Goal: Feedback & Contribution: Submit feedback/report problem

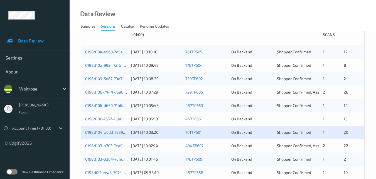
scroll to position [139, 0]
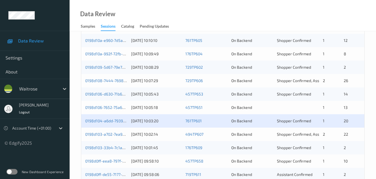
click at [108, 131] on div "0198d103-a702-7ea9-bfc5-873849f4affe" at bounding box center [106, 134] width 42 height 6
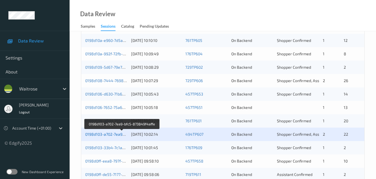
click at [111, 133] on link "0198d103-a702-7ea9-bfc5-873849f4affe" at bounding box center [122, 133] width 74 height 5
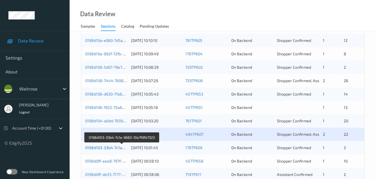
click at [109, 148] on link "0198d103-33b4-7c1a-9683-10e7f9fb7323" at bounding box center [122, 147] width 74 height 5
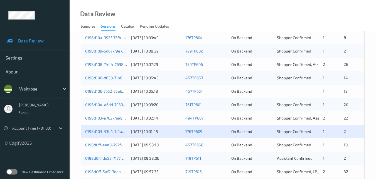
scroll to position [167, 0]
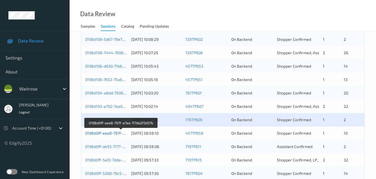
click at [108, 134] on link "0198d0ff-eea8-797f-a7aa-717da2f3d37b" at bounding box center [121, 132] width 72 height 5
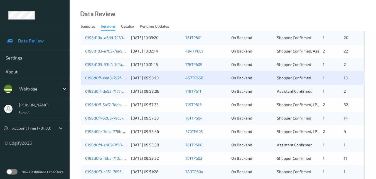
scroll to position [223, 0]
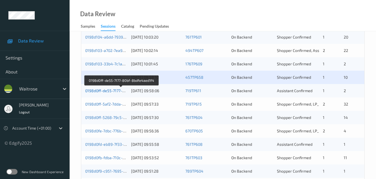
click at [108, 89] on link "0198d0ff-de55-7177-80bf-8bdfe4aed1f4" at bounding box center [121, 90] width 72 height 5
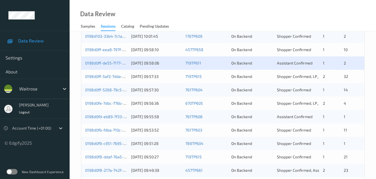
scroll to position [251, 0]
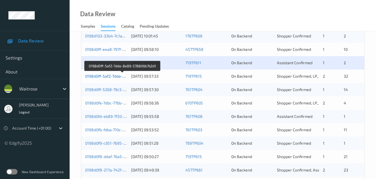
click at [108, 74] on link "0198d0ff-5af2-7dda-8e89-578806b7b2d1" at bounding box center [122, 76] width 75 height 5
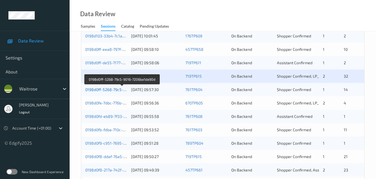
click at [111, 88] on link "0198d0ff-5268-79c5-9016-7206ba1da90d" at bounding box center [122, 89] width 74 height 5
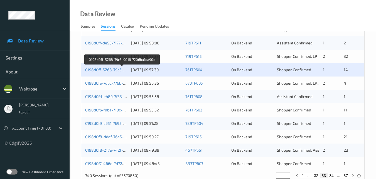
scroll to position [279, 0]
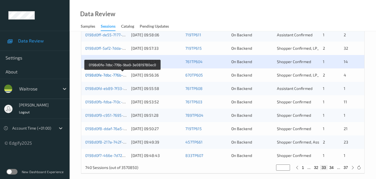
click at [99, 77] on link "0198d0fe-7dbc-776b-9ba9-3e0819780ec0" at bounding box center [122, 74] width 75 height 5
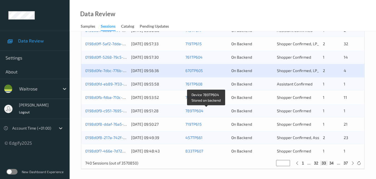
scroll to position [285, 0]
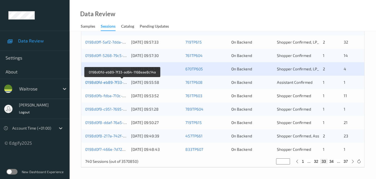
click at [106, 82] on link "0198d0fd-eb89-7f33-ad64-1168eae8c14a" at bounding box center [122, 82] width 75 height 5
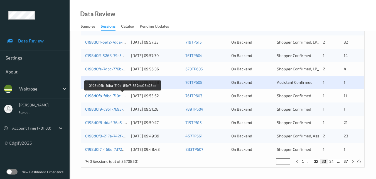
click at [108, 96] on link "0198d0fb-fdba-710c-85e7-857ed08b23be" at bounding box center [122, 95] width 75 height 5
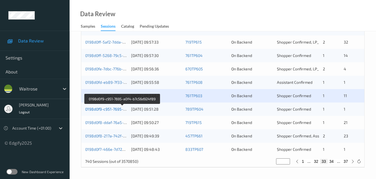
click at [101, 107] on link "0198d0f9-c951-7695-a0f4-b7c56d924f89" at bounding box center [122, 108] width 74 height 5
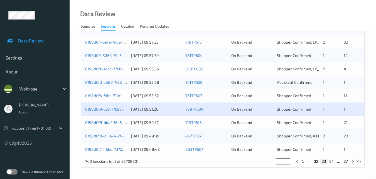
click at [104, 122] on link "0198d0f8-ddaf-76a5-950b-9550c971a628" at bounding box center [122, 122] width 75 height 5
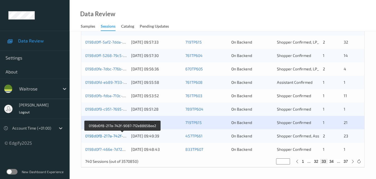
click at [113, 136] on link "0198d0f8-217a-742f-9087-712e88658ee2" at bounding box center [122, 135] width 75 height 5
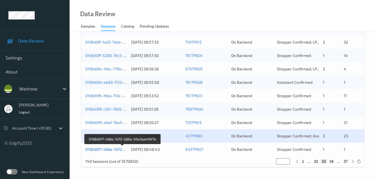
click at [115, 150] on link "0198d0f7-466e-7d72-b86a-50e3aa4fbf7e" at bounding box center [122, 149] width 75 height 5
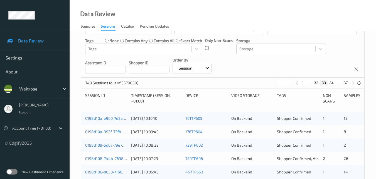
scroll to position [0, 0]
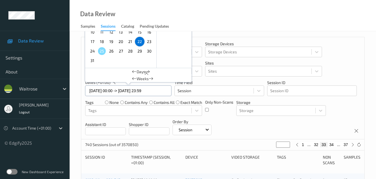
click at [163, 91] on input "22/08/2025 00:00 -> 22/08/2025 23:59" at bounding box center [128, 90] width 86 height 11
click at [151, 41] on span "23" at bounding box center [149, 42] width 8 height 8
type input "23/08/2025 00:00"
type input "*"
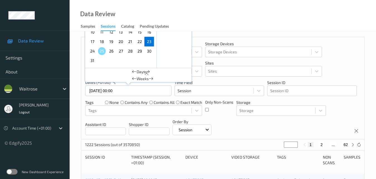
click at [151, 41] on span "23" at bounding box center [149, 42] width 8 height 8
type input "23/08/2025 00:00 -> 23/08/2025 23:59"
click at [288, 121] on div "Devices Devices Storage Devices Storage Devices Clusters Clusters Sites Sites d…" at bounding box center [222, 88] width 283 height 102
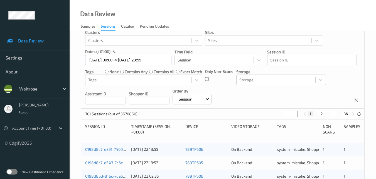
scroll to position [6, 0]
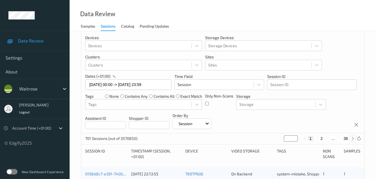
click at [355, 138] on icon at bounding box center [353, 138] width 4 height 4
type input "*"
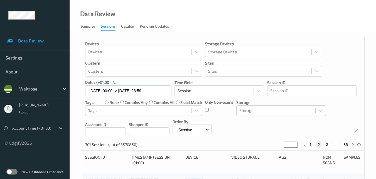
click at [355, 138] on div "Devices Devices Storage Devices Storage Devices Clusters Clusters Sites Sites d…" at bounding box center [222, 88] width 283 height 102
click at [353, 145] on icon at bounding box center [353, 144] width 4 height 4
type input "*"
click at [353, 145] on icon at bounding box center [353, 144] width 4 height 4
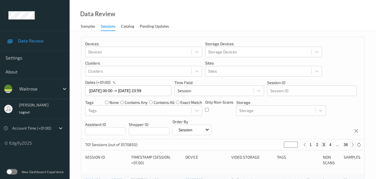
type input "*"
click at [353, 145] on icon at bounding box center [353, 144] width 4 height 4
type input "*"
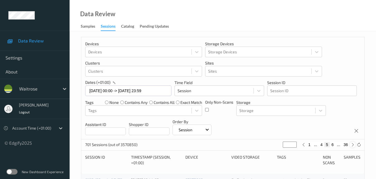
click at [353, 145] on icon at bounding box center [353, 144] width 4 height 4
type input "*"
click at [353, 145] on icon at bounding box center [353, 144] width 4 height 4
type input "*"
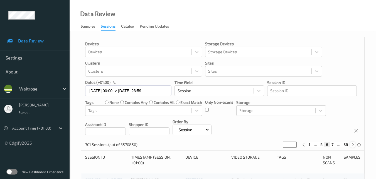
type input "*"
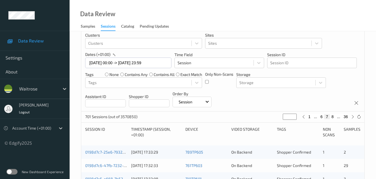
scroll to position [56, 0]
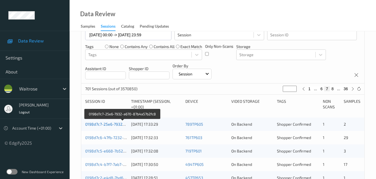
click at [114, 123] on link "0198d7c7-25e6-7932-a670-87b4a57b2fc8" at bounding box center [122, 123] width 75 height 5
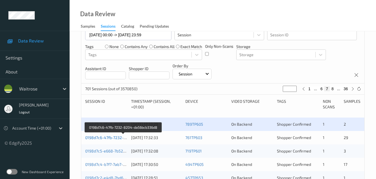
click at [105, 136] on link "0198d7c6-47fb-7232-8204-da56bcb336d8" at bounding box center [123, 137] width 76 height 5
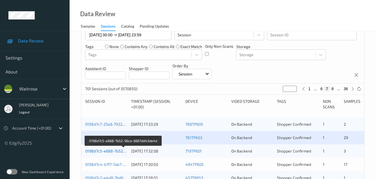
click at [108, 149] on link "0198d7c5-e668-7b52-96ca-6667dd43de4d" at bounding box center [123, 150] width 77 height 5
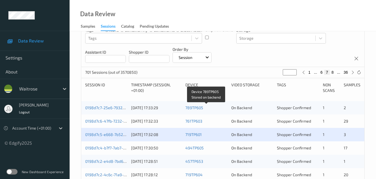
scroll to position [84, 0]
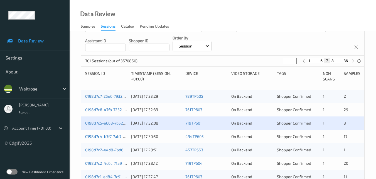
click at [111, 135] on link "0198d7c4-b7f7-7ab7-b323-4ad1f9d53d9b" at bounding box center [122, 136] width 74 height 5
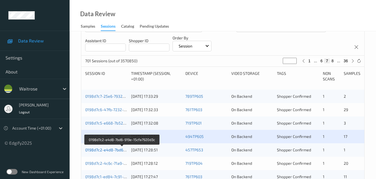
click at [106, 148] on link "0198d7c2-e4d8-7bd6-919e-15cfa7920d3c" at bounding box center [122, 149] width 74 height 5
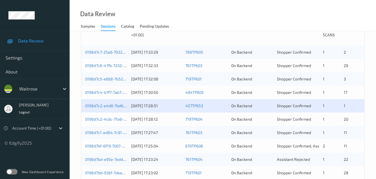
scroll to position [139, 0]
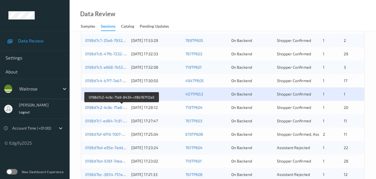
click at [101, 105] on link "0198d7c2-4c6c-71a9-8434-cf8b767112a5" at bounding box center [122, 107] width 74 height 5
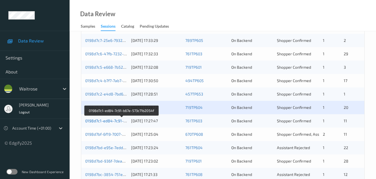
click at [103, 121] on link "0198d7c1-ed84-7c91-b67e-573c71b2054f" at bounding box center [122, 120] width 74 height 5
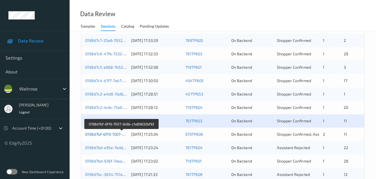
click at [114, 133] on link "0198d7bf-6f19-7007-9c6b-c1a89632bf92" at bounding box center [121, 133] width 73 height 5
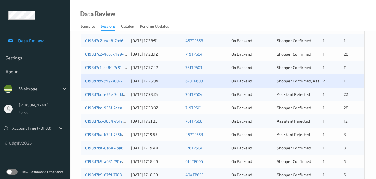
scroll to position [195, 0]
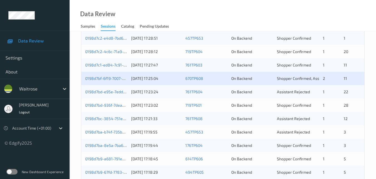
click at [111, 88] on div "0198d7bd-e95e-7edd-910c-7b153f4b3fe3 23/08/2025 17:23:24 761TP604 On Backend As…" at bounding box center [222, 91] width 283 height 13
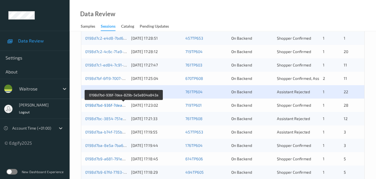
click at [111, 103] on link "0198d7bd-936f-7dea-829b-5e5e804a843a" at bounding box center [123, 105] width 77 height 5
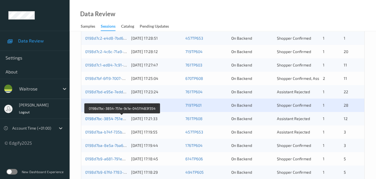
click at [111, 118] on link "0198d7bc-3854-751e-9c1e-04511483f354" at bounding box center [122, 118] width 75 height 5
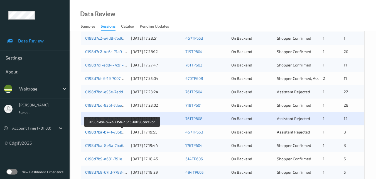
click at [100, 131] on link "0198d7ba-b74f-735b-a5a3-6d158cece7bd" at bounding box center [122, 131] width 75 height 5
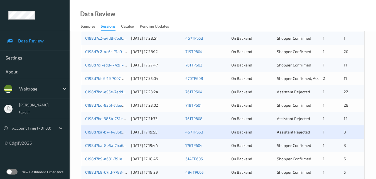
scroll to position [251, 0]
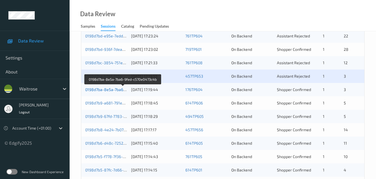
click at [105, 87] on link "0198d7ba-8e5a-7ba6-9fed-c570e0473c4b" at bounding box center [123, 89] width 76 height 5
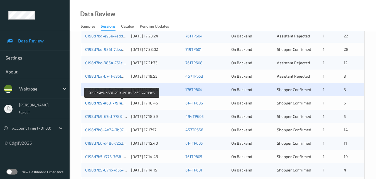
click at [109, 101] on link "0198d7b9-a681-791e-b01e-3d65174919e5" at bounding box center [122, 102] width 74 height 5
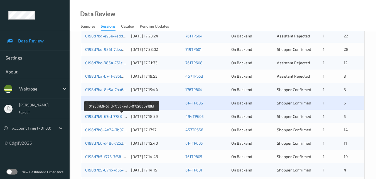
click at [100, 116] on link "0198d7b9-67fd-7783-aefc-072953b918bf" at bounding box center [121, 116] width 73 height 5
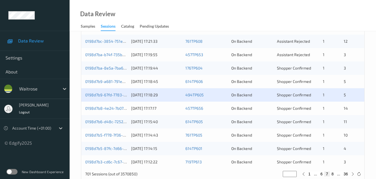
scroll to position [285, 0]
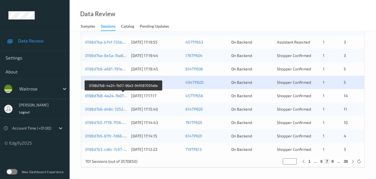
click at [107, 96] on link "0198d7b8-4e24-7b07-96a3-94f08705fa6e" at bounding box center [123, 95] width 76 height 5
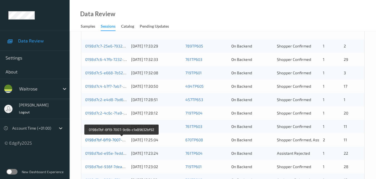
scroll to position [145, 0]
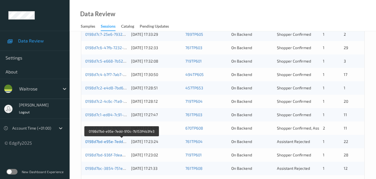
click at [107, 140] on link "0198d7bd-e95e-7edd-910c-7b153f4b3fe3" at bounding box center [122, 141] width 74 height 5
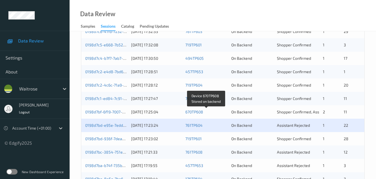
scroll to position [173, 0]
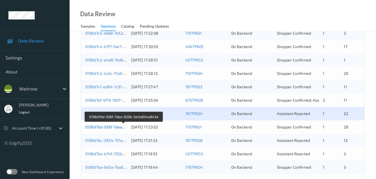
click at [107, 127] on link "0198d7bd-936f-7dea-829b-5e5e804a843a" at bounding box center [123, 126] width 77 height 5
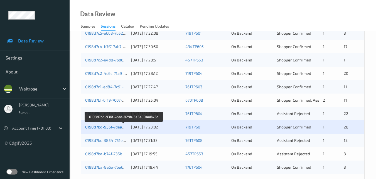
click at [113, 127] on link "0198d7bd-936f-7dea-829b-5e5e804a843a" at bounding box center [123, 126] width 77 height 5
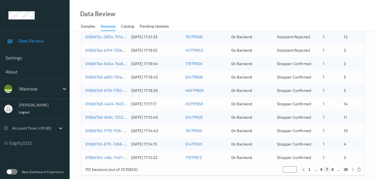
scroll to position [285, 0]
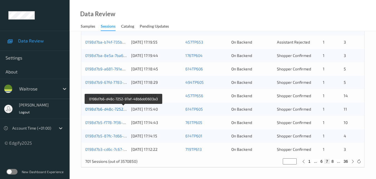
click at [112, 109] on link "0198d7b6-d48c-7252-97af-48b6dd0603a3" at bounding box center [123, 108] width 77 height 5
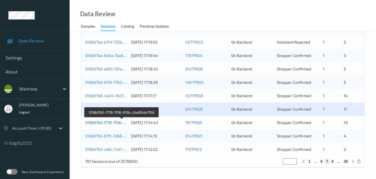
click at [101, 121] on link "0198d7b5-f778-7f36-913b-c2ed65da7f06" at bounding box center [121, 122] width 73 height 5
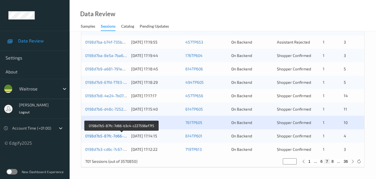
click at [111, 136] on link "0198d7b5-87fc-7d66-b3c4-c227596ef7f5" at bounding box center [121, 135] width 73 height 5
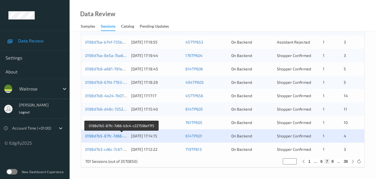
click at [107, 137] on link "0198d7b5-87fc-7d66-b3c4-c227596ef7f5" at bounding box center [121, 135] width 73 height 5
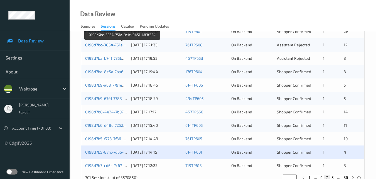
scroll to position [257, 0]
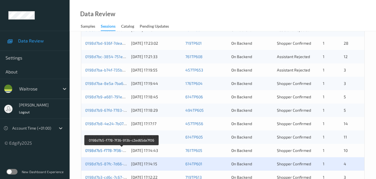
click at [116, 148] on link "0198d7b5-f778-7f36-913b-c2ed65da7f06" at bounding box center [121, 150] width 73 height 5
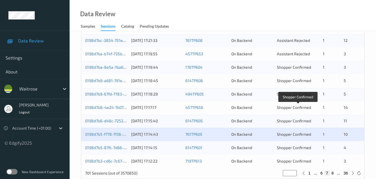
scroll to position [285, 0]
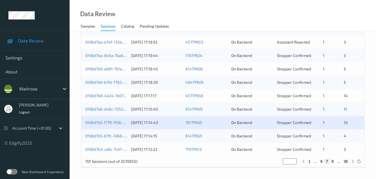
click at [111, 133] on div "0198d7b5-87fc-7d66-b3c4-c227596ef7f5" at bounding box center [106, 136] width 42 height 6
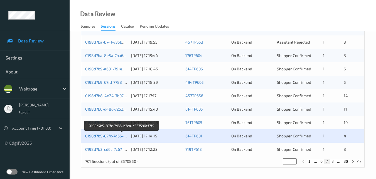
click at [114, 134] on link "0198d7b5-87fc-7d66-b3c4-c227596ef7f5" at bounding box center [121, 135] width 73 height 5
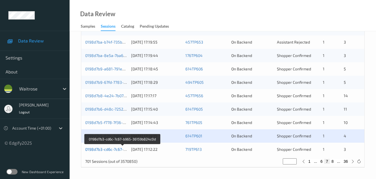
click at [104, 148] on link "0198d7b3-cd6c-7c67-b965-36159b824c0d" at bounding box center [122, 149] width 75 height 5
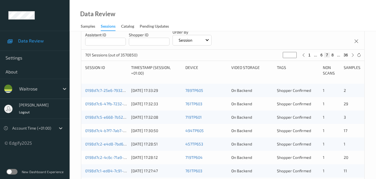
scroll to position [0, 0]
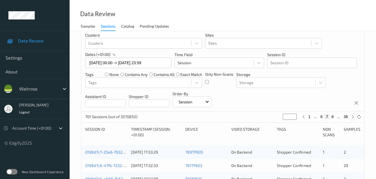
click at [354, 117] on icon at bounding box center [353, 116] width 4 height 4
type input "*"
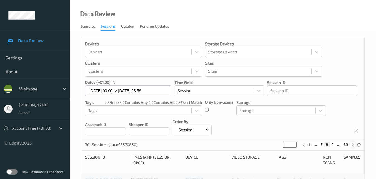
click at [354, 117] on div "Devices Devices Storage Devices Storage Devices Clusters Clusters Sites Sites d…" at bounding box center [222, 88] width 283 height 102
click at [353, 144] on icon at bounding box center [353, 144] width 4 height 4
type input "*"
click at [353, 144] on icon at bounding box center [353, 144] width 4 height 4
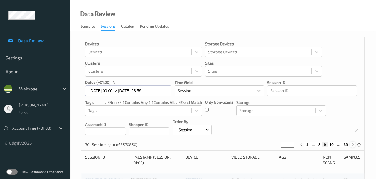
type input "**"
click at [353, 144] on icon at bounding box center [353, 144] width 4 height 4
type input "**"
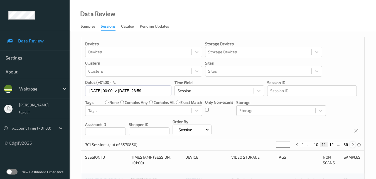
click at [353, 144] on icon at bounding box center [353, 144] width 4 height 4
type input "**"
click at [353, 144] on icon at bounding box center [353, 144] width 4 height 4
type input "**"
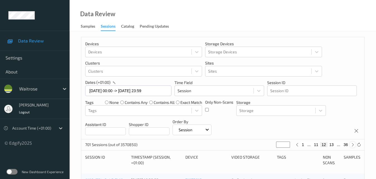
type input "**"
click at [353, 144] on icon at bounding box center [353, 144] width 4 height 4
type input "**"
click at [353, 144] on icon at bounding box center [353, 144] width 4 height 4
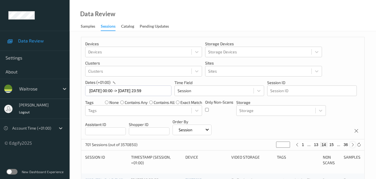
type input "**"
click at [353, 144] on icon at bounding box center [353, 144] width 4 height 4
type input "**"
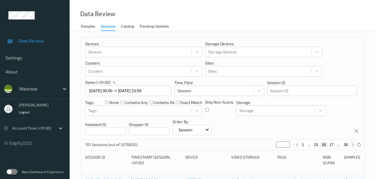
click at [353, 144] on icon at bounding box center [353, 144] width 4 height 4
type input "**"
click at [353, 144] on icon at bounding box center [353, 144] width 4 height 4
type input "**"
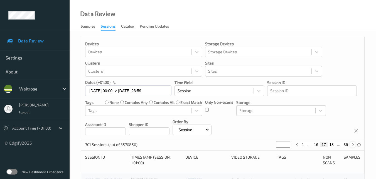
type input "**"
click at [353, 144] on icon at bounding box center [353, 144] width 4 height 4
type input "**"
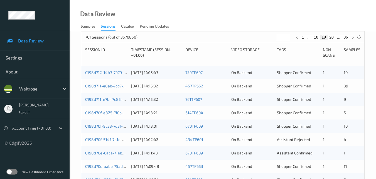
scroll to position [111, 0]
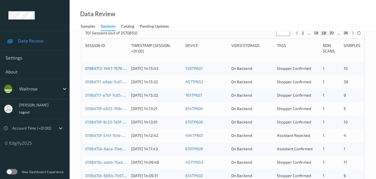
click at [116, 69] on link "0198d712-1447-7979-baac-c733d9be89eb" at bounding box center [122, 68] width 75 height 5
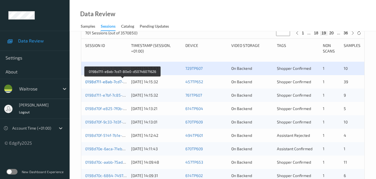
click at [108, 80] on link "0198d711-e8ab-7cd7-80e0-d50746071626" at bounding box center [122, 81] width 75 height 5
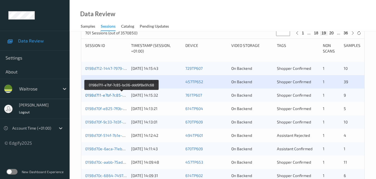
click at [109, 96] on link "0198d711-e7bf-7c85-bc06-ddd9f8e91c68" at bounding box center [121, 94] width 73 height 5
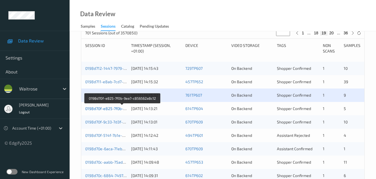
click at [109, 108] on link "0198d70f-e825-7f0b-9ea7-c856562a8c12" at bounding box center [122, 108] width 75 height 5
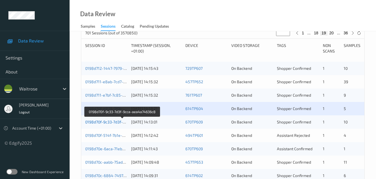
click at [109, 121] on link "0198d70f-9c33-7d3f-9cca-aea4a74636c8" at bounding box center [122, 121] width 75 height 5
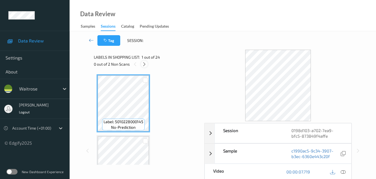
click at [147, 64] on div at bounding box center [144, 63] width 7 height 7
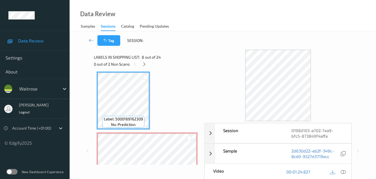
scroll to position [456, 0]
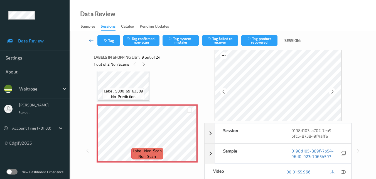
click at [133, 90] on span "Label: 5000169162309" at bounding box center [123, 91] width 39 height 6
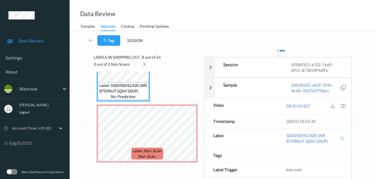
scroll to position [450, 0]
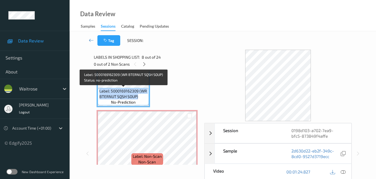
drag, startPoint x: 139, startPoint y: 96, endPoint x: 99, endPoint y: 90, distance: 40.3
click at [99, 90] on div "Label: 5000169162309 (WR BTERNUT SQSH SOUP) no-prediction" at bounding box center [123, 96] width 51 height 17
copy span "Label: 5000169162309 (WR BTERNUT SQSH SOUP)"
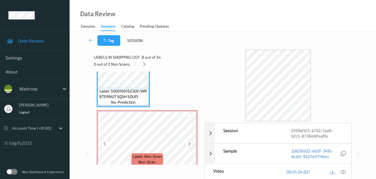
click at [190, 142] on icon at bounding box center [189, 143] width 5 height 5
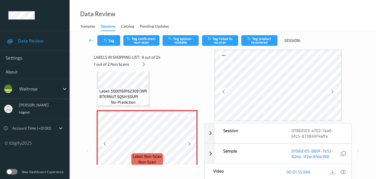
click at [190, 142] on icon at bounding box center [189, 143] width 5 height 5
click at [189, 141] on icon at bounding box center [189, 143] width 5 height 5
click at [189, 141] on div at bounding box center [189, 143] width 7 height 7
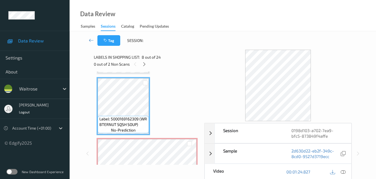
scroll to position [478, 0]
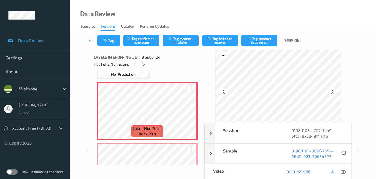
click at [343, 170] on icon at bounding box center [343, 171] width 5 height 5
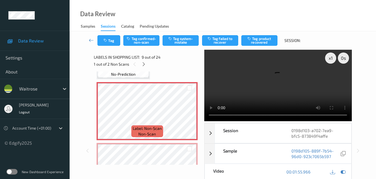
click at [251, 81] on video at bounding box center [277, 85] width 147 height 71
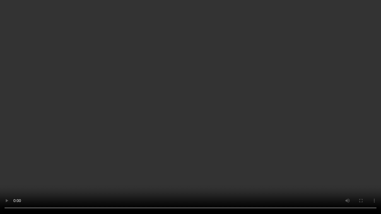
click at [231, 61] on video at bounding box center [190, 107] width 381 height 214
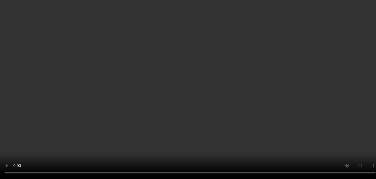
scroll to position [422, 0]
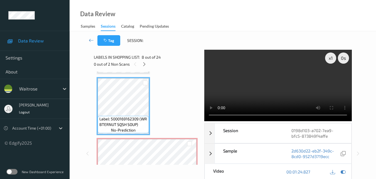
click at [269, 81] on video at bounding box center [277, 85] width 147 height 71
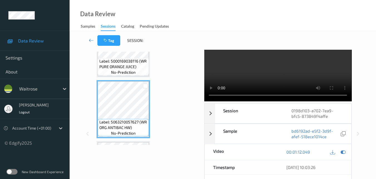
scroll to position [0, 0]
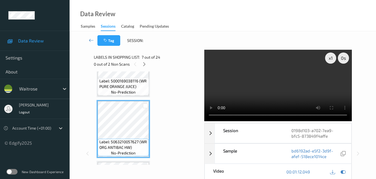
click at [314, 91] on video at bounding box center [277, 85] width 147 height 71
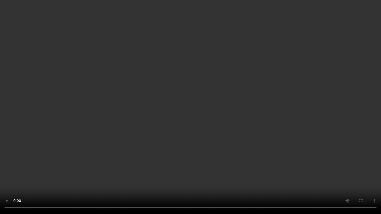
click at [266, 111] on video at bounding box center [190, 107] width 381 height 214
click at [246, 114] on video at bounding box center [190, 107] width 381 height 214
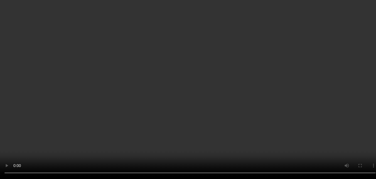
scroll to position [367, 0]
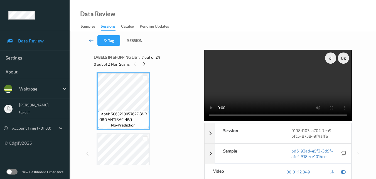
click at [292, 82] on video at bounding box center [277, 85] width 147 height 71
click at [248, 80] on video at bounding box center [277, 85] width 147 height 71
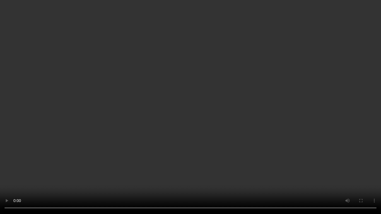
click at [320, 126] on video at bounding box center [190, 107] width 381 height 214
click at [317, 144] on video at bounding box center [190, 107] width 381 height 214
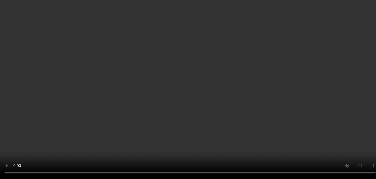
scroll to position [422, 0]
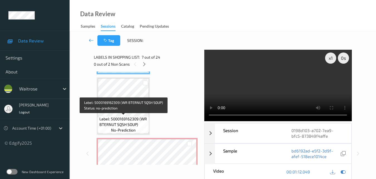
click at [134, 121] on span "Label: 5000169162309 (WR BTERNUT SQSH SOUP)" at bounding box center [123, 121] width 48 height 11
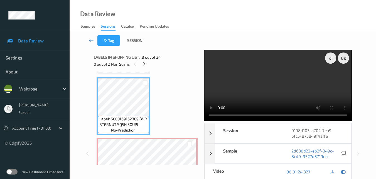
scroll to position [478, 0]
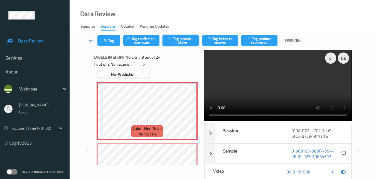
click at [179, 44] on button "Tag system-mistake" at bounding box center [181, 40] width 36 height 11
click at [113, 42] on button "Tag" at bounding box center [108, 40] width 23 height 11
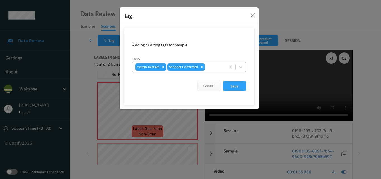
click at [212, 65] on div at bounding box center [214, 67] width 16 height 7
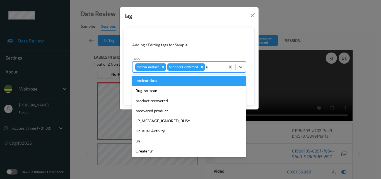
type input "un"
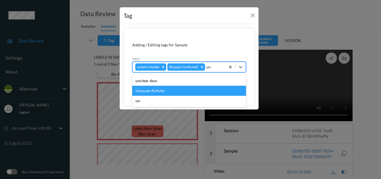
click at [153, 91] on div "Unusual-Activity" at bounding box center [189, 91] width 114 height 10
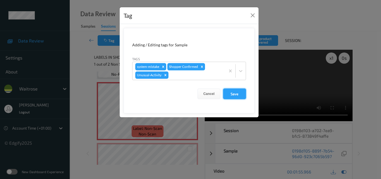
click at [236, 96] on button "Save" at bounding box center [234, 93] width 23 height 11
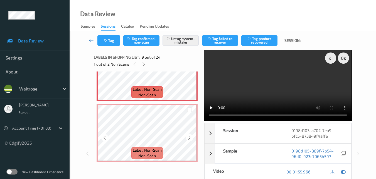
scroll to position [506, 0]
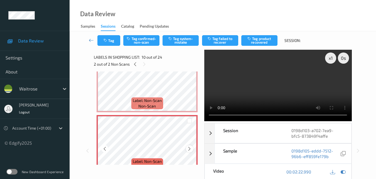
click at [191, 148] on icon at bounding box center [189, 148] width 5 height 5
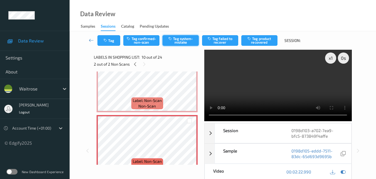
click at [186, 42] on button "Tag system-mistake" at bounding box center [181, 40] width 36 height 11
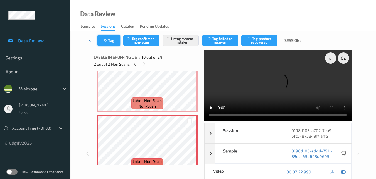
click at [113, 41] on button "Tag" at bounding box center [108, 40] width 23 height 11
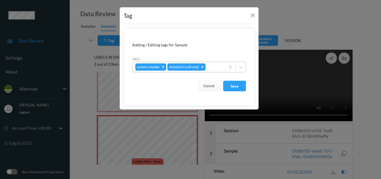
click at [213, 70] on div at bounding box center [214, 67] width 16 height 7
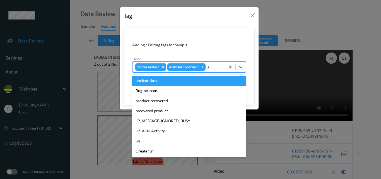
type input "un"
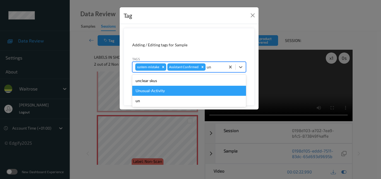
click at [175, 90] on div "Unusual-Activity" at bounding box center [189, 91] width 114 height 10
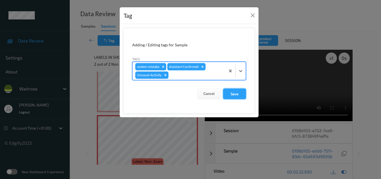
click at [242, 94] on button "Save" at bounding box center [234, 93] width 23 height 11
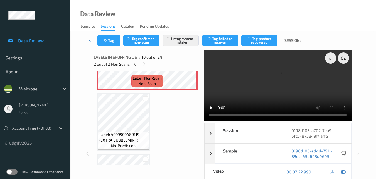
scroll to position [589, 0]
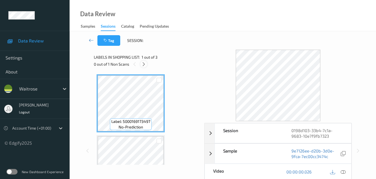
click at [142, 66] on icon at bounding box center [144, 64] width 5 height 5
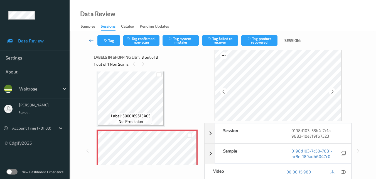
scroll to position [86, 0]
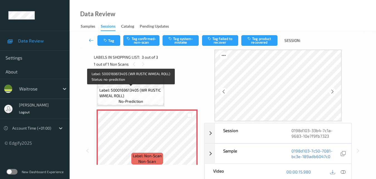
click at [150, 96] on span "Label: 5000169613405 (WR RUSTIC WMEAL ROLL)" at bounding box center [130, 92] width 63 height 11
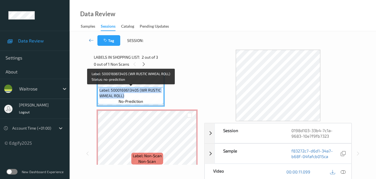
drag, startPoint x: 124, startPoint y: 96, endPoint x: 100, endPoint y: 90, distance: 24.9
click at [100, 90] on span "Label: 5000169613405 (WR RUSTIC WMEAL ROLL)" at bounding box center [130, 92] width 63 height 11
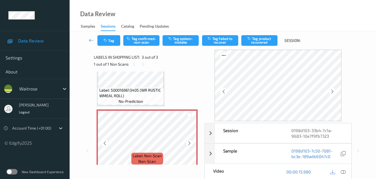
click at [191, 142] on icon at bounding box center [189, 142] width 5 height 5
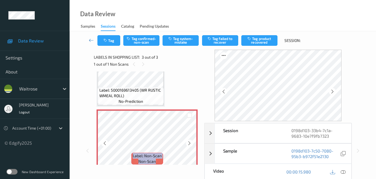
click at [191, 142] on icon at bounding box center [189, 142] width 5 height 5
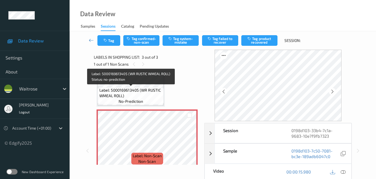
click at [144, 92] on span "Label: 5000169613405 (WR RUSTIC WMEAL ROLL)" at bounding box center [130, 92] width 63 height 11
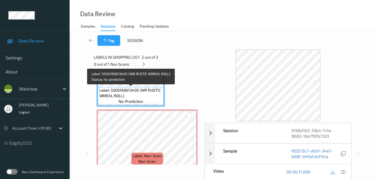
scroll to position [31, 0]
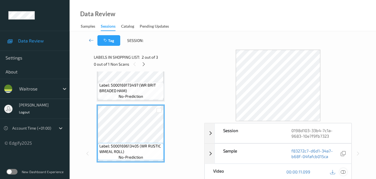
click at [346, 172] on div at bounding box center [344, 172] width 8 height 8
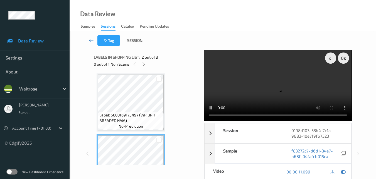
scroll to position [0, 0]
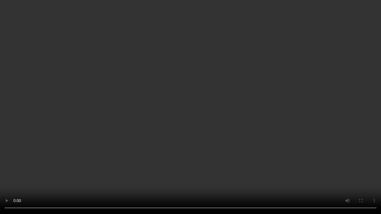
click at [220, 144] on video at bounding box center [190, 107] width 381 height 214
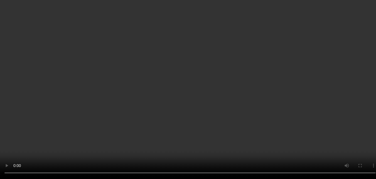
scroll to position [84, 0]
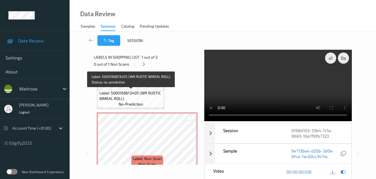
click at [134, 95] on span "Label: 5000169613405 (WR RUSTIC WMEAL ROLL)" at bounding box center [130, 95] width 63 height 11
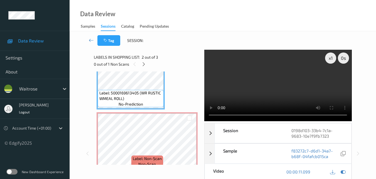
click at [283, 89] on video at bounding box center [277, 85] width 147 height 71
click at [283, 88] on video at bounding box center [277, 85] width 147 height 71
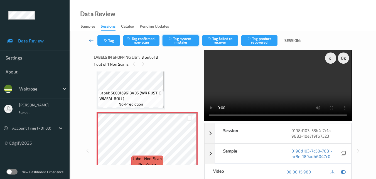
click at [186, 42] on button "Tag system-mistake" at bounding box center [181, 40] width 36 height 11
click at [110, 41] on button "Tag" at bounding box center [108, 40] width 23 height 11
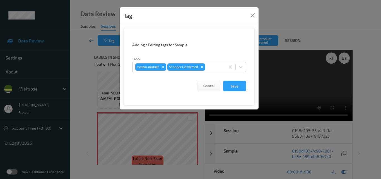
click at [216, 66] on div at bounding box center [214, 67] width 16 height 7
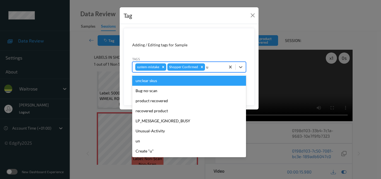
type input "un"
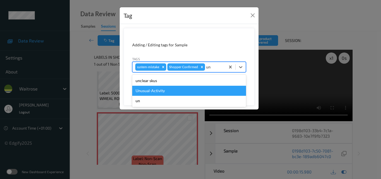
click at [192, 91] on div "Unusual-Activity" at bounding box center [189, 91] width 114 height 10
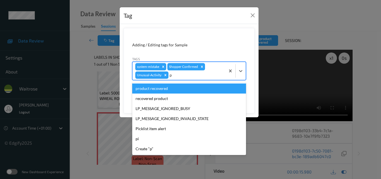
type input "pi"
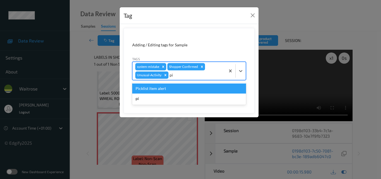
click at [177, 91] on div "Picklist item alert" at bounding box center [189, 88] width 114 height 10
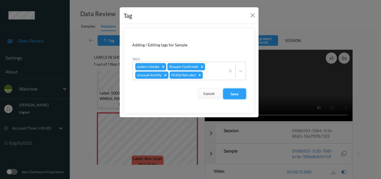
click at [232, 94] on button "Save" at bounding box center [234, 93] width 23 height 11
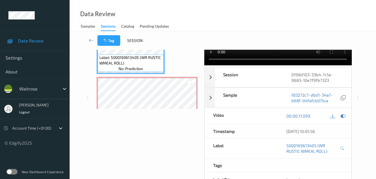
scroll to position [92, 0]
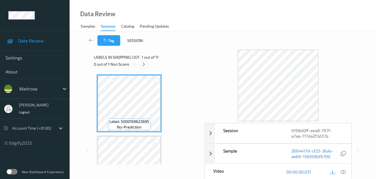
click at [143, 65] on icon at bounding box center [144, 64] width 5 height 5
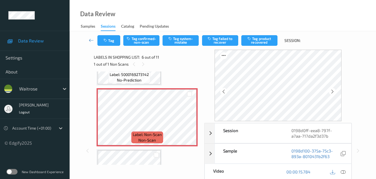
scroll to position [301, 0]
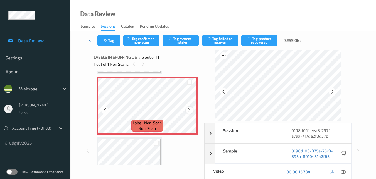
click at [190, 111] on icon at bounding box center [189, 110] width 5 height 5
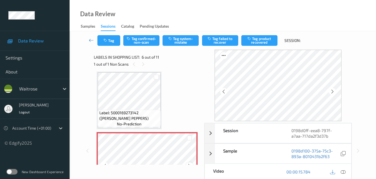
scroll to position [246, 0]
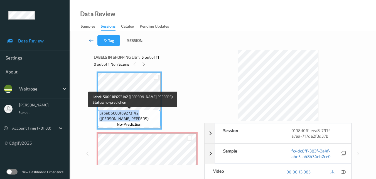
drag, startPoint x: 134, startPoint y: 118, endPoint x: 99, endPoint y: 110, distance: 35.4
click at [99, 110] on span "Label: 5000169273142 (WR PADRON PEPPERS)" at bounding box center [129, 115] width 60 height 11
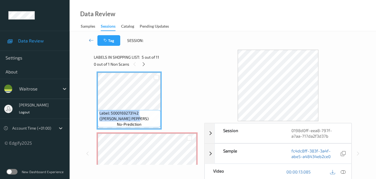
copy span "Label: 5000169273142 (WR PADRON PEPPERS)"
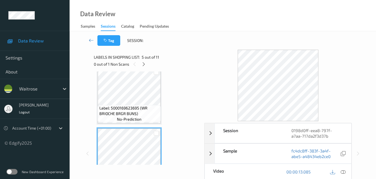
scroll to position [218, 0]
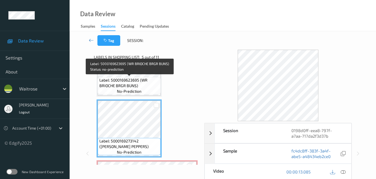
click at [142, 86] on span "Label: 5000169623695 (WR BRIOCHE BRGR BUNS)" at bounding box center [129, 82] width 60 height 11
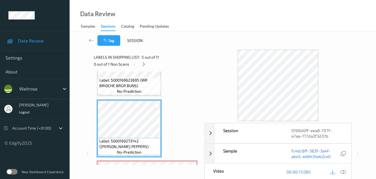
click at [345, 171] on icon at bounding box center [343, 171] width 5 height 5
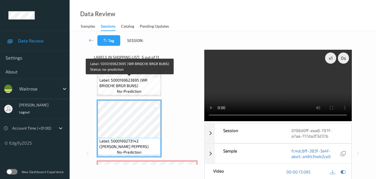
click at [142, 82] on span "Label: 5000169623695 (WR BRIOCHE BRGR BUNS)" at bounding box center [129, 82] width 60 height 11
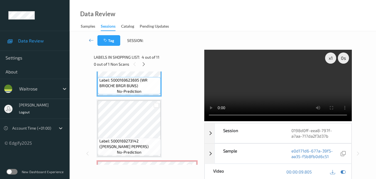
click at [255, 78] on video at bounding box center [277, 85] width 147 height 71
click at [256, 77] on video at bounding box center [277, 85] width 147 height 71
click at [299, 95] on video at bounding box center [277, 85] width 147 height 71
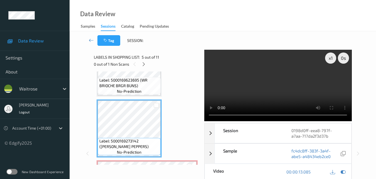
click at [288, 93] on video at bounding box center [277, 85] width 147 height 71
click at [304, 92] on video at bounding box center [277, 85] width 147 height 71
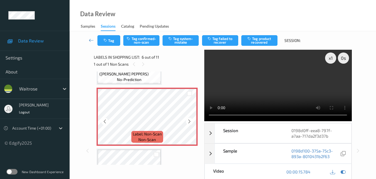
scroll to position [301, 0]
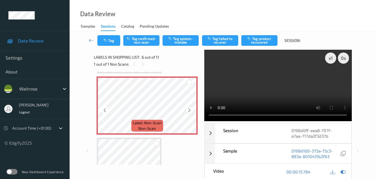
click at [189, 109] on icon at bounding box center [189, 110] width 5 height 5
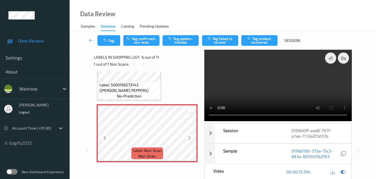
scroll to position [274, 0]
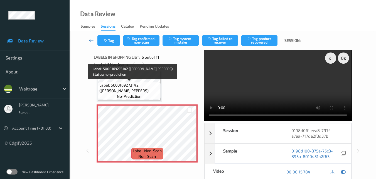
click at [143, 87] on span "Label: 5000169273142 (WR PADRON PEPPERS)" at bounding box center [129, 87] width 60 height 11
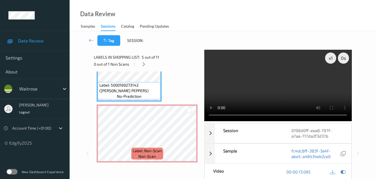
click at [186, 64] on div "0 out of 1 Non Scans" at bounding box center [147, 63] width 107 height 7
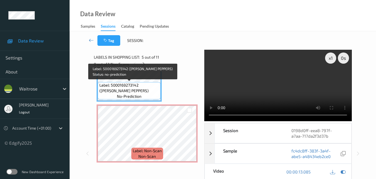
click at [138, 87] on span "Label: 5000169273142 (WR PADRON PEPPERS)" at bounding box center [129, 87] width 60 height 11
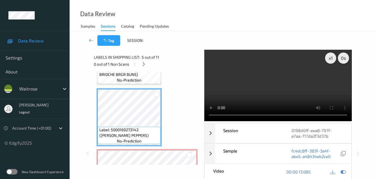
scroll to position [218, 0]
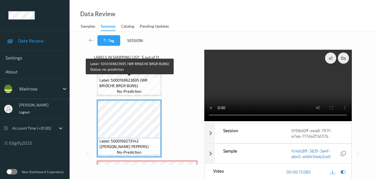
click at [141, 89] on span "no-prediction" at bounding box center [129, 91] width 25 height 6
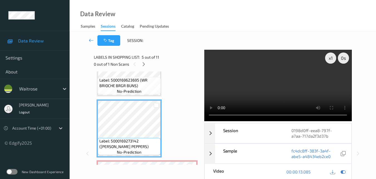
click at [281, 79] on video at bounding box center [277, 85] width 147 height 71
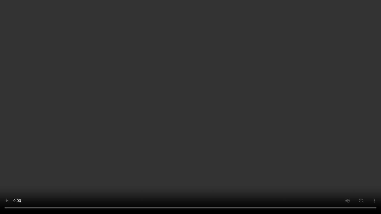
click at [266, 135] on video at bounding box center [190, 107] width 381 height 214
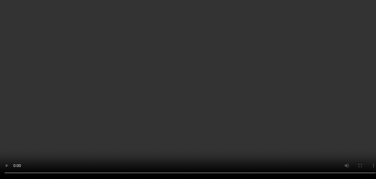
scroll to position [301, 0]
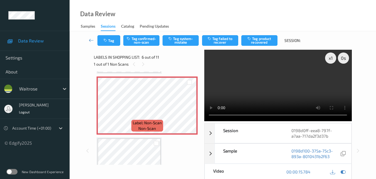
click at [303, 82] on video at bounding box center [277, 85] width 147 height 71
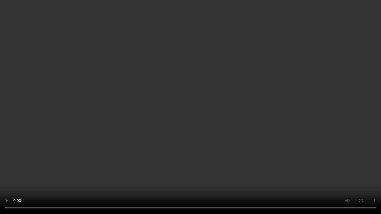
click at [157, 75] on video at bounding box center [190, 107] width 381 height 214
click at [264, 116] on video at bounding box center [190, 107] width 381 height 214
click at [256, 135] on video at bounding box center [190, 107] width 381 height 214
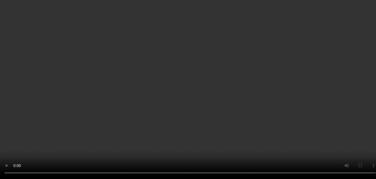
scroll to position [246, 0]
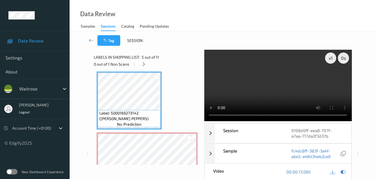
click at [292, 82] on video at bounding box center [277, 85] width 147 height 71
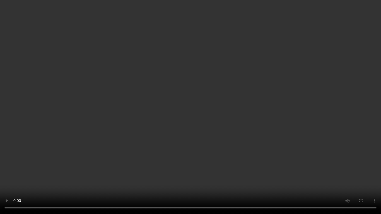
click at [252, 108] on video at bounding box center [190, 107] width 381 height 214
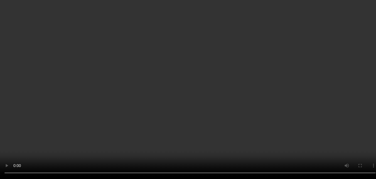
scroll to position [301, 0]
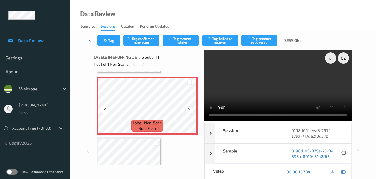
click at [188, 111] on icon at bounding box center [189, 110] width 5 height 5
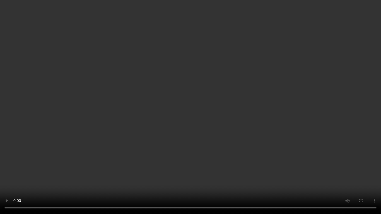
click at [263, 117] on video at bounding box center [190, 107] width 381 height 214
click at [222, 121] on video at bounding box center [190, 107] width 381 height 214
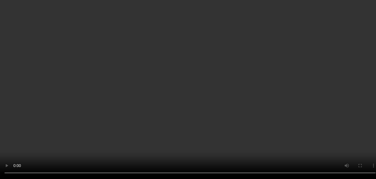
scroll to position [357, 0]
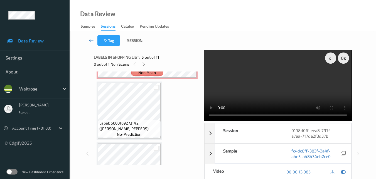
click at [267, 84] on video at bounding box center [277, 85] width 147 height 71
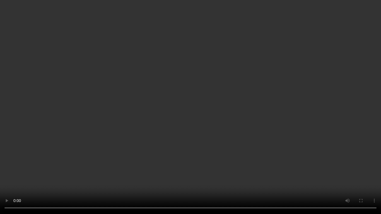
click at [166, 135] on video at bounding box center [190, 107] width 381 height 214
click at [153, 133] on video at bounding box center [190, 107] width 381 height 214
click at [237, 150] on video at bounding box center [190, 107] width 381 height 214
click at [204, 158] on video at bounding box center [190, 107] width 381 height 214
click at [222, 164] on video at bounding box center [190, 107] width 381 height 214
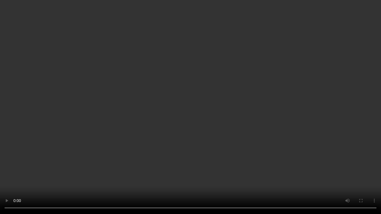
click at [181, 156] on video at bounding box center [190, 107] width 381 height 214
click at [192, 149] on video at bounding box center [190, 107] width 381 height 214
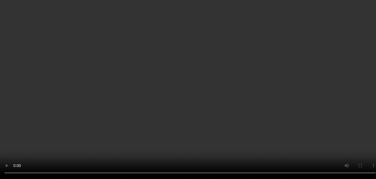
scroll to position [274, 0]
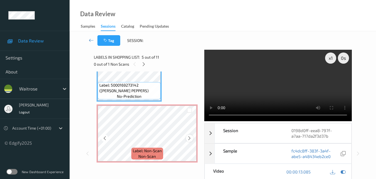
click at [187, 137] on div at bounding box center [189, 137] width 7 height 7
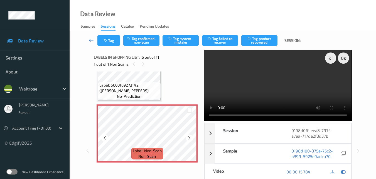
click at [187, 137] on div at bounding box center [189, 137] width 7 height 7
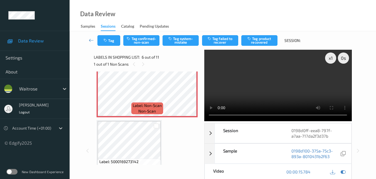
scroll to position [329, 0]
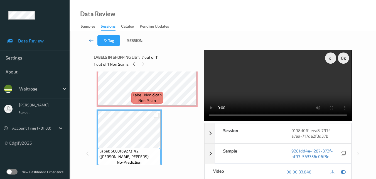
click at [285, 80] on video at bounding box center [277, 85] width 147 height 71
click at [276, 92] on video at bounding box center [277, 85] width 147 height 71
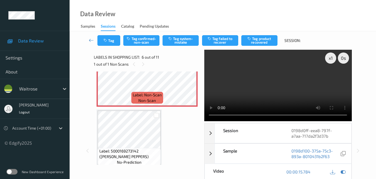
click at [278, 82] on video at bounding box center [277, 85] width 147 height 71
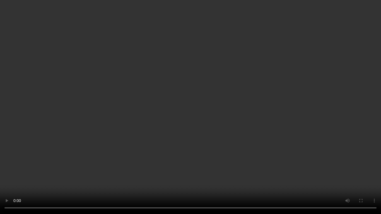
click at [274, 138] on video at bounding box center [190, 107] width 381 height 214
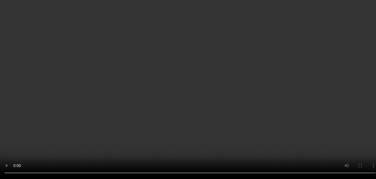
scroll to position [385, 0]
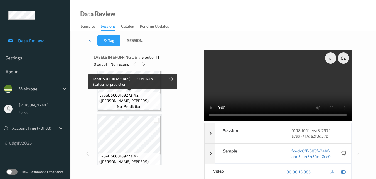
click at [136, 98] on span "Label: 5000169273142 (WR PADRON PEPPERS)" at bounding box center [129, 97] width 60 height 11
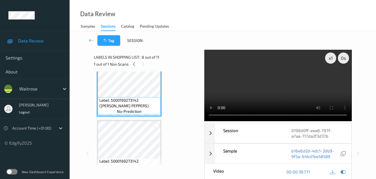
scroll to position [469, 0]
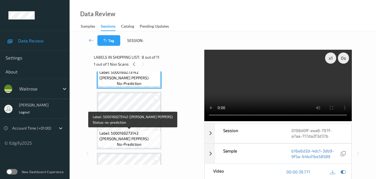
click at [141, 130] on span "Label: 5000169273142 (WR PADRON PEPPERS)" at bounding box center [129, 135] width 60 height 11
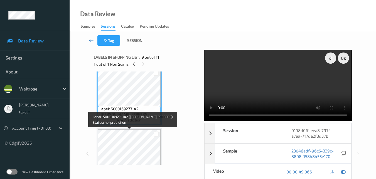
scroll to position [524, 0]
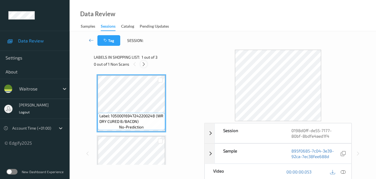
click at [143, 63] on icon at bounding box center [144, 64] width 5 height 5
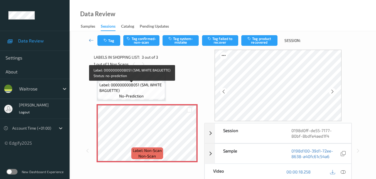
scroll to position [92, 0]
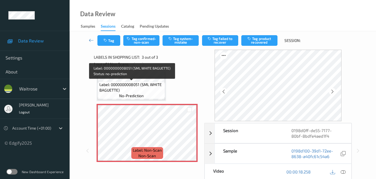
click at [142, 91] on span "Label: 0000000008051 (SML WHITE BAGUETTE)" at bounding box center [131, 87] width 65 height 11
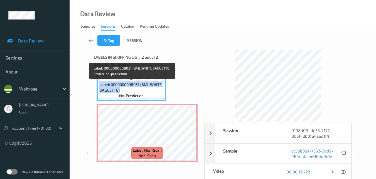
drag, startPoint x: 121, startPoint y: 90, endPoint x: 99, endPoint y: 87, distance: 21.7
click at [99, 87] on span "Label: 0000000008051 (SML WHITE BAGUETTE)" at bounding box center [131, 87] width 65 height 11
copy span "Label: 0000000008051 (SML WHITE BAGUETTE)"
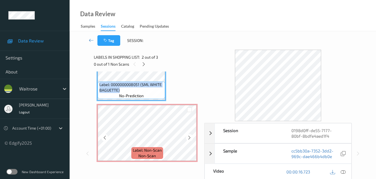
scroll to position [28, 0]
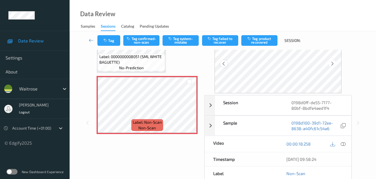
click at [225, 66] on div at bounding box center [223, 63] width 7 height 7
click at [225, 62] on icon at bounding box center [223, 63] width 5 height 5
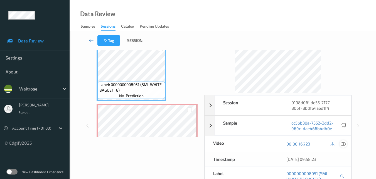
click at [343, 142] on icon at bounding box center [343, 143] width 5 height 5
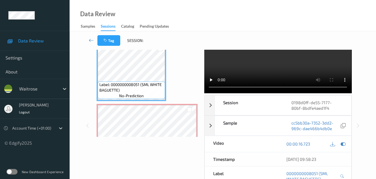
scroll to position [0, 0]
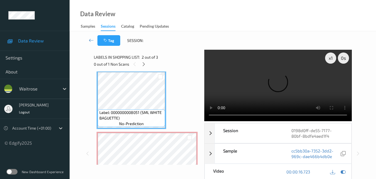
click at [243, 77] on video at bounding box center [277, 85] width 147 height 71
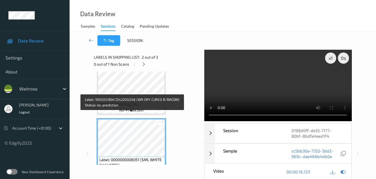
scroll to position [28, 0]
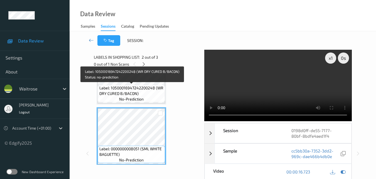
click at [148, 87] on span "Label: 10500016947242200248 (WR DRY CURED B/BACON)" at bounding box center [131, 90] width 65 height 11
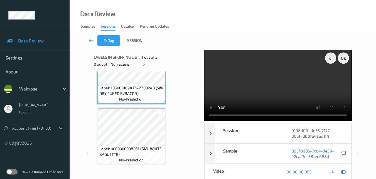
click at [270, 86] on video at bounding box center [277, 85] width 147 height 71
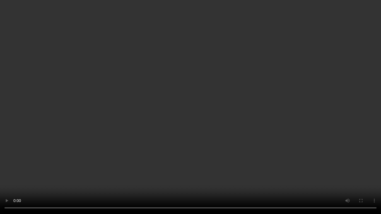
click at [212, 116] on video at bounding box center [190, 107] width 381 height 214
click at [178, 98] on video at bounding box center [190, 107] width 381 height 214
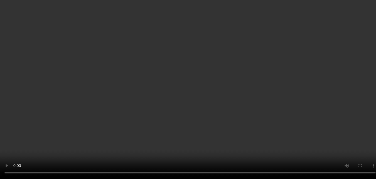
scroll to position [64, 0]
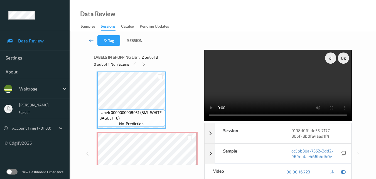
click at [299, 96] on video at bounding box center [277, 85] width 147 height 71
click at [273, 94] on video at bounding box center [277, 85] width 147 height 71
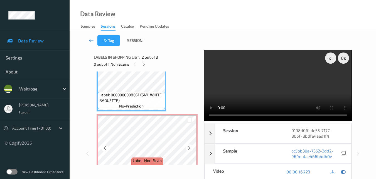
scroll to position [92, 0]
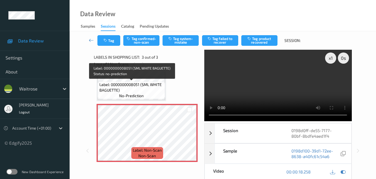
click at [147, 89] on span "Label: 0000000008051 (SML WHITE BAGUETTE)" at bounding box center [131, 87] width 65 height 11
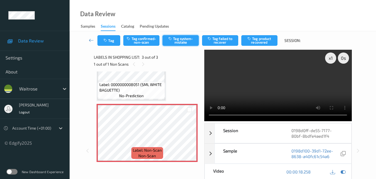
click at [179, 43] on button "Tag system-mistake" at bounding box center [181, 40] width 36 height 11
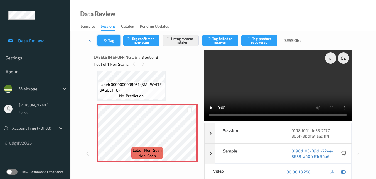
click at [112, 43] on button "Tag" at bounding box center [108, 40] width 23 height 11
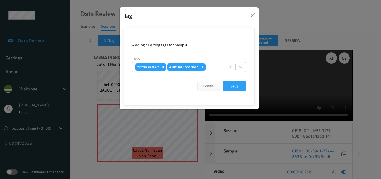
click at [215, 67] on div at bounding box center [214, 67] width 16 height 7
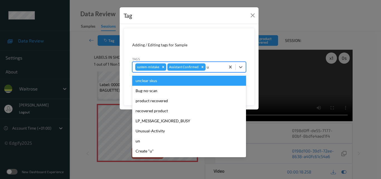
type input "un"
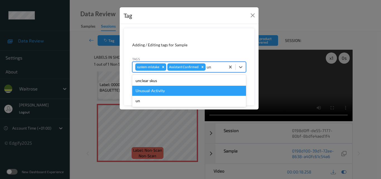
click at [169, 88] on div "Unusual-Activity" at bounding box center [189, 91] width 114 height 10
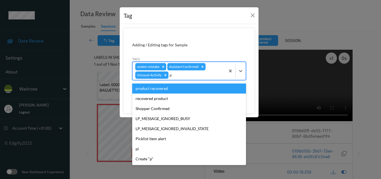
type input "pi"
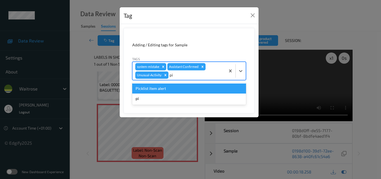
click at [157, 89] on div "Picklist item alert" at bounding box center [189, 88] width 114 height 10
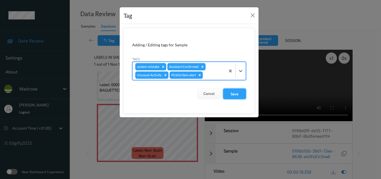
click at [234, 94] on button "Save" at bounding box center [234, 93] width 23 height 11
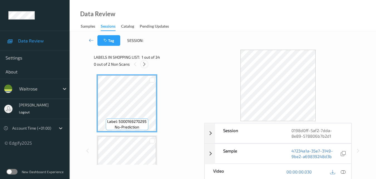
click at [143, 65] on icon at bounding box center [144, 64] width 5 height 5
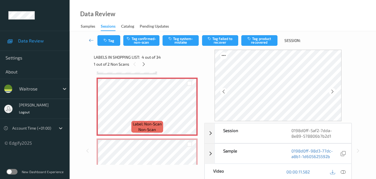
scroll to position [180, 0]
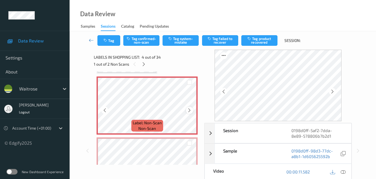
click at [190, 108] on icon at bounding box center [189, 110] width 5 height 5
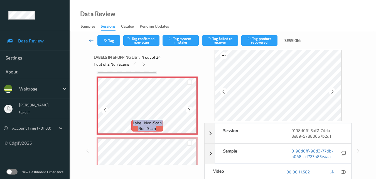
click at [190, 108] on icon at bounding box center [189, 110] width 5 height 5
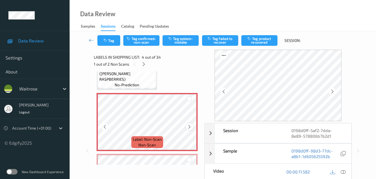
scroll to position [152, 0]
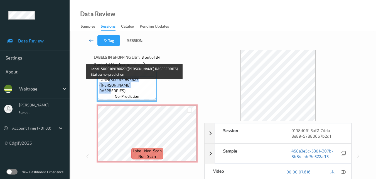
drag, startPoint x: 130, startPoint y: 91, endPoint x: 108, endPoint y: 84, distance: 22.6
click at [108, 84] on span "Label: 5000169176627 ([PERSON_NAME] RASPBERRIES)" at bounding box center [127, 85] width 56 height 17
click at [127, 89] on span "Label: 5000169176627 (WR ESS RASPBERRIES)" at bounding box center [127, 85] width 56 height 17
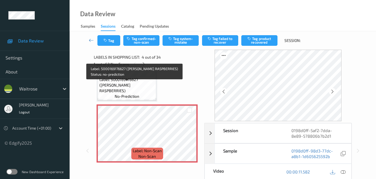
click at [134, 86] on span "Label: 5000169176627 (WR ESS RASPBERRIES)" at bounding box center [127, 85] width 56 height 17
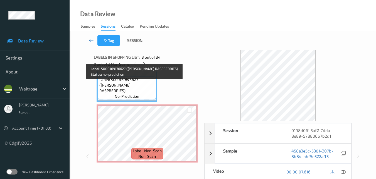
scroll to position [41, 0]
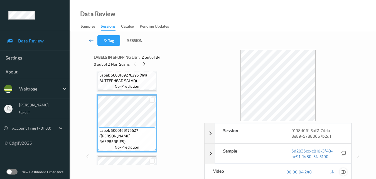
click at [343, 172] on icon at bounding box center [343, 171] width 5 height 5
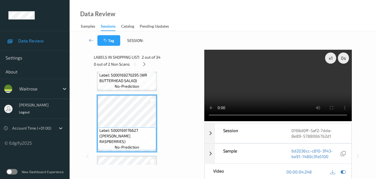
click at [287, 85] on video at bounding box center [277, 85] width 147 height 71
click at [287, 86] on video at bounding box center [277, 85] width 147 height 71
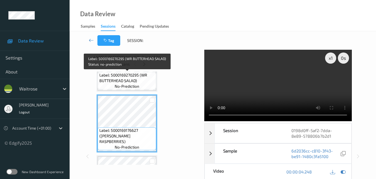
click at [142, 80] on span "Label: 5000169270295 (WR BUTTERHEAD SALAD)" at bounding box center [127, 77] width 56 height 11
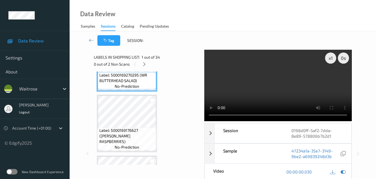
click at [262, 77] on video at bounding box center [277, 85] width 147 height 71
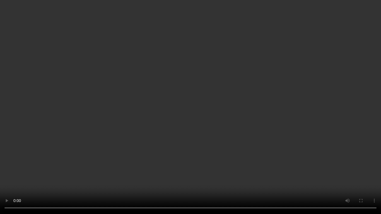
click at [289, 112] on video at bounding box center [190, 107] width 381 height 214
click at [247, 122] on video at bounding box center [190, 107] width 381 height 214
click at [236, 115] on video at bounding box center [190, 107] width 381 height 214
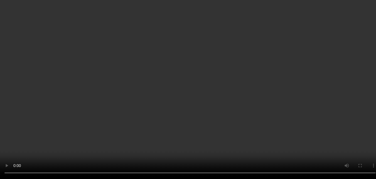
scroll to position [152, 0]
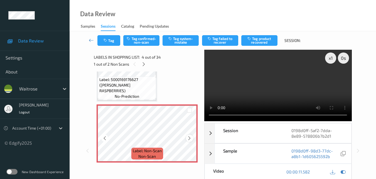
click at [191, 137] on icon at bounding box center [189, 137] width 5 height 5
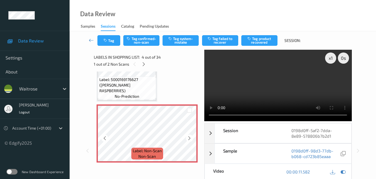
click at [191, 137] on icon at bounding box center [189, 137] width 5 height 5
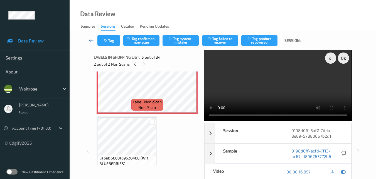
scroll to position [291, 0]
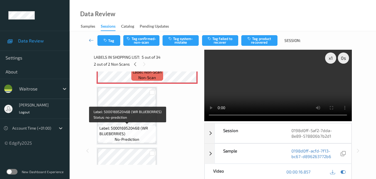
click at [138, 128] on span "Label: 5000169520468 (WR BLUEBERRIES)" at bounding box center [127, 130] width 56 height 11
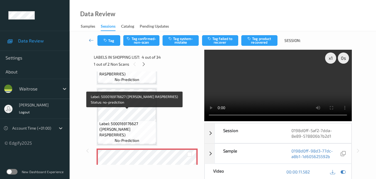
scroll to position [96, 0]
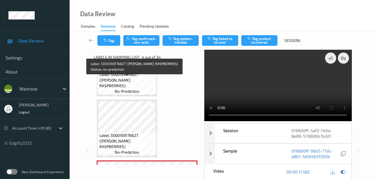
click at [143, 83] on span "Label: 5000169176627 (WR ESS RASPBERRIES)" at bounding box center [127, 80] width 56 height 17
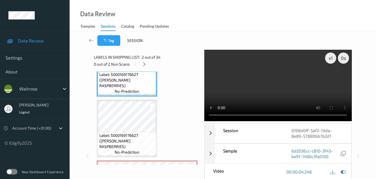
click at [293, 74] on video at bounding box center [277, 85] width 147 height 71
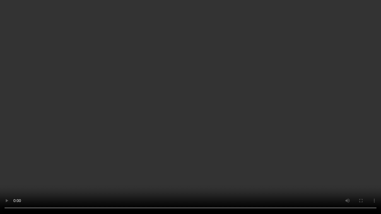
click at [237, 130] on video at bounding box center [190, 107] width 381 height 214
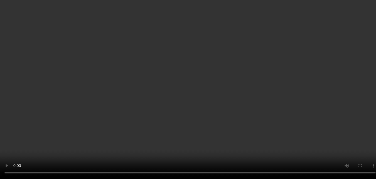
scroll to position [180, 0]
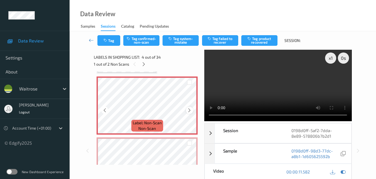
click at [188, 109] on icon at bounding box center [189, 110] width 5 height 5
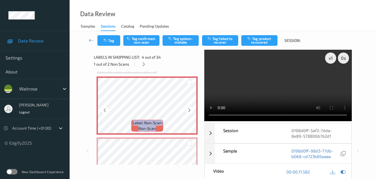
click at [188, 109] on icon at bounding box center [189, 110] width 5 height 5
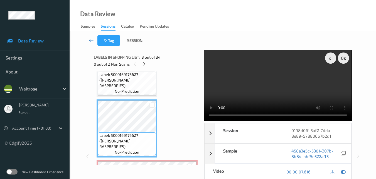
click at [280, 80] on video at bounding box center [277, 85] width 147 height 71
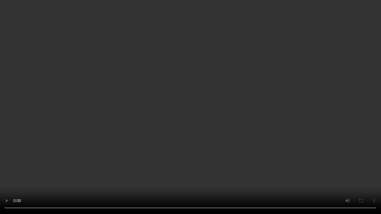
click at [166, 138] on video at bounding box center [190, 107] width 381 height 214
click at [268, 121] on video at bounding box center [190, 107] width 381 height 214
click at [243, 115] on video at bounding box center [190, 107] width 381 height 214
click at [182, 125] on video at bounding box center [190, 107] width 381 height 214
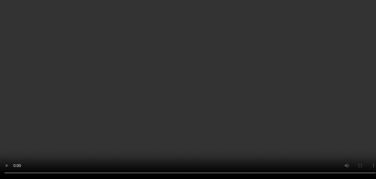
scroll to position [0, 0]
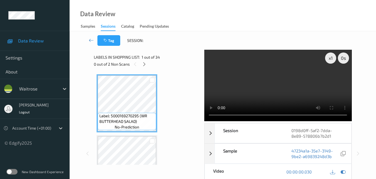
click at [287, 82] on video at bounding box center [277, 85] width 147 height 71
click at [296, 81] on video at bounding box center [277, 85] width 147 height 71
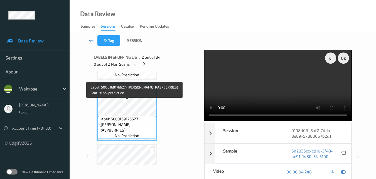
scroll to position [84, 0]
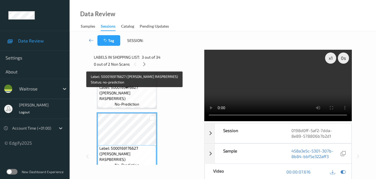
click at [134, 92] on span "Label: 5000169176627 (WR ESS RASPBERRIES)" at bounding box center [127, 92] width 56 height 17
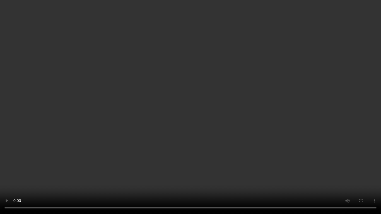
click at [196, 91] on video at bounding box center [190, 107] width 381 height 214
click at [228, 139] on video at bounding box center [190, 107] width 381 height 214
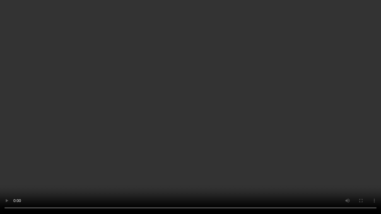
click at [228, 139] on video at bounding box center [190, 107] width 381 height 214
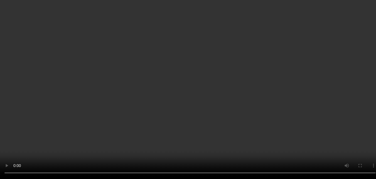
scroll to position [167, 0]
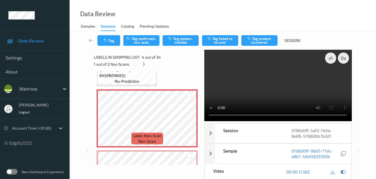
click at [286, 75] on video at bounding box center [277, 85] width 147 height 71
click at [330, 60] on div "x 1" at bounding box center [330, 57] width 11 height 11
click at [288, 77] on video at bounding box center [277, 85] width 147 height 71
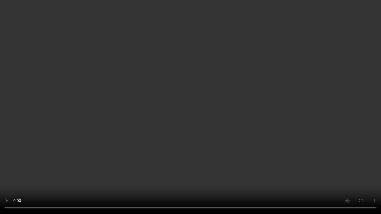
click at [242, 115] on video at bounding box center [190, 107] width 381 height 214
click at [323, 150] on video at bounding box center [190, 107] width 381 height 214
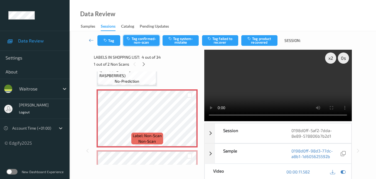
click at [143, 43] on button "Tag confirmed-non-scan" at bounding box center [141, 40] width 36 height 11
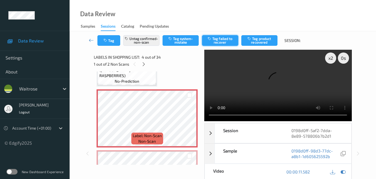
click at [220, 39] on button "Tag failed to recover" at bounding box center [220, 40] width 36 height 11
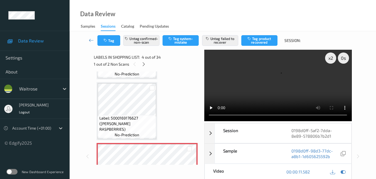
scroll to position [84, 0]
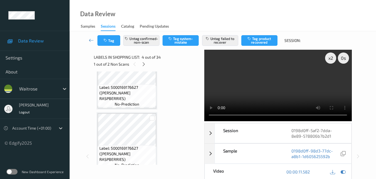
click at [287, 83] on video at bounding box center [277, 85] width 147 height 71
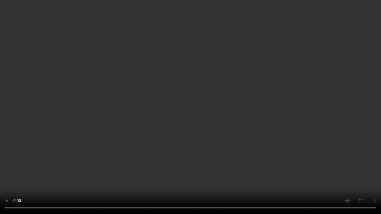
click at [265, 93] on video at bounding box center [190, 107] width 381 height 214
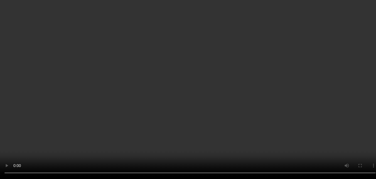
scroll to position [167, 0]
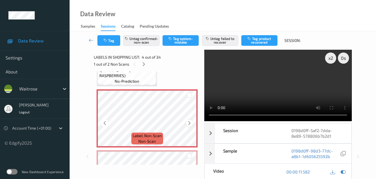
click at [189, 123] on icon at bounding box center [189, 122] width 5 height 5
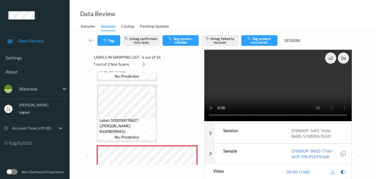
scroll to position [28, 0]
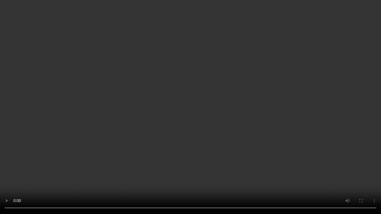
click at [179, 91] on video at bounding box center [190, 107] width 381 height 214
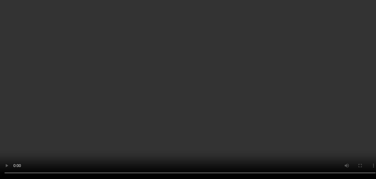
scroll to position [223, 0]
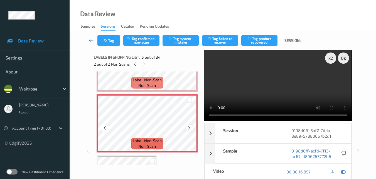
click at [188, 128] on icon at bounding box center [189, 127] width 5 height 5
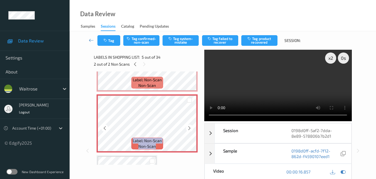
click at [188, 128] on icon at bounding box center [189, 127] width 5 height 5
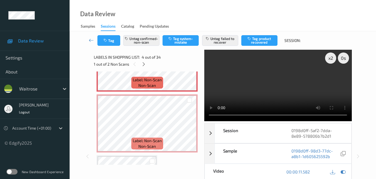
click at [287, 90] on video at bounding box center [277, 85] width 147 height 71
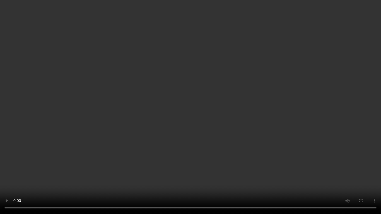
click at [230, 126] on video at bounding box center [190, 107] width 381 height 214
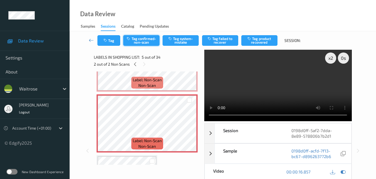
click at [150, 41] on button "Tag confirmed-non-scan" at bounding box center [141, 40] width 36 height 11
click at [287, 86] on video at bounding box center [277, 85] width 147 height 71
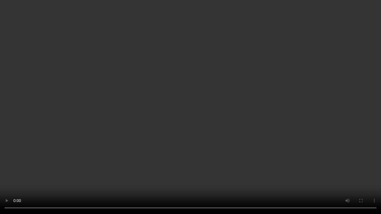
click at [290, 150] on video at bounding box center [190, 107] width 381 height 214
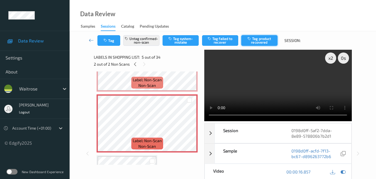
click at [263, 44] on button "Tag product recovered" at bounding box center [260, 40] width 36 height 11
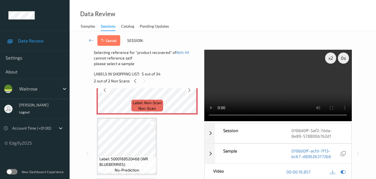
scroll to position [279, 0]
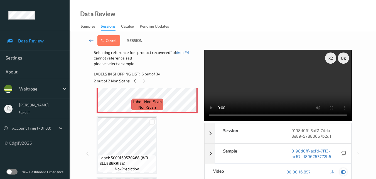
click at [343, 171] on icon at bounding box center [343, 171] width 5 height 5
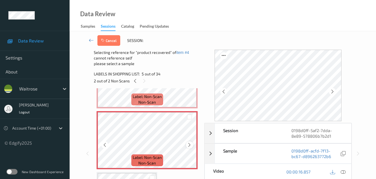
scroll to position [306, 0]
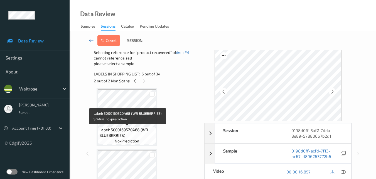
click at [135, 128] on span "Label: 5000169520468 (WR BLUEBERRIES)" at bounding box center [127, 132] width 56 height 11
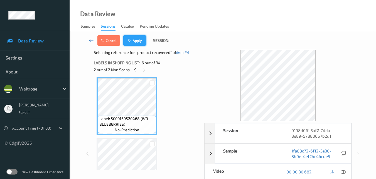
click at [137, 37] on button "Apply" at bounding box center [134, 40] width 23 height 11
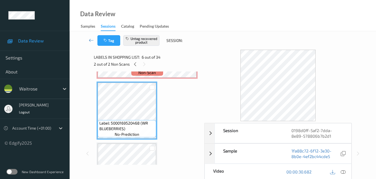
scroll to position [269, 0]
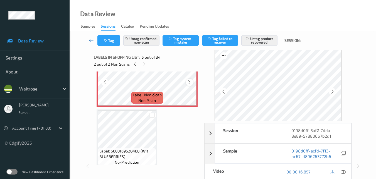
click at [189, 82] on icon at bounding box center [189, 82] width 5 height 5
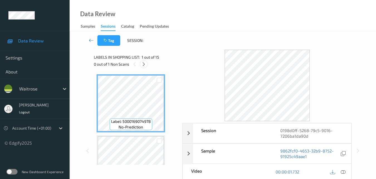
click at [144, 64] on icon at bounding box center [144, 64] width 5 height 5
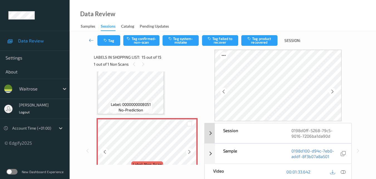
scroll to position [821, 0]
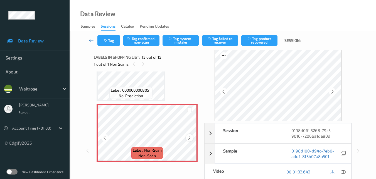
click at [189, 137] on icon at bounding box center [189, 137] width 5 height 5
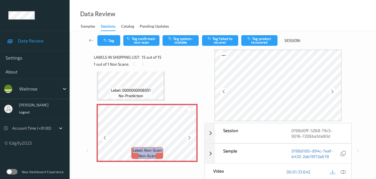
click at [189, 137] on icon at bounding box center [189, 137] width 5 height 5
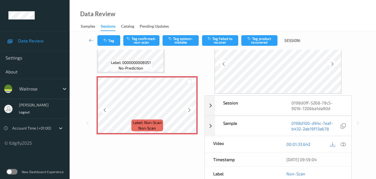
scroll to position [28, 0]
click at [191, 109] on icon at bounding box center [189, 109] width 5 height 5
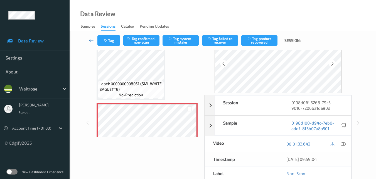
scroll to position [759, 0]
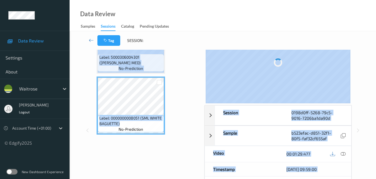
drag, startPoint x: 121, startPoint y: 122, endPoint x: 93, endPoint y: 113, distance: 29.2
click at [93, 113] on div "Session 0198d0ff-5268-79c5-9016-7206ba1da90d Session ID 0198d0ff-5268-79c5-9016…" at bounding box center [223, 130] width 284 height 217
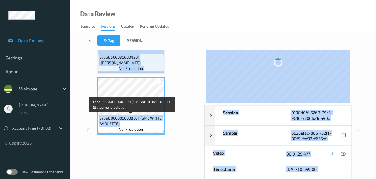
click at [128, 122] on span "Label: 0000000008051 (SML WHITE BAGUETTE)" at bounding box center [131, 120] width 64 height 11
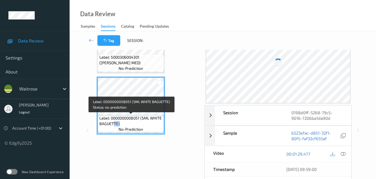
drag, startPoint x: 124, startPoint y: 123, endPoint x: 111, endPoint y: 122, distance: 12.8
click at [113, 123] on span "Label: 0000000008051 (SML WHITE BAGUETTE)" at bounding box center [131, 120] width 64 height 11
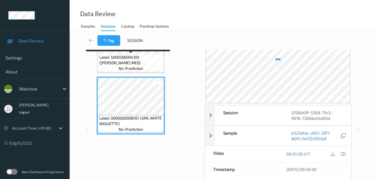
click at [148, 62] on span "Label: 5000306004301 ([PERSON_NAME] MED)" at bounding box center [131, 59] width 64 height 11
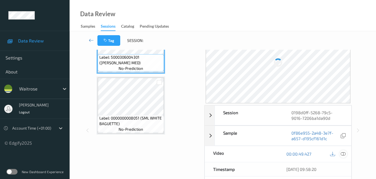
click at [346, 153] on div at bounding box center [344, 154] width 8 height 8
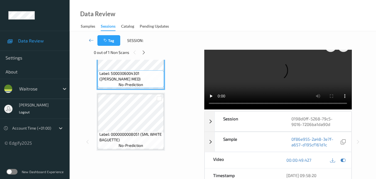
scroll to position [0, 0]
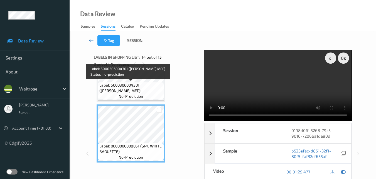
click at [135, 83] on span "Label: 5000306004301 ([PERSON_NAME] MED)" at bounding box center [131, 87] width 64 height 11
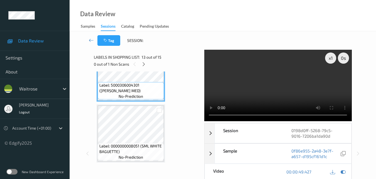
click at [294, 74] on video at bounding box center [277, 85] width 147 height 71
click at [290, 76] on video at bounding box center [277, 85] width 147 height 71
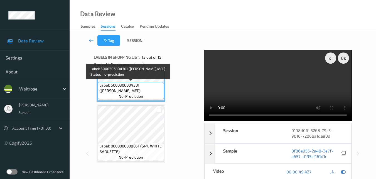
click at [123, 91] on span "Label: 5000306004301 ([PERSON_NAME] MED)" at bounding box center [131, 87] width 64 height 11
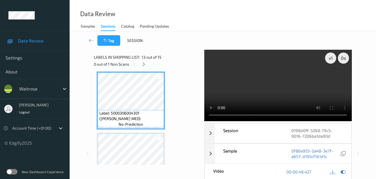
scroll to position [676, 0]
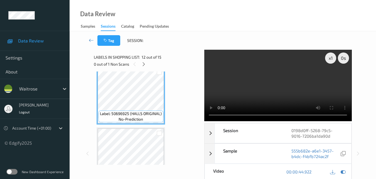
click at [274, 94] on video at bounding box center [277, 85] width 147 height 71
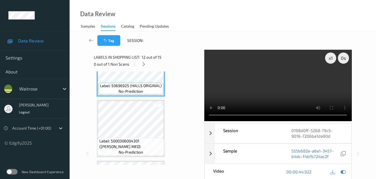
click at [291, 85] on video at bounding box center [277, 85] width 147 height 71
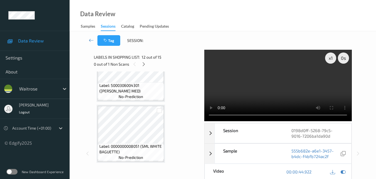
scroll to position [759, 0]
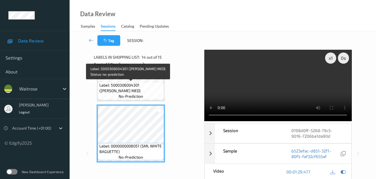
click at [143, 89] on span "Label: 5000306004301 ([PERSON_NAME] MED)" at bounding box center [131, 87] width 64 height 11
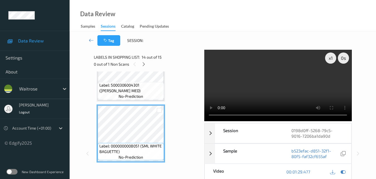
scroll to position [732, 0]
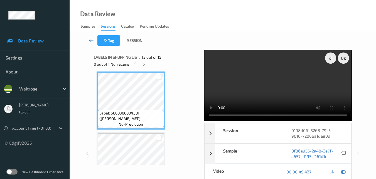
click at [261, 91] on video at bounding box center [277, 85] width 147 height 71
click at [283, 82] on video at bounding box center [277, 85] width 147 height 71
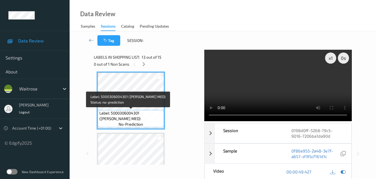
drag, startPoint x: 147, startPoint y: 118, endPoint x: 99, endPoint y: 113, distance: 47.3
click at [99, 113] on span "Label: 5000306004301 ([PERSON_NAME] MED)" at bounding box center [131, 115] width 64 height 11
copy span "Label: 5000306004301 ([PERSON_NAME] MED)"
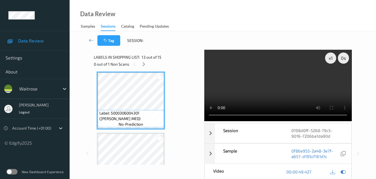
click at [292, 88] on video at bounding box center [277, 85] width 147 height 71
click at [283, 101] on video at bounding box center [277, 85] width 147 height 71
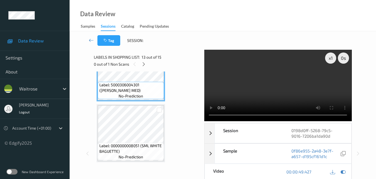
scroll to position [815, 0]
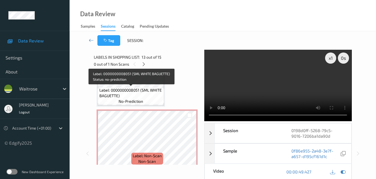
click at [140, 87] on span "Label: 0000000008051 (SML WHITE BAGUETTE)" at bounding box center [131, 92] width 64 height 11
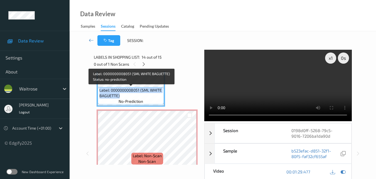
drag, startPoint x: 121, startPoint y: 96, endPoint x: 99, endPoint y: 90, distance: 22.8
click at [99, 90] on span "Label: 0000000008051 (SML WHITE BAGUETTE)" at bounding box center [131, 92] width 64 height 11
copy span "Label: 0000000008051 (SML WHITE BAGUETTE)"
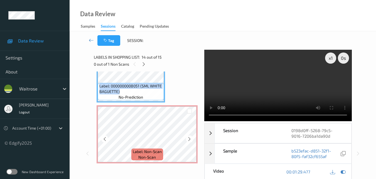
scroll to position [821, 0]
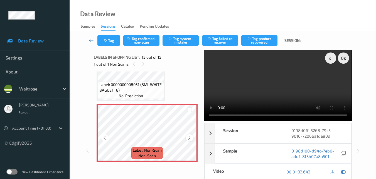
click at [187, 138] on icon at bounding box center [189, 137] width 5 height 5
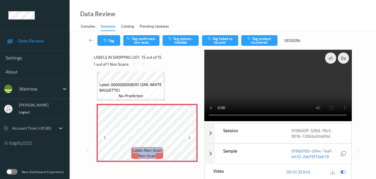
click at [187, 138] on icon at bounding box center [189, 137] width 5 height 5
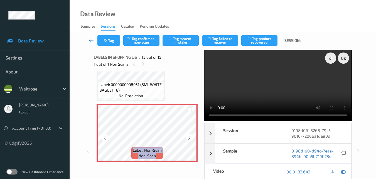
click at [187, 138] on icon at bounding box center [189, 137] width 5 height 5
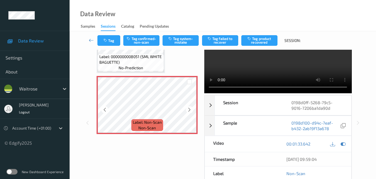
scroll to position [0, 0]
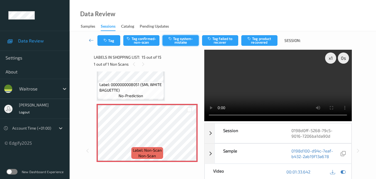
click at [184, 42] on button "Tag system-mistake" at bounding box center [181, 40] width 36 height 11
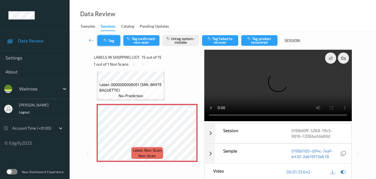
click at [118, 43] on button "Tag" at bounding box center [108, 40] width 23 height 11
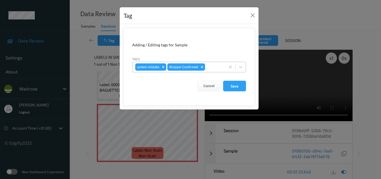
click at [208, 66] on div at bounding box center [214, 67] width 16 height 7
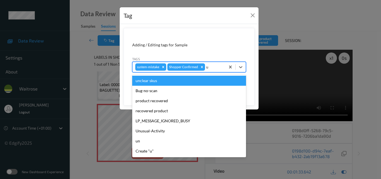
type input "un"
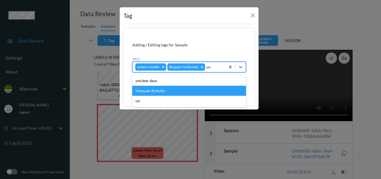
click at [165, 89] on div "Unusual-Activity" at bounding box center [189, 91] width 114 height 10
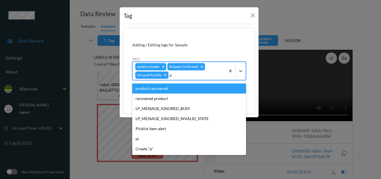
type input "pi"
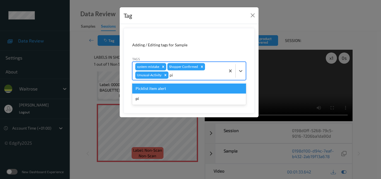
click at [165, 89] on div "Picklist item alert" at bounding box center [189, 88] width 114 height 10
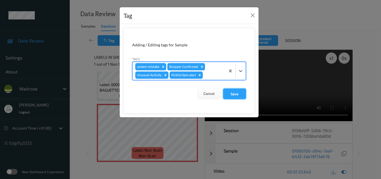
click at [236, 93] on button "Save" at bounding box center [234, 93] width 23 height 11
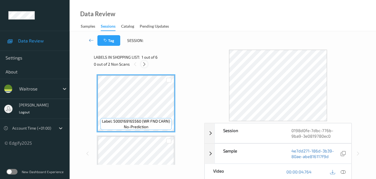
click at [145, 63] on icon at bounding box center [144, 64] width 5 height 5
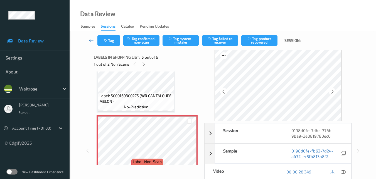
scroll to position [213, 0]
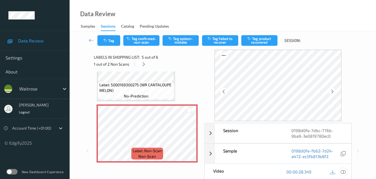
click at [345, 171] on icon at bounding box center [343, 171] width 5 height 5
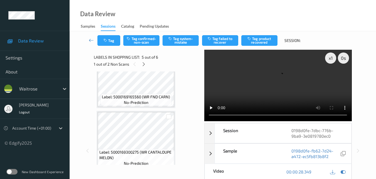
scroll to position [157, 0]
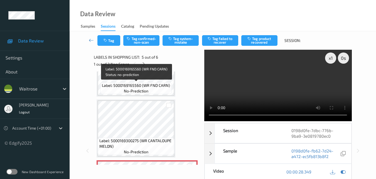
click at [147, 83] on span "Label: 5000169165560 (WR FND CARN)" at bounding box center [136, 85] width 68 height 6
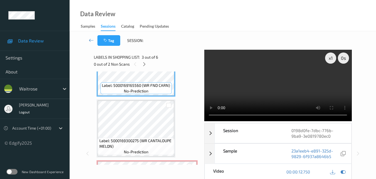
click at [256, 82] on video at bounding box center [277, 85] width 147 height 71
click at [260, 85] on video at bounding box center [277, 85] width 147 height 71
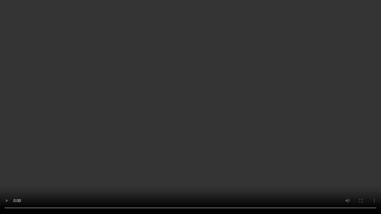
click at [174, 109] on video at bounding box center [190, 107] width 381 height 214
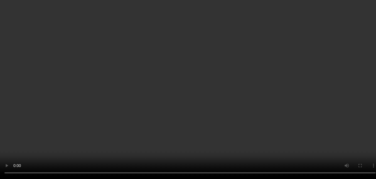
scroll to position [185, 0]
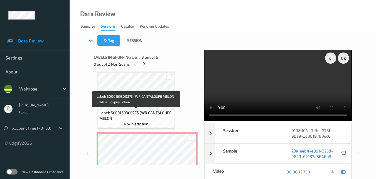
click at [160, 118] on span "Label: 5000169300275 (WR CANTALOUPE MELON)" at bounding box center [136, 115] width 74 height 11
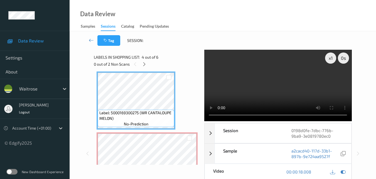
click at [278, 89] on video at bounding box center [277, 85] width 147 height 71
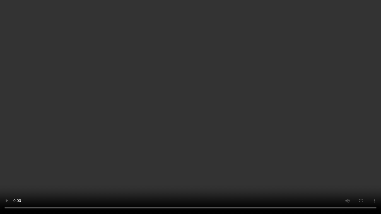
click at [148, 105] on video at bounding box center [190, 107] width 381 height 214
click at [149, 105] on video at bounding box center [190, 107] width 381 height 214
click at [252, 131] on video at bounding box center [190, 107] width 381 height 214
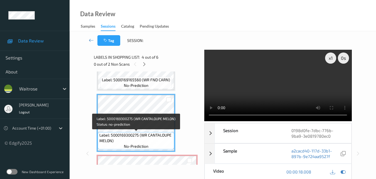
scroll to position [218, 0]
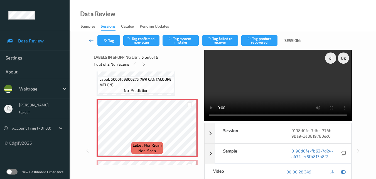
click at [287, 63] on video at bounding box center [277, 85] width 147 height 71
click at [178, 39] on button "Tag system-mistake" at bounding box center [181, 40] width 36 height 11
click at [114, 38] on button "Tag" at bounding box center [108, 40] width 23 height 11
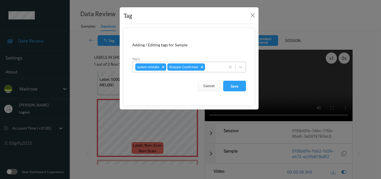
click at [211, 68] on div at bounding box center [214, 67] width 16 height 7
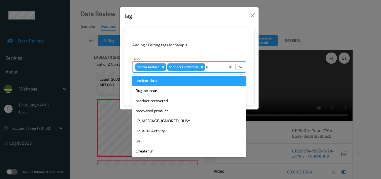
type input "un"
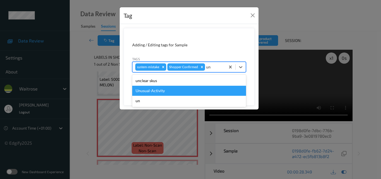
click at [177, 87] on div "Unusual-Activity" at bounding box center [189, 91] width 114 height 10
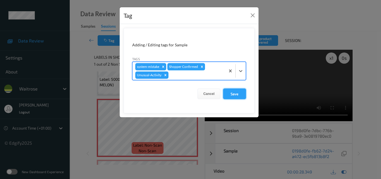
click at [244, 94] on button "Save" at bounding box center [234, 93] width 23 height 11
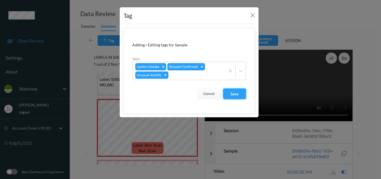
click at [238, 94] on button "Save" at bounding box center [234, 93] width 23 height 11
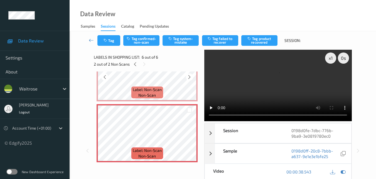
scroll to position [274, 0]
click at [181, 42] on button "Tag system-mistake" at bounding box center [181, 40] width 36 height 11
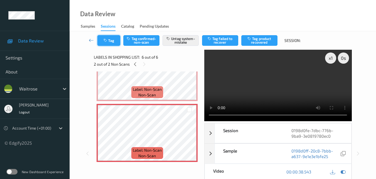
click at [113, 42] on button "Tag" at bounding box center [108, 40] width 23 height 11
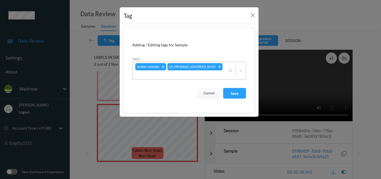
click at [209, 75] on div at bounding box center [178, 74] width 87 height 7
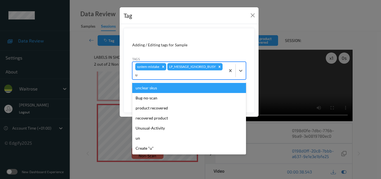
type input "un"
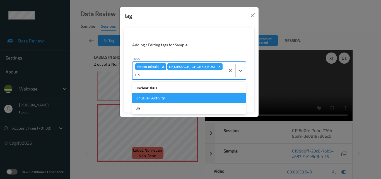
click at [177, 97] on div "Unusual-Activity" at bounding box center [189, 98] width 114 height 10
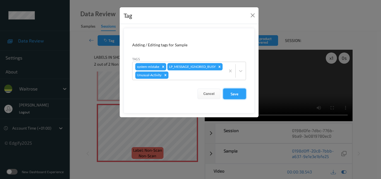
click at [231, 99] on button "Save" at bounding box center [234, 93] width 23 height 11
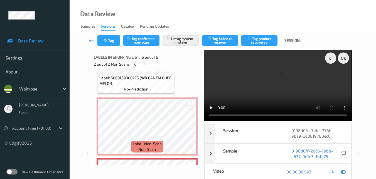
scroll to position [218, 0]
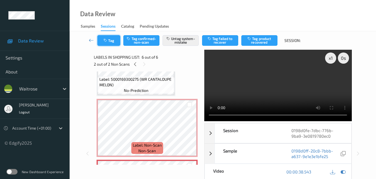
click at [109, 42] on button "Tag" at bounding box center [108, 40] width 23 height 11
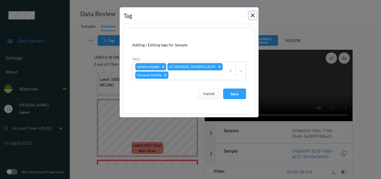
click at [253, 14] on button "Close" at bounding box center [252, 15] width 8 height 8
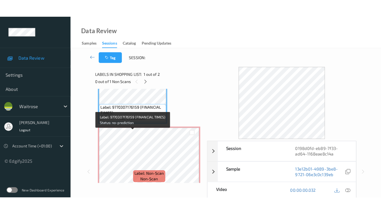
scroll to position [31, 0]
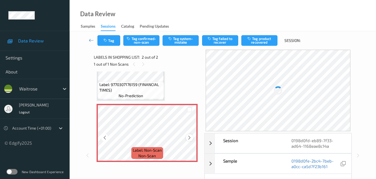
click at [191, 137] on icon at bounding box center [189, 137] width 5 height 5
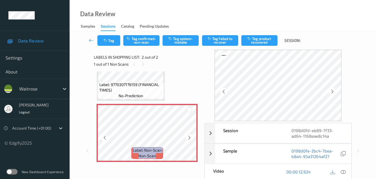
click at [191, 137] on icon at bounding box center [189, 137] width 5 height 5
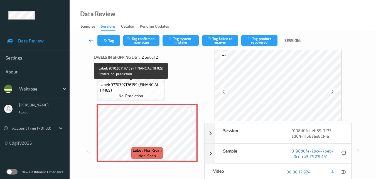
click at [157, 91] on span "Label: 9770307176159 (FINANCIAL TIMES)" at bounding box center [131, 87] width 64 height 11
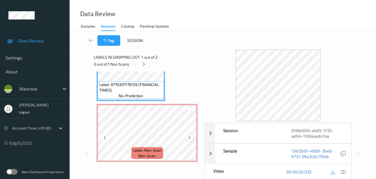
click at [190, 139] on icon at bounding box center [189, 137] width 5 height 5
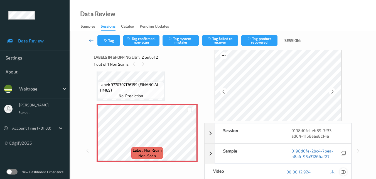
click at [345, 171] on icon at bounding box center [343, 171] width 5 height 5
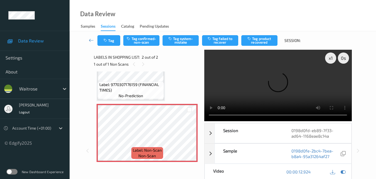
click at [276, 77] on video at bounding box center [277, 85] width 147 height 71
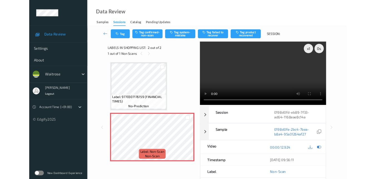
scroll to position [0, 0]
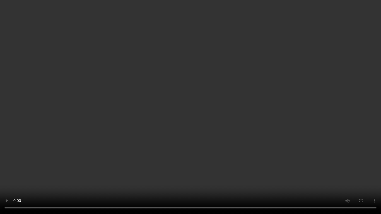
click at [287, 99] on video at bounding box center [190, 107] width 381 height 214
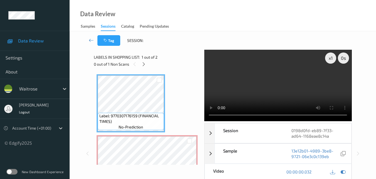
click at [260, 83] on video at bounding box center [277, 85] width 147 height 71
click at [267, 79] on video at bounding box center [277, 85] width 147 height 71
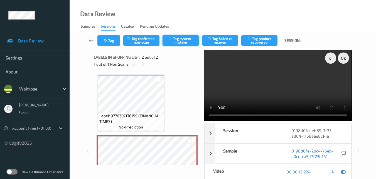
click at [181, 43] on button "Tag system-mistake" at bounding box center [181, 40] width 36 height 11
click at [109, 42] on button "Tag" at bounding box center [108, 40] width 23 height 11
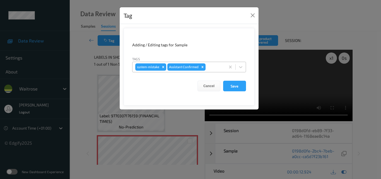
click at [213, 70] on div at bounding box center [214, 67] width 16 height 7
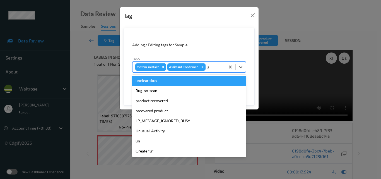
type input "un"
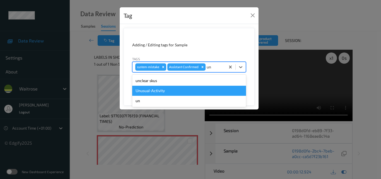
click at [177, 87] on div "Unusual-Activity" at bounding box center [189, 91] width 114 height 10
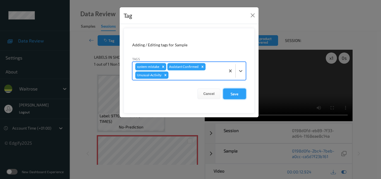
click at [243, 94] on button "Save" at bounding box center [234, 93] width 23 height 11
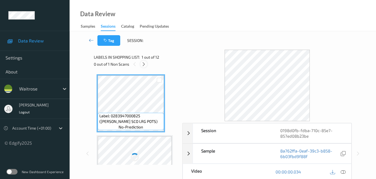
click at [145, 64] on icon at bounding box center [144, 64] width 5 height 5
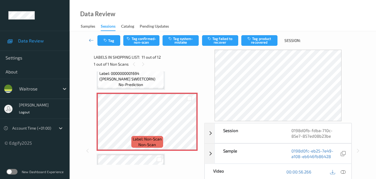
scroll to position [577, 0]
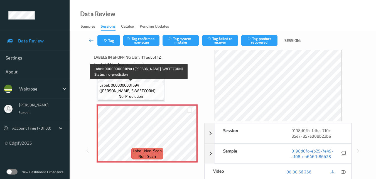
click at [143, 91] on span "Label: 0000000001694 (WR ESS SWEETCORN)" at bounding box center [131, 87] width 64 height 11
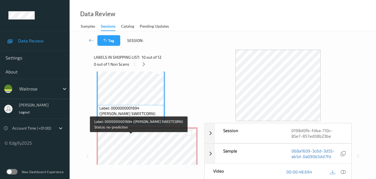
scroll to position [521, 0]
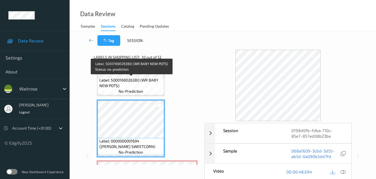
click at [143, 91] on span "no-prediction" at bounding box center [131, 91] width 25 height 6
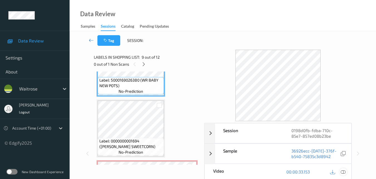
click at [345, 172] on icon at bounding box center [343, 171] width 5 height 5
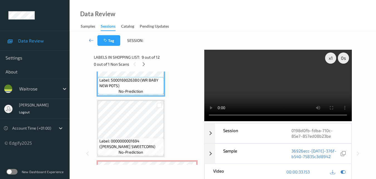
click at [257, 76] on video at bounding box center [277, 85] width 147 height 71
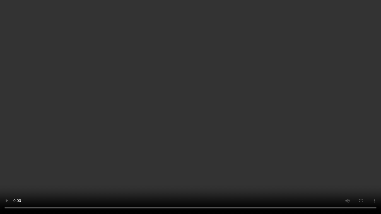
click at [194, 130] on video at bounding box center [190, 107] width 381 height 214
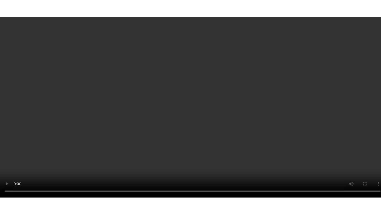
scroll to position [605, 0]
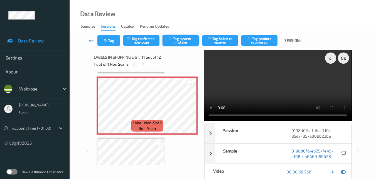
click at [182, 42] on button "Tag system-mistake" at bounding box center [181, 40] width 36 height 11
click at [111, 43] on button "Tag" at bounding box center [108, 40] width 23 height 11
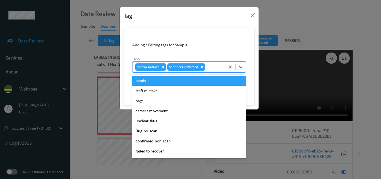
click at [214, 67] on div at bounding box center [214, 67] width 16 height 7
type input "un"
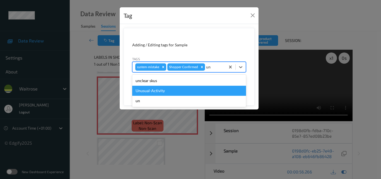
click at [175, 89] on div "Unusual-Activity" at bounding box center [189, 91] width 114 height 10
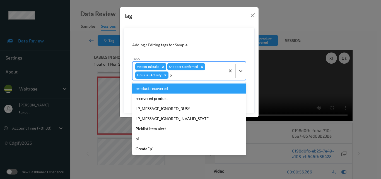
type input "pi"
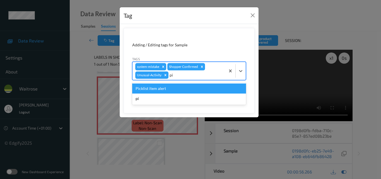
click at [178, 86] on div "Picklist item alert" at bounding box center [189, 88] width 114 height 10
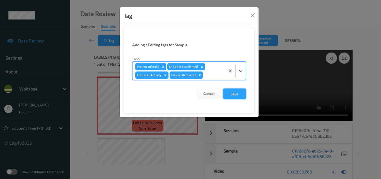
click at [241, 90] on button "Save" at bounding box center [234, 93] width 23 height 11
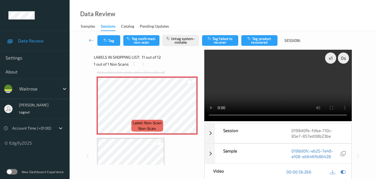
click at [282, 81] on video at bounding box center [277, 85] width 147 height 71
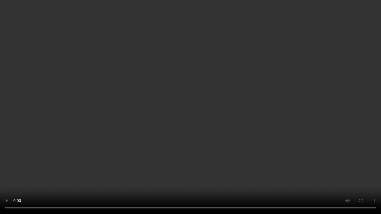
click at [223, 132] on video at bounding box center [190, 107] width 381 height 214
click at [174, 131] on video at bounding box center [190, 107] width 381 height 214
click at [276, 98] on video at bounding box center [190, 107] width 381 height 214
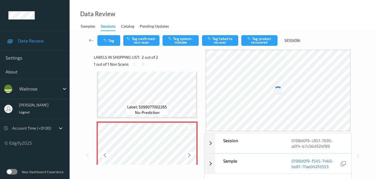
scroll to position [3, 0]
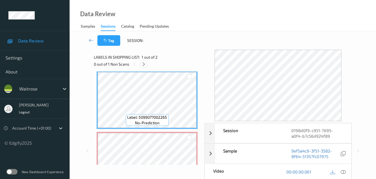
click at [144, 64] on icon at bounding box center [144, 64] width 5 height 5
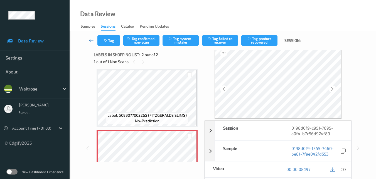
scroll to position [0, 0]
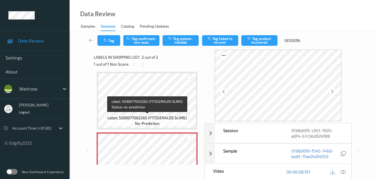
click at [168, 120] on span "Label: 5099077002265 (FITZGERALDS SLIMS)" at bounding box center [147, 118] width 79 height 6
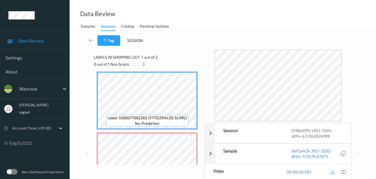
click at [346, 170] on icon at bounding box center [343, 171] width 5 height 5
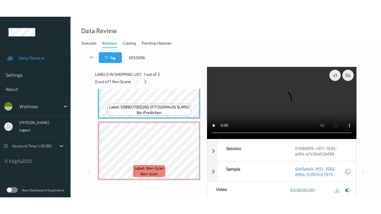
scroll to position [3, 0]
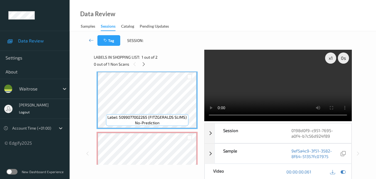
click at [277, 75] on video at bounding box center [277, 85] width 147 height 71
click at [285, 71] on video at bounding box center [277, 85] width 147 height 71
click at [271, 77] on video at bounding box center [277, 85] width 147 height 71
click at [289, 77] on video at bounding box center [277, 85] width 147 height 71
click at [279, 81] on video at bounding box center [277, 85] width 147 height 71
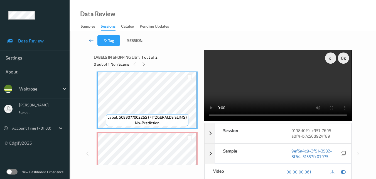
scroll to position [0, 0]
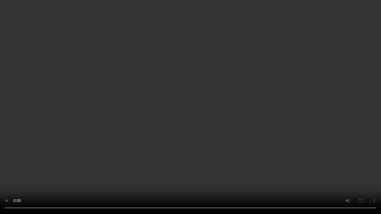
click at [238, 99] on video at bounding box center [190, 107] width 381 height 214
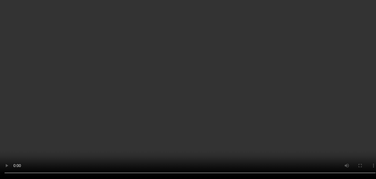
scroll to position [31, 0]
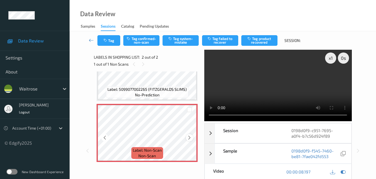
click at [190, 137] on icon at bounding box center [189, 137] width 5 height 5
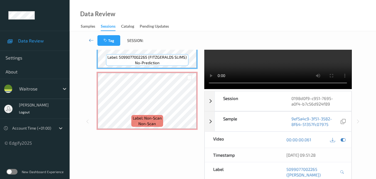
scroll to position [0, 0]
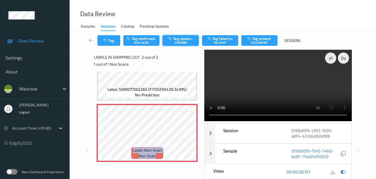
click at [181, 39] on button "Tag system-mistake" at bounding box center [181, 40] width 36 height 11
click at [105, 39] on icon "button" at bounding box center [106, 40] width 5 height 4
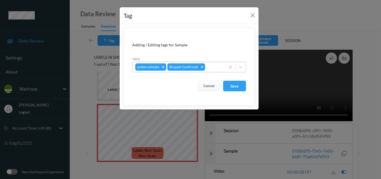
click at [213, 68] on div at bounding box center [214, 67] width 16 height 7
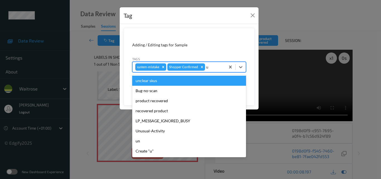
type input "un"
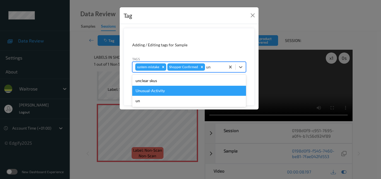
click at [189, 92] on div "Unusual-Activity" at bounding box center [189, 91] width 114 height 10
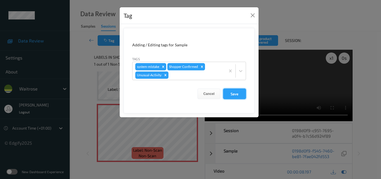
click at [233, 94] on button "Save" at bounding box center [234, 93] width 23 height 11
click at [237, 94] on button "Save" at bounding box center [234, 93] width 23 height 11
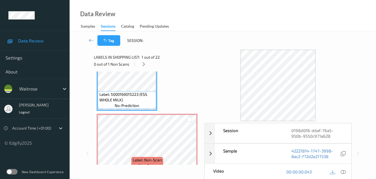
scroll to position [56, 0]
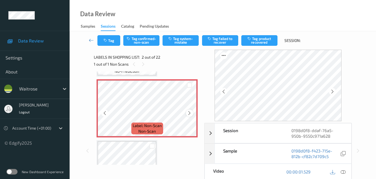
click at [191, 113] on icon at bounding box center [189, 112] width 5 height 5
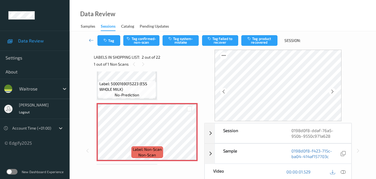
scroll to position [0, 0]
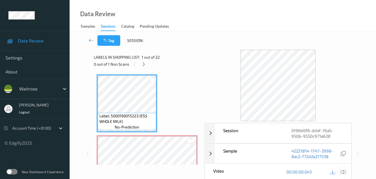
click at [345, 170] on icon at bounding box center [343, 171] width 5 height 5
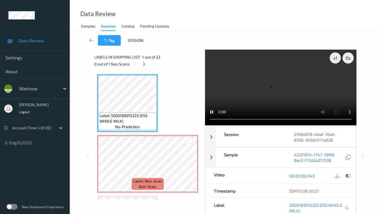
click at [205, 125] on video at bounding box center [280, 88] width 151 height 76
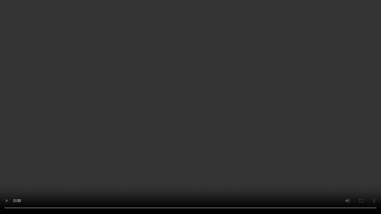
click at [212, 130] on video at bounding box center [190, 107] width 381 height 214
click at [134, 141] on video at bounding box center [190, 107] width 381 height 214
click at [156, 146] on video at bounding box center [190, 107] width 381 height 214
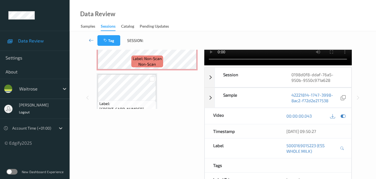
scroll to position [56, 0]
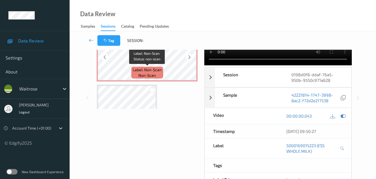
click at [149, 70] on span "Label: Non-Scan" at bounding box center [147, 70] width 29 height 6
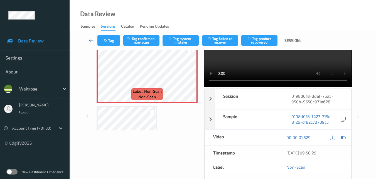
scroll to position [0, 0]
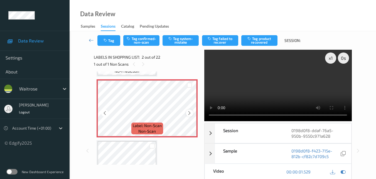
click at [190, 113] on icon at bounding box center [189, 112] width 5 height 5
click at [179, 39] on button "Tag system-mistake" at bounding box center [181, 40] width 36 height 11
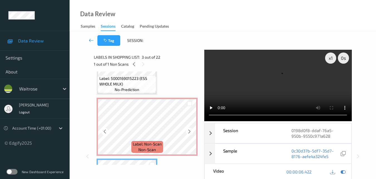
scroll to position [28, 0]
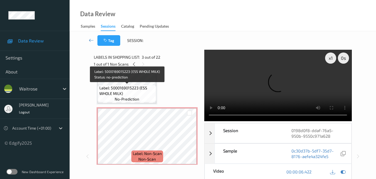
click at [142, 91] on span "Label: 5000169015223 (ESS WHOLE MILK)" at bounding box center [127, 90] width 56 height 11
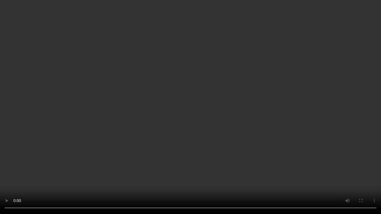
click at [307, 122] on video at bounding box center [190, 107] width 381 height 214
click at [219, 91] on video at bounding box center [190, 107] width 381 height 214
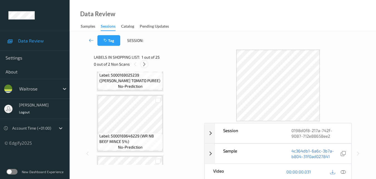
click at [144, 62] on icon at bounding box center [144, 64] width 5 height 5
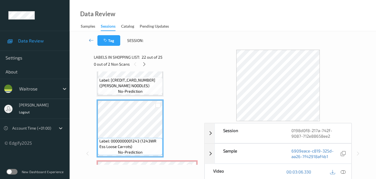
scroll to position [1222, 0]
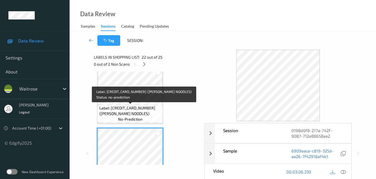
click at [148, 116] on div "Label: [CREDIT_CARD_NUMBER] ([PERSON_NAME] NOODLES) no-prediction" at bounding box center [130, 113] width 65 height 17
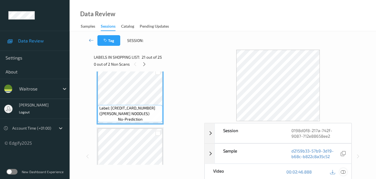
click at [345, 172] on icon at bounding box center [343, 171] width 5 height 5
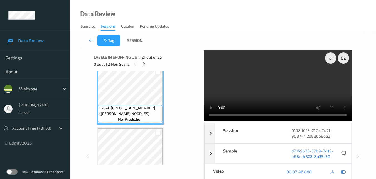
click at [263, 79] on video at bounding box center [277, 85] width 147 height 71
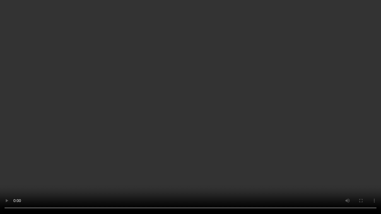
click at [295, 123] on video at bounding box center [190, 107] width 381 height 214
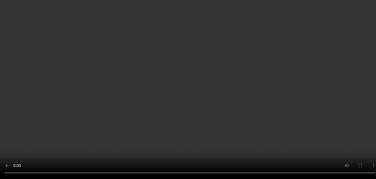
scroll to position [1306, 0]
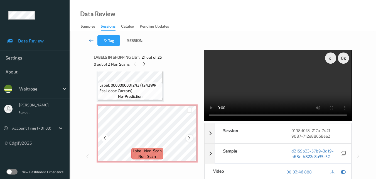
click at [188, 139] on icon at bounding box center [189, 137] width 5 height 5
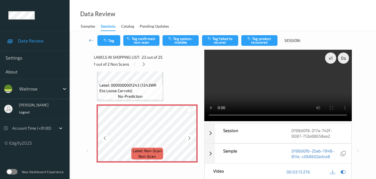
click at [188, 139] on icon at bounding box center [189, 137] width 5 height 5
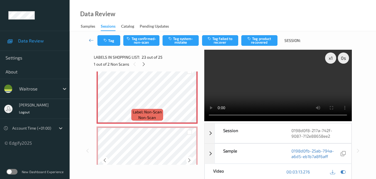
scroll to position [1334, 0]
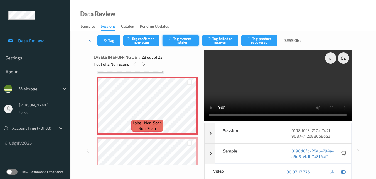
click at [181, 42] on button "Tag system-mistake" at bounding box center [181, 40] width 36 height 11
click at [112, 41] on button "Tag" at bounding box center [108, 40] width 23 height 11
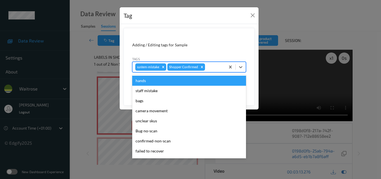
click at [209, 68] on div at bounding box center [214, 67] width 16 height 7
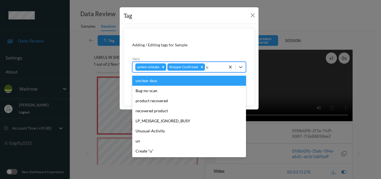
type input "un"
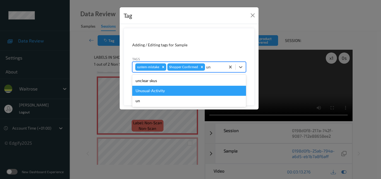
click at [175, 89] on div "Unusual-Activity" at bounding box center [189, 91] width 114 height 10
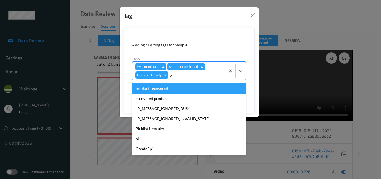
type input "pi"
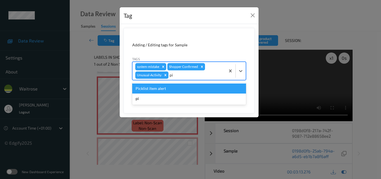
click at [175, 89] on div "Picklist item alert" at bounding box center [189, 88] width 114 height 10
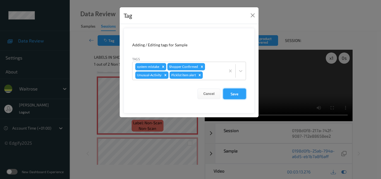
click at [233, 95] on button "Save" at bounding box center [234, 93] width 23 height 11
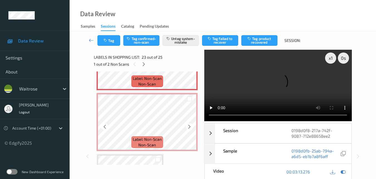
scroll to position [1389, 0]
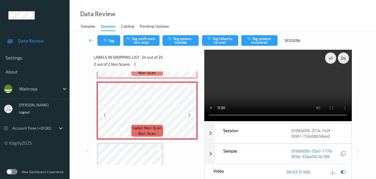
click at [189, 113] on icon at bounding box center [189, 115] width 5 height 5
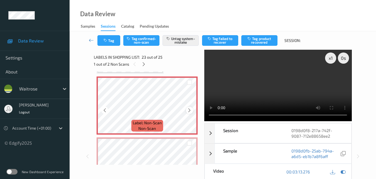
click at [187, 110] on icon at bounding box center [189, 110] width 5 height 5
click at [188, 110] on icon at bounding box center [189, 110] width 5 height 5
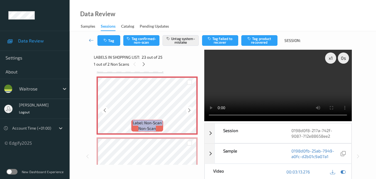
click at [188, 110] on icon at bounding box center [189, 110] width 5 height 5
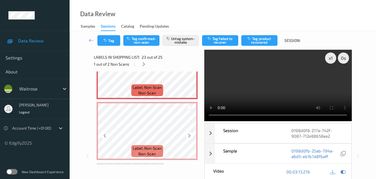
scroll to position [1389, 0]
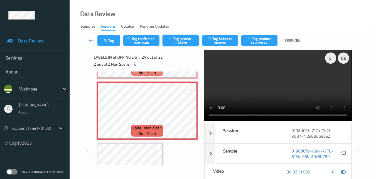
click at [177, 43] on button "Tag system-mistake" at bounding box center [181, 40] width 36 height 11
click at [105, 43] on button "Tag" at bounding box center [108, 40] width 23 height 11
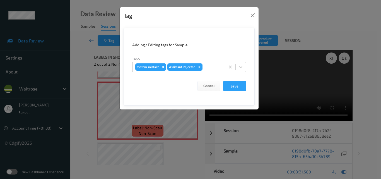
click at [209, 66] on div at bounding box center [212, 67] width 19 height 7
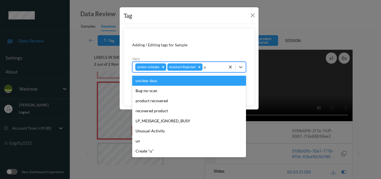
type input "un"
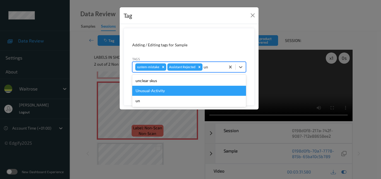
click at [170, 93] on div "Unusual-Activity" at bounding box center [189, 91] width 114 height 10
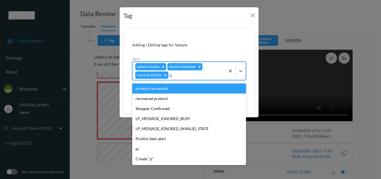
type input "pi"
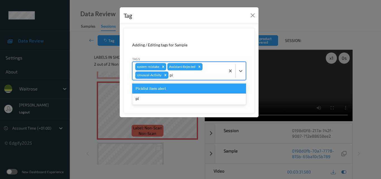
click at [172, 90] on div "Picklist item alert" at bounding box center [189, 88] width 114 height 10
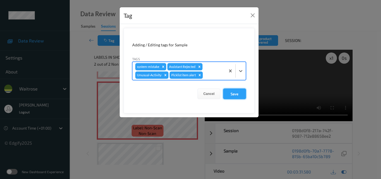
click at [230, 96] on button "Save" at bounding box center [234, 93] width 23 height 11
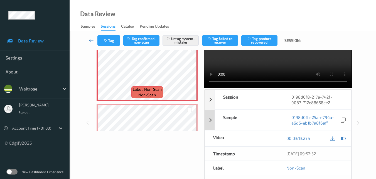
scroll to position [56, 0]
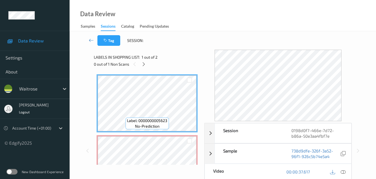
scroll to position [31, 0]
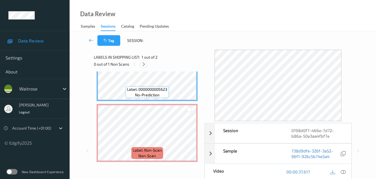
click at [143, 63] on icon at bounding box center [144, 64] width 5 height 5
click at [344, 171] on icon at bounding box center [343, 171] width 5 height 5
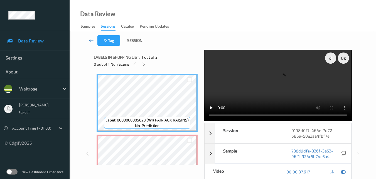
scroll to position [0, 0]
click at [248, 77] on video at bounding box center [277, 85] width 147 height 71
click at [287, 86] on video at bounding box center [277, 85] width 147 height 71
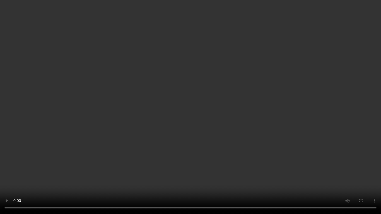
click at [263, 97] on video at bounding box center [190, 107] width 381 height 214
click at [215, 85] on video at bounding box center [190, 107] width 381 height 214
click at [152, 123] on video at bounding box center [190, 107] width 381 height 214
click at [59, 126] on video at bounding box center [190, 107] width 381 height 214
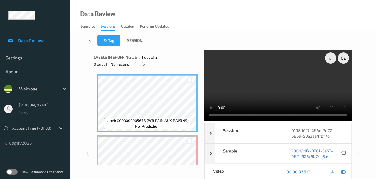
click at [257, 89] on video at bounding box center [277, 85] width 147 height 71
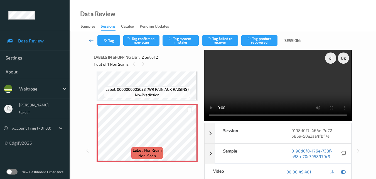
click at [312, 87] on video at bounding box center [277, 85] width 147 height 71
click at [179, 42] on button "Tag system-mistake" at bounding box center [181, 40] width 36 height 11
click at [114, 43] on button "Tag" at bounding box center [108, 40] width 23 height 11
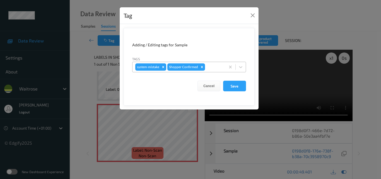
click at [215, 67] on div at bounding box center [214, 67] width 16 height 7
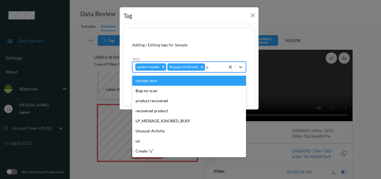
type input "un"
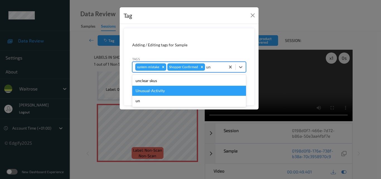
click at [171, 89] on div "Unusual-Activity" at bounding box center [189, 91] width 114 height 10
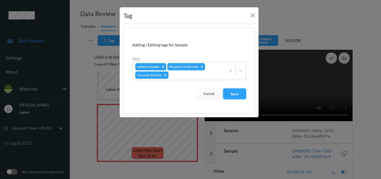
click at [231, 92] on button "Save" at bounding box center [234, 93] width 23 height 11
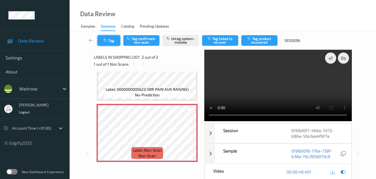
click at [111, 36] on button "Tag" at bounding box center [108, 40] width 23 height 11
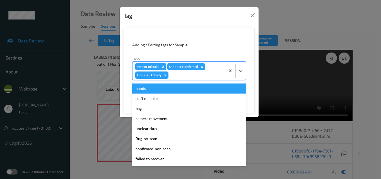
click at [217, 72] on div at bounding box center [195, 75] width 53 height 7
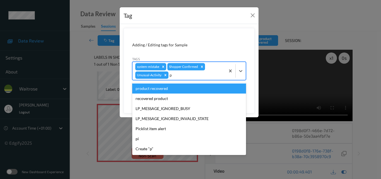
type input "pi"
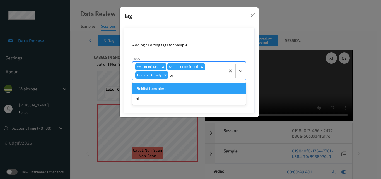
click at [180, 88] on div "Picklist item alert" at bounding box center [189, 88] width 114 height 10
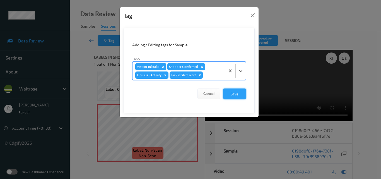
click at [234, 94] on button "Save" at bounding box center [234, 93] width 23 height 11
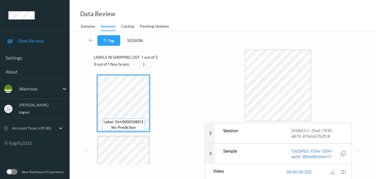
click at [143, 64] on icon at bounding box center [144, 64] width 5 height 5
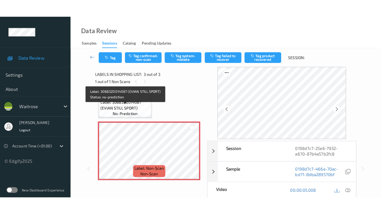
scroll to position [86, 0]
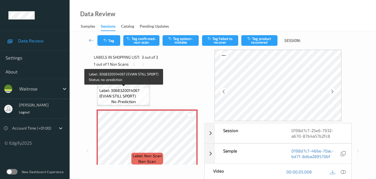
click at [135, 96] on span "Label: 3068320014067 (EVIAN STILL SPORT)" at bounding box center [123, 92] width 49 height 11
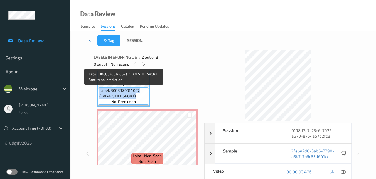
drag, startPoint x: 135, startPoint y: 95, endPoint x: 98, endPoint y: 88, distance: 37.4
click at [98, 88] on div "Label: 3068320014067 (EVIAN STILL SPORT) no-prediction" at bounding box center [124, 95] width 52 height 17
copy span "Label: 3068320014067 (EVIAN STILL SPORT)"
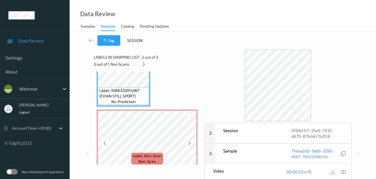
click at [189, 145] on icon at bounding box center [189, 142] width 5 height 5
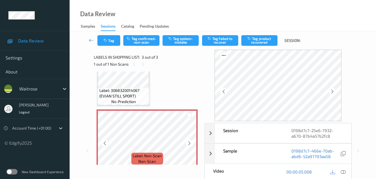
click at [189, 145] on icon at bounding box center [189, 142] width 5 height 5
click at [189, 144] on icon at bounding box center [189, 142] width 5 height 5
click at [346, 171] on icon at bounding box center [343, 171] width 5 height 5
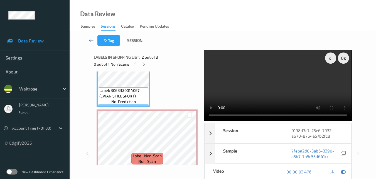
click at [284, 77] on video at bounding box center [277, 85] width 147 height 71
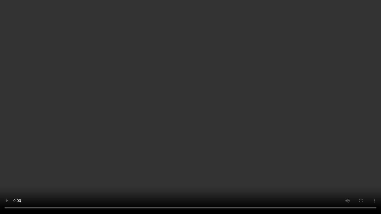
click at [227, 126] on video at bounding box center [190, 107] width 381 height 214
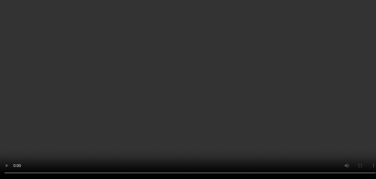
scroll to position [0, 0]
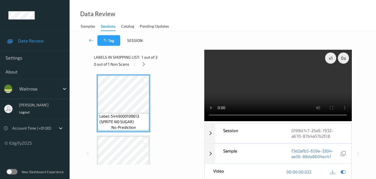
click at [286, 79] on video at bounding box center [277, 85] width 147 height 71
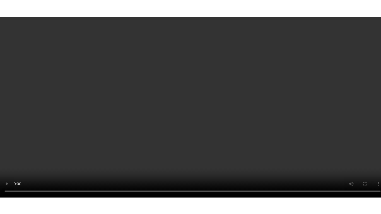
scroll to position [92, 0]
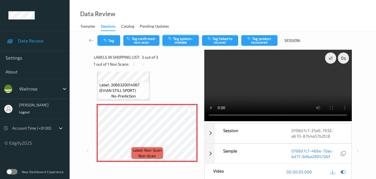
click at [180, 40] on button "Tag system-mistake" at bounding box center [181, 40] width 36 height 11
click at [312, 88] on video at bounding box center [277, 85] width 147 height 71
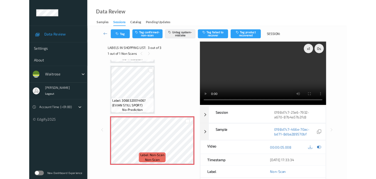
scroll to position [57, 0]
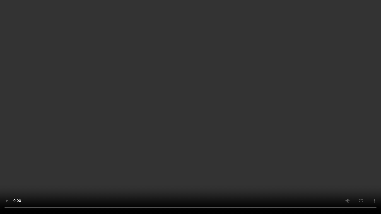
click at [223, 102] on video at bounding box center [190, 107] width 381 height 214
click at [244, 112] on video at bounding box center [190, 107] width 381 height 214
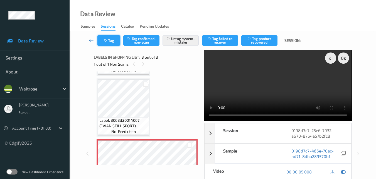
click at [113, 40] on button "Tag" at bounding box center [108, 40] width 23 height 11
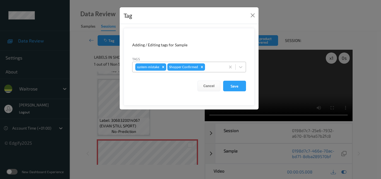
click at [214, 66] on div at bounding box center [214, 67] width 16 height 7
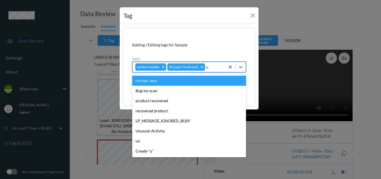
type input "un"
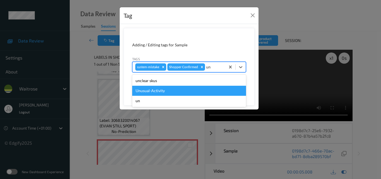
click at [163, 90] on div "Unusual-Activity" at bounding box center [189, 91] width 114 height 10
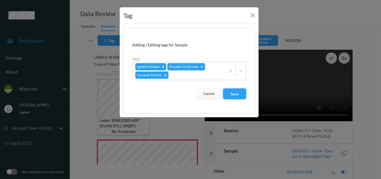
click at [236, 93] on button "Save" at bounding box center [234, 93] width 23 height 11
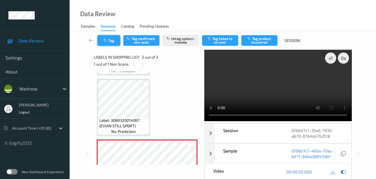
click at [108, 38] on button "Tag" at bounding box center [108, 40] width 23 height 11
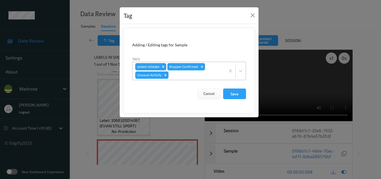
click at [164, 75] on icon "Remove Unusual-Activity" at bounding box center [165, 75] width 4 height 4
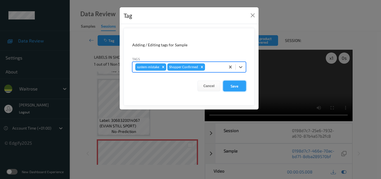
click at [234, 84] on button "Save" at bounding box center [234, 86] width 23 height 11
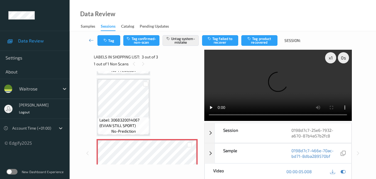
scroll to position [0, 0]
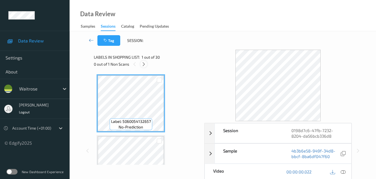
click at [145, 65] on icon at bounding box center [144, 64] width 5 height 5
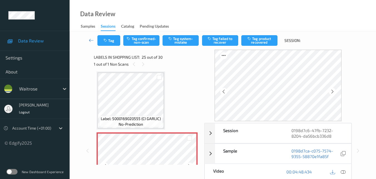
scroll to position [1427, 0]
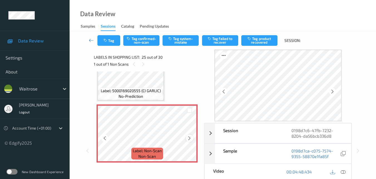
click at [190, 139] on icon at bounding box center [189, 137] width 5 height 5
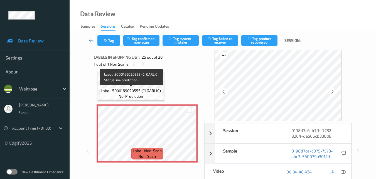
click at [152, 87] on div "Label: 5000169020555 (CI GARLIC) no-prediction" at bounding box center [130, 93] width 63 height 12
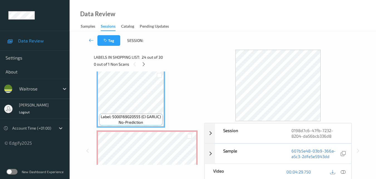
scroll to position [1372, 0]
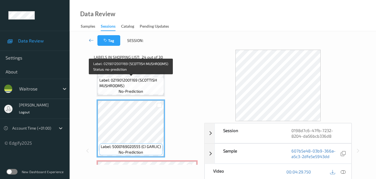
click at [143, 87] on span "Label: 0219012001169 (SCOTTISH MUSHROOMS)" at bounding box center [131, 82] width 64 height 11
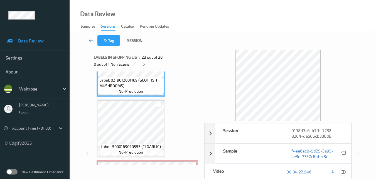
click at [345, 172] on icon at bounding box center [343, 171] width 5 height 5
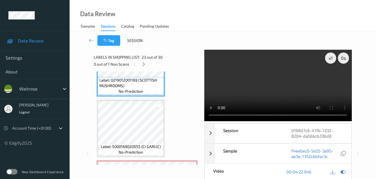
click at [264, 80] on video at bounding box center [277, 85] width 147 height 71
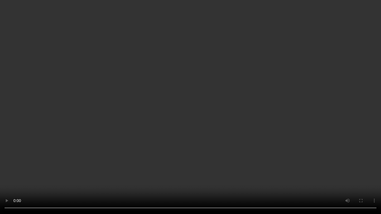
click at [241, 84] on video at bounding box center [190, 107] width 381 height 214
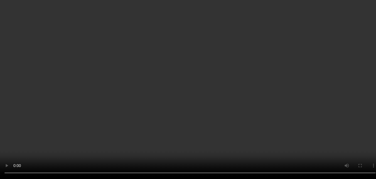
scroll to position [1400, 0]
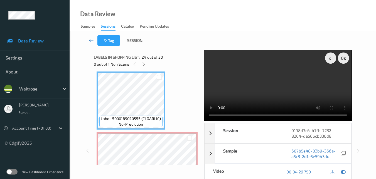
click at [290, 81] on video at bounding box center [277, 85] width 147 height 71
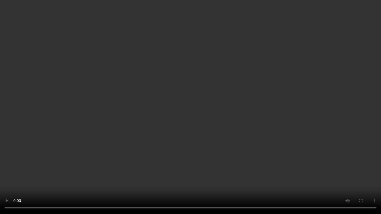
click at [244, 124] on video at bounding box center [190, 107] width 381 height 214
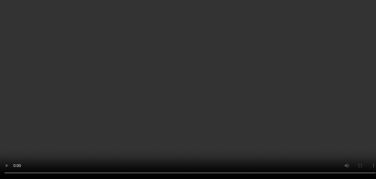
scroll to position [1455, 0]
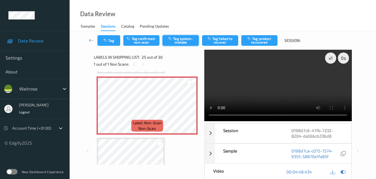
click at [182, 40] on button "Tag system-mistake" at bounding box center [181, 40] width 36 height 11
click at [185, 42] on button "Tag system-mistake" at bounding box center [181, 40] width 36 height 11
click at [111, 41] on button "Tag" at bounding box center [108, 40] width 23 height 11
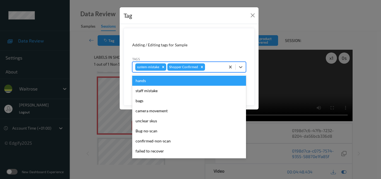
click at [210, 67] on div at bounding box center [214, 67] width 16 height 7
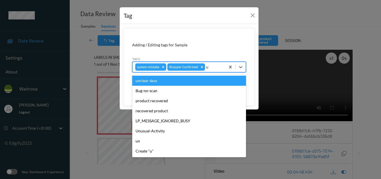
type input "un"
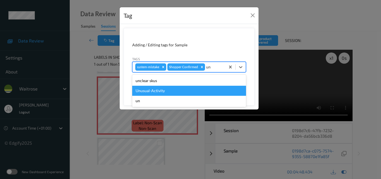
click at [164, 91] on div "Unusual-Activity" at bounding box center [189, 91] width 114 height 10
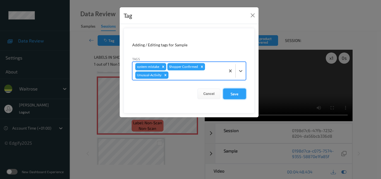
click at [238, 94] on button "Save" at bounding box center [234, 93] width 23 height 11
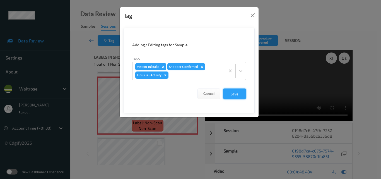
click at [238, 94] on button "Save" at bounding box center [234, 93] width 23 height 11
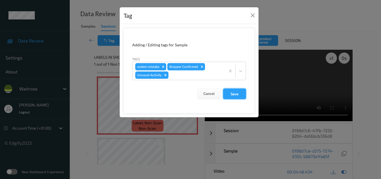
click at [238, 94] on button "Save" at bounding box center [234, 93] width 23 height 11
click at [239, 93] on button "Save" at bounding box center [234, 93] width 23 height 11
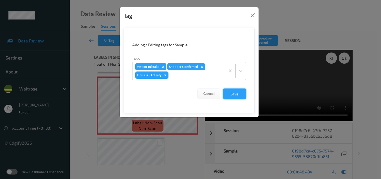
click at [239, 93] on button "Save" at bounding box center [234, 93] width 23 height 11
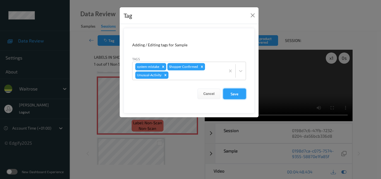
click at [239, 93] on button "Save" at bounding box center [234, 93] width 23 height 11
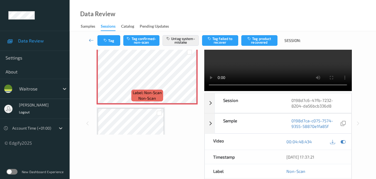
scroll to position [0, 0]
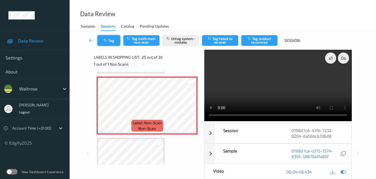
click at [109, 39] on button "Tag" at bounding box center [108, 40] width 23 height 11
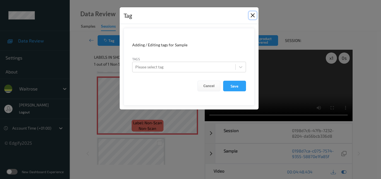
click at [255, 14] on button "Close" at bounding box center [252, 15] width 8 height 8
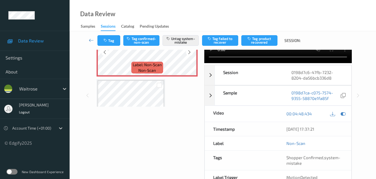
scroll to position [28, 0]
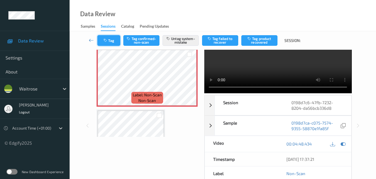
click at [112, 42] on button "Tag" at bounding box center [108, 40] width 23 height 11
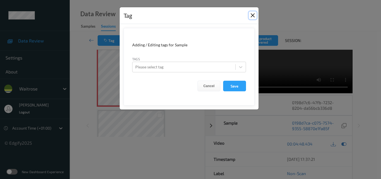
click at [252, 13] on button "Close" at bounding box center [252, 15] width 8 height 8
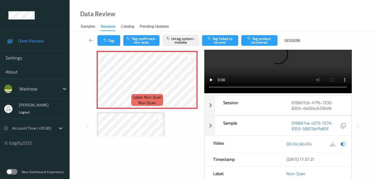
scroll to position [56, 0]
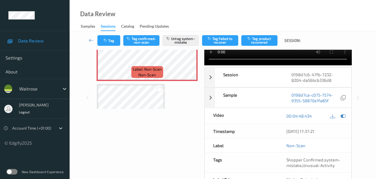
click at [208, 11] on div "Data Review Samples Sessions Catalog Pending Updates" at bounding box center [223, 15] width 307 height 31
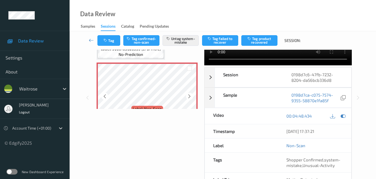
scroll to position [1425, 0]
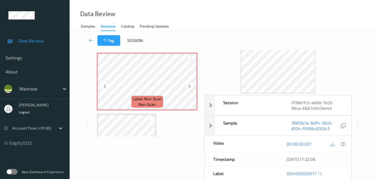
scroll to position [56, 0]
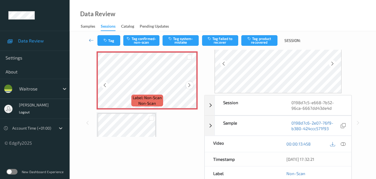
click at [190, 82] on div at bounding box center [189, 84] width 7 height 7
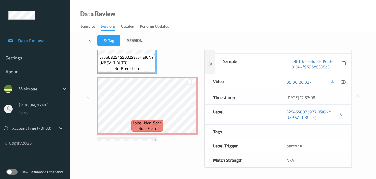
scroll to position [0, 0]
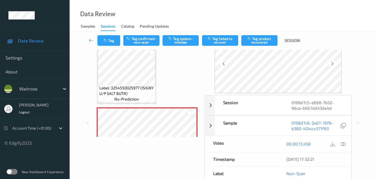
click at [170, 75] on div "Label: 3254550025977 (ISIGNY U/P SALT BUTR) no-prediction Label: Non-Scan non-s…" at bounding box center [147, 166] width 101 height 240
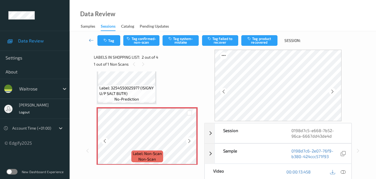
scroll to position [56, 0]
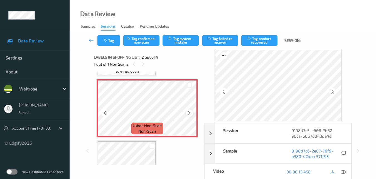
click at [189, 112] on icon at bounding box center [189, 112] width 5 height 5
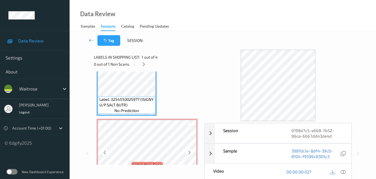
scroll to position [28, 0]
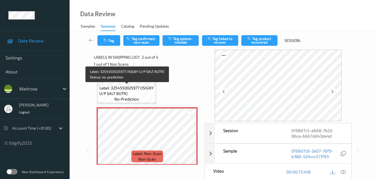
click at [142, 93] on span "Label: 3254550025977 (ISIGNY U/P SALT BUTR)" at bounding box center [126, 90] width 55 height 11
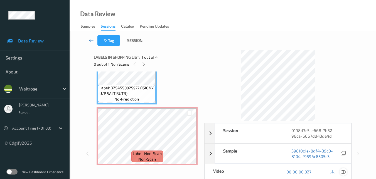
click at [345, 172] on icon at bounding box center [343, 171] width 5 height 5
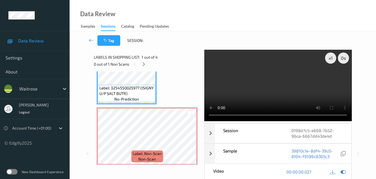
click at [316, 96] on video at bounding box center [277, 85] width 147 height 71
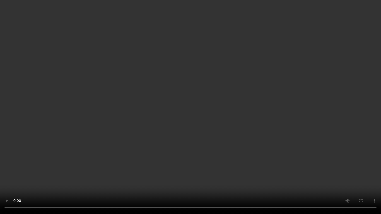
click at [161, 128] on video at bounding box center [190, 107] width 381 height 214
click at [214, 126] on video at bounding box center [190, 107] width 381 height 214
click at [302, 142] on video at bounding box center [190, 107] width 381 height 214
click at [261, 133] on video at bounding box center [190, 107] width 381 height 214
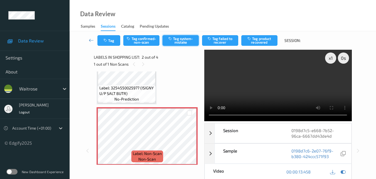
click at [186, 39] on button "Tag system-mistake" at bounding box center [181, 40] width 36 height 11
click at [106, 42] on icon "button" at bounding box center [106, 40] width 5 height 4
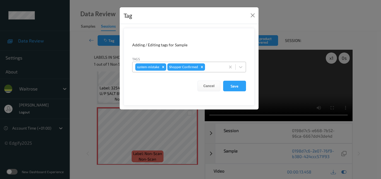
click at [211, 64] on div at bounding box center [214, 67] width 16 height 7
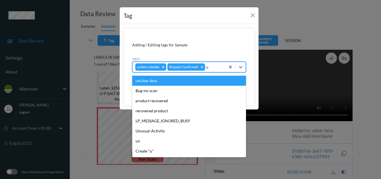
type input "un"
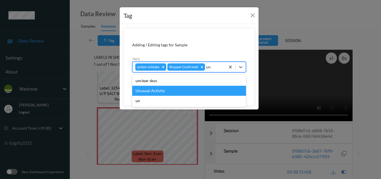
click at [174, 91] on div "Unusual-Activity" at bounding box center [189, 91] width 114 height 10
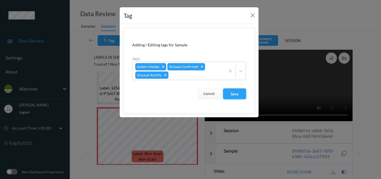
click at [234, 93] on button "Save" at bounding box center [234, 93] width 23 height 11
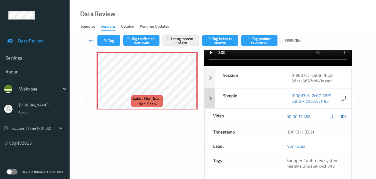
scroll to position [56, 0]
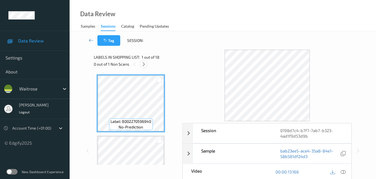
click at [146, 62] on icon at bounding box center [144, 64] width 5 height 5
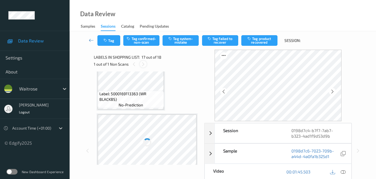
scroll to position [866, 0]
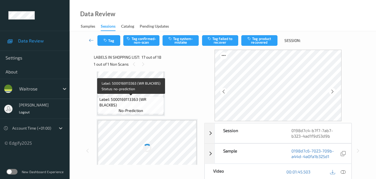
click at [141, 103] on span "Label: 5000169113363 (WR BLACKBS)" at bounding box center [131, 101] width 64 height 11
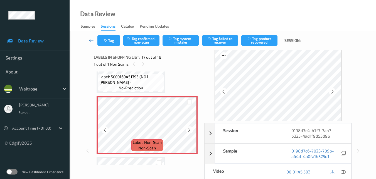
scroll to position [922, 0]
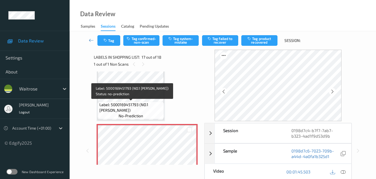
click at [141, 108] on span "Label: 5000169451793 (NO.1 [PERSON_NAME])" at bounding box center [131, 107] width 64 height 11
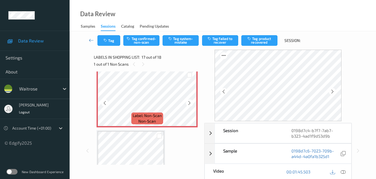
scroll to position [978, 0]
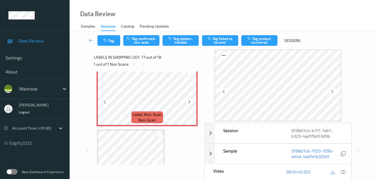
click at [192, 102] on icon at bounding box center [189, 101] width 5 height 5
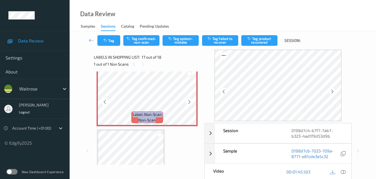
click at [192, 102] on icon at bounding box center [189, 101] width 5 height 5
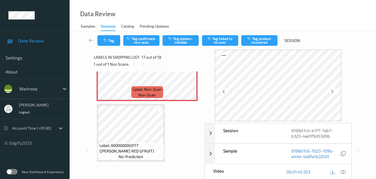
scroll to position [975, 0]
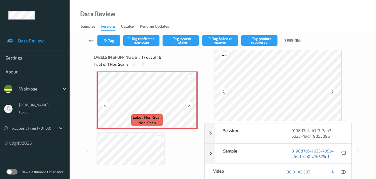
click at [191, 104] on icon at bounding box center [189, 104] width 5 height 5
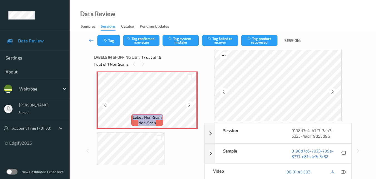
click at [191, 104] on icon at bounding box center [189, 104] width 5 height 5
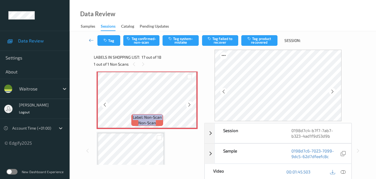
click at [191, 104] on icon at bounding box center [189, 104] width 5 height 5
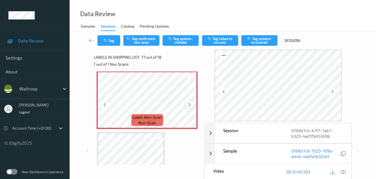
click at [186, 103] on div at bounding box center [189, 104] width 7 height 7
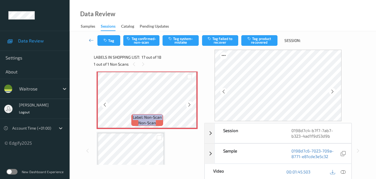
click at [186, 103] on div at bounding box center [189, 104] width 7 height 7
click at [344, 171] on icon at bounding box center [343, 171] width 5 height 5
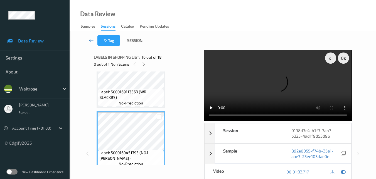
scroll to position [864, 0]
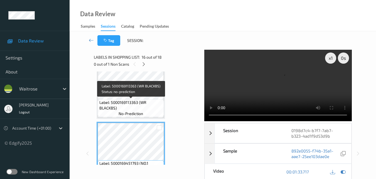
click at [140, 106] on span "Label: 5000169113363 (WR BLACKBS)" at bounding box center [131, 104] width 64 height 11
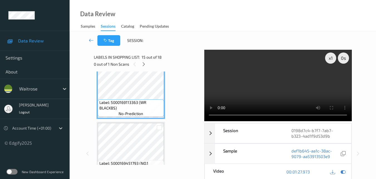
click at [263, 64] on video at bounding box center [277, 85] width 147 height 71
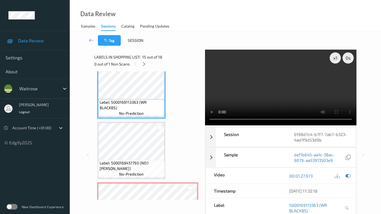
click at [251, 102] on video at bounding box center [280, 88] width 151 height 76
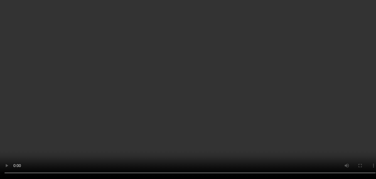
scroll to position [891, 0]
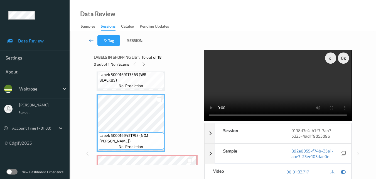
click at [273, 83] on video at bounding box center [277, 85] width 147 height 71
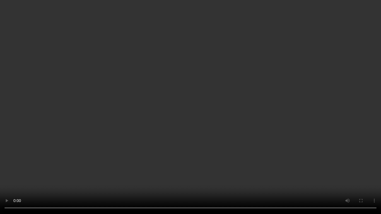
click at [225, 133] on video at bounding box center [190, 107] width 381 height 214
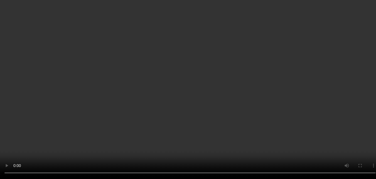
scroll to position [975, 0]
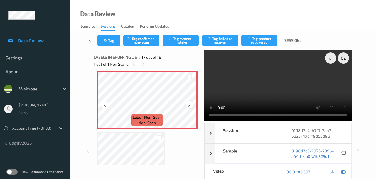
click at [187, 103] on div at bounding box center [189, 104] width 7 height 7
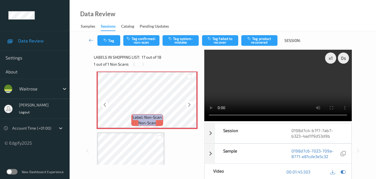
click at [187, 103] on div at bounding box center [189, 104] width 7 height 7
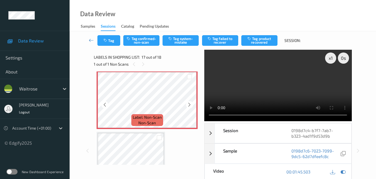
click at [187, 103] on div at bounding box center [189, 104] width 7 height 7
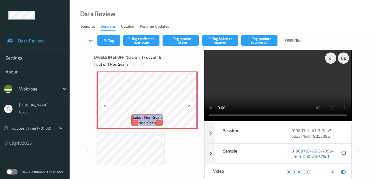
click at [187, 103] on div at bounding box center [189, 104] width 7 height 7
click at [191, 103] on icon at bounding box center [189, 104] width 5 height 5
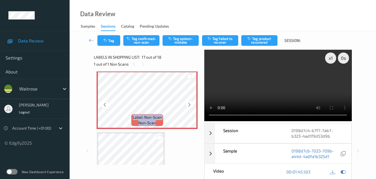
click at [191, 103] on icon at bounding box center [189, 104] width 5 height 5
click at [189, 104] on icon at bounding box center [189, 104] width 5 height 5
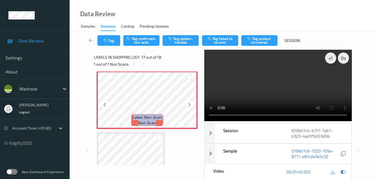
click at [189, 104] on icon at bounding box center [189, 104] width 5 height 5
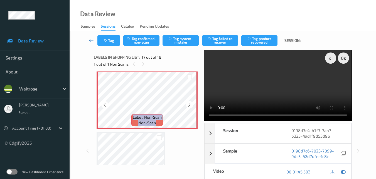
click at [189, 104] on icon at bounding box center [189, 104] width 5 height 5
click at [191, 104] on icon at bounding box center [189, 104] width 5 height 5
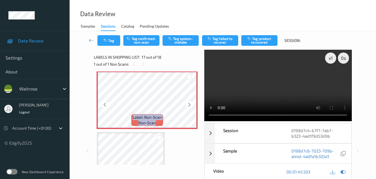
click at [191, 104] on icon at bounding box center [189, 104] width 5 height 5
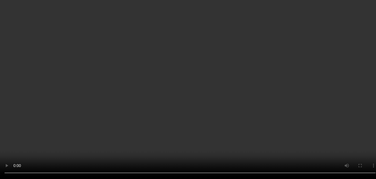
scroll to position [947, 0]
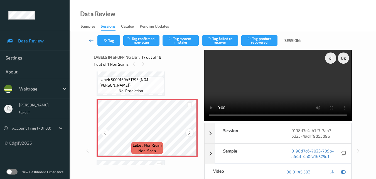
click at [188, 130] on icon at bounding box center [189, 132] width 5 height 5
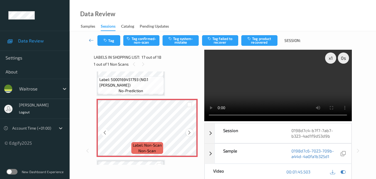
click at [186, 132] on div at bounding box center [189, 132] width 7 height 7
click at [342, 169] on icon at bounding box center [343, 171] width 5 height 5
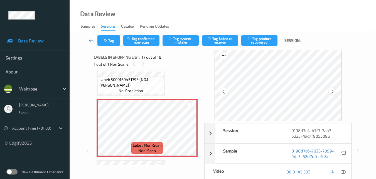
click at [334, 92] on icon at bounding box center [332, 91] width 5 height 5
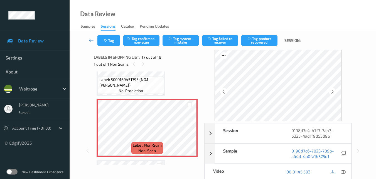
click at [334, 92] on icon at bounding box center [332, 91] width 5 height 5
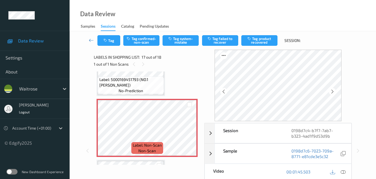
click at [334, 92] on icon at bounding box center [332, 91] width 5 height 5
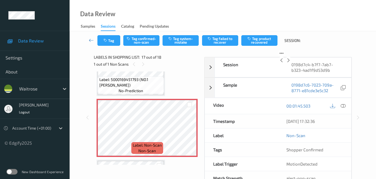
click at [291, 63] on icon at bounding box center [288, 60] width 5 height 5
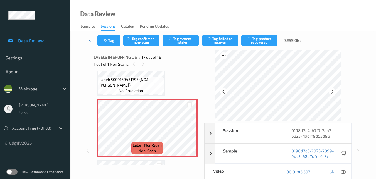
click at [334, 92] on icon at bounding box center [332, 91] width 5 height 5
click at [333, 92] on icon at bounding box center [332, 91] width 5 height 5
click at [183, 38] on button "Tag system-mistake" at bounding box center [181, 40] width 36 height 11
click at [110, 44] on button "Tag" at bounding box center [108, 40] width 23 height 11
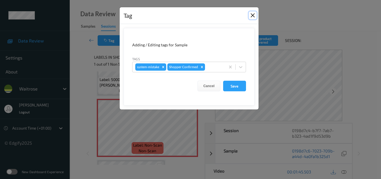
click at [252, 13] on button "Close" at bounding box center [252, 15] width 8 height 8
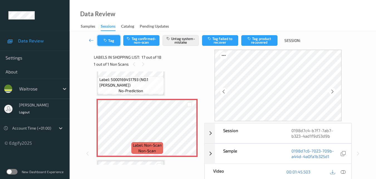
click at [110, 40] on button "Tag" at bounding box center [108, 40] width 23 height 11
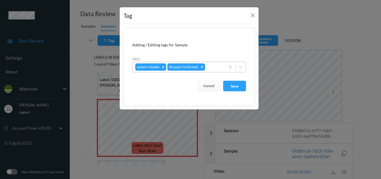
click at [212, 67] on div at bounding box center [214, 67] width 16 height 7
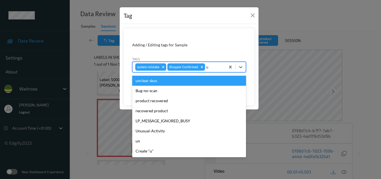
type input "un"
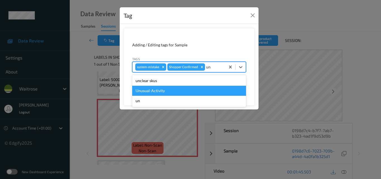
click at [159, 90] on div "Unusual-Activity" at bounding box center [189, 91] width 114 height 10
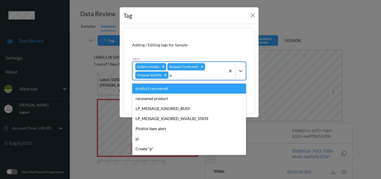
type input "pi"
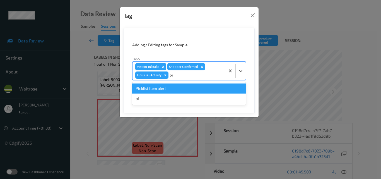
click at [159, 90] on div "Picklist item alert" at bounding box center [189, 88] width 114 height 10
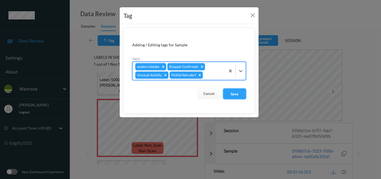
click at [233, 94] on button "Save" at bounding box center [234, 93] width 23 height 11
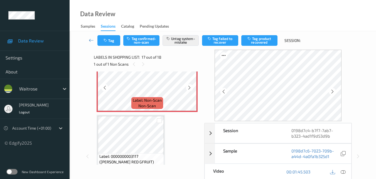
scroll to position [1003, 0]
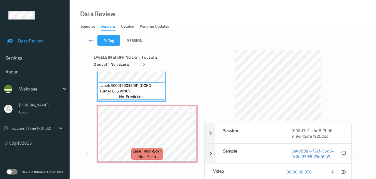
scroll to position [31, 0]
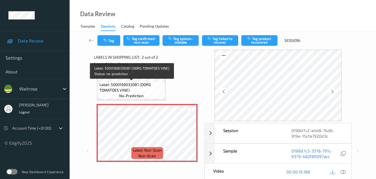
click at [149, 91] on span "Label: 5000169033081 (DORG TOMATOES VINE)" at bounding box center [131, 87] width 65 height 11
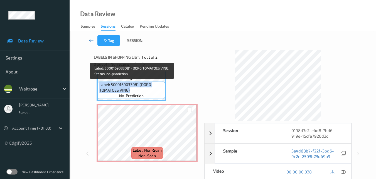
drag, startPoint x: 132, startPoint y: 91, endPoint x: 98, endPoint y: 85, distance: 35.1
click at [98, 85] on div "Label: 5000169033081 (DORG TOMATOES VINE) no-prediction" at bounding box center [131, 89] width 67 height 17
copy span "Label: 5000169033081 (DORG TOMATOES VINE)"
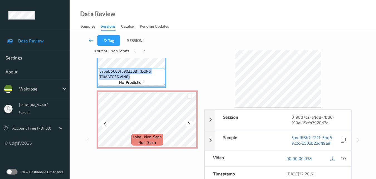
scroll to position [28, 0]
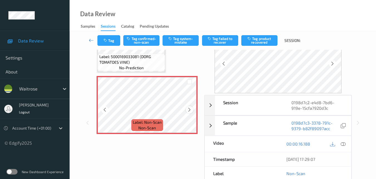
click at [190, 109] on icon at bounding box center [189, 109] width 5 height 5
click at [189, 109] on icon at bounding box center [189, 109] width 5 height 5
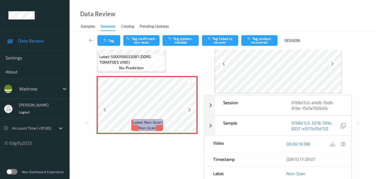
click at [189, 109] on icon at bounding box center [189, 109] width 5 height 5
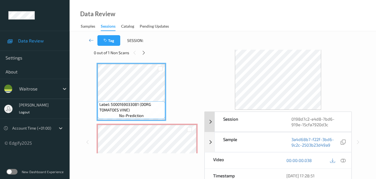
scroll to position [0, 0]
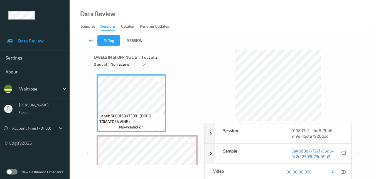
click at [345, 172] on icon at bounding box center [343, 171] width 5 height 5
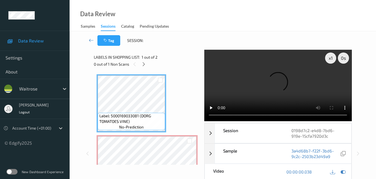
click at [288, 77] on video at bounding box center [277, 85] width 147 height 71
click at [284, 83] on video at bounding box center [277, 85] width 147 height 71
click at [299, 80] on video at bounding box center [277, 85] width 147 height 71
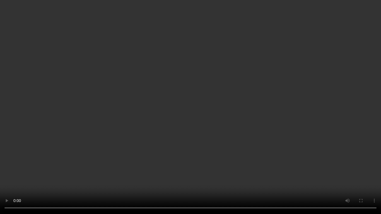
click at [227, 137] on video at bounding box center [190, 107] width 381 height 214
click at [128, 113] on video at bounding box center [190, 107] width 381 height 214
click at [156, 112] on video at bounding box center [190, 107] width 381 height 214
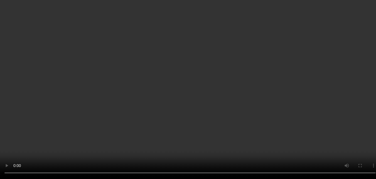
scroll to position [31, 0]
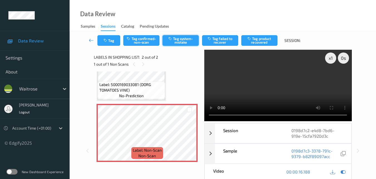
click at [183, 40] on button "Tag system-mistake" at bounding box center [181, 40] width 36 height 11
click at [110, 44] on button "Tag" at bounding box center [108, 40] width 23 height 11
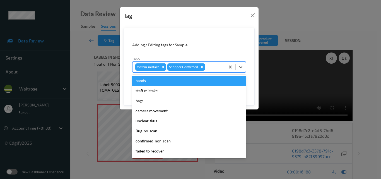
click at [218, 66] on div at bounding box center [214, 67] width 16 height 7
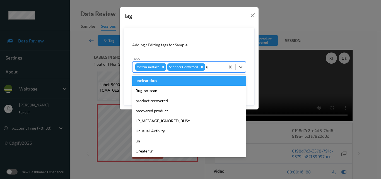
type input "un"
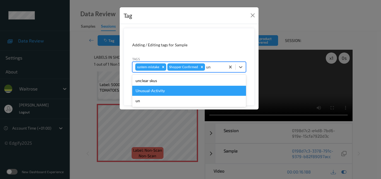
click at [175, 91] on div "Unusual-Activity" at bounding box center [189, 91] width 114 height 10
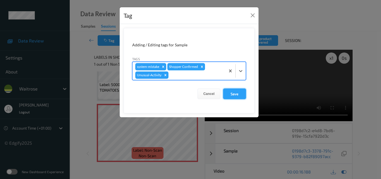
click at [235, 92] on button "Save" at bounding box center [234, 93] width 23 height 11
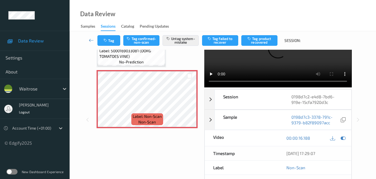
scroll to position [0, 0]
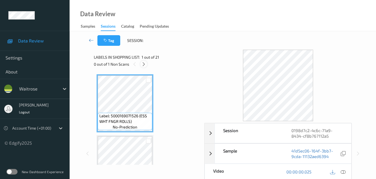
click at [144, 63] on icon at bounding box center [144, 64] width 5 height 5
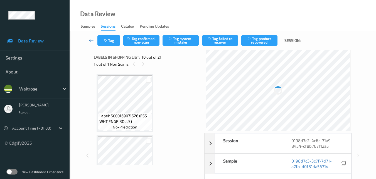
scroll to position [489, 0]
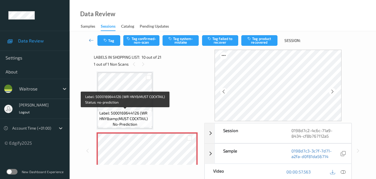
click at [136, 121] on span "Label: 5000169644126 (WR HNY&amp;MUST COCKTAIL)" at bounding box center [125, 115] width 52 height 11
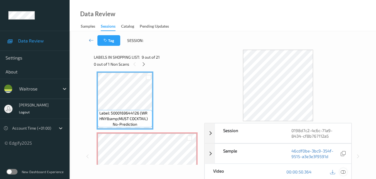
click at [344, 172] on icon at bounding box center [343, 171] width 5 height 5
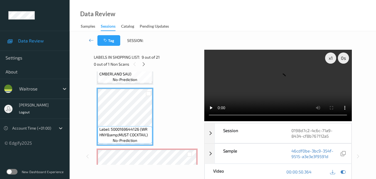
scroll to position [461, 0]
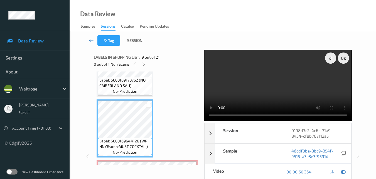
click at [267, 90] on video at bounding box center [277, 85] width 147 height 71
click at [260, 88] on video at bounding box center [277, 85] width 147 height 71
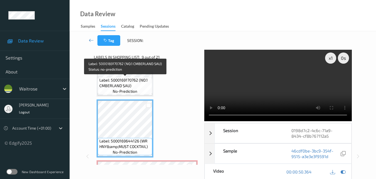
click at [124, 84] on span "Label: 5000169170762 (NO.1 CMBERLAND SAU)" at bounding box center [125, 82] width 52 height 11
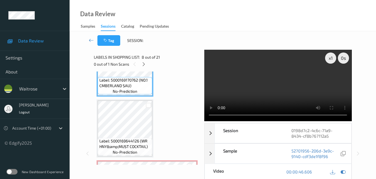
click at [268, 86] on video at bounding box center [277, 85] width 147 height 71
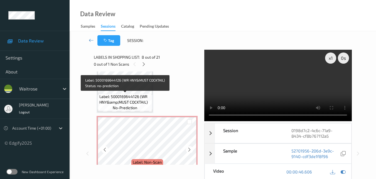
scroll to position [516, 0]
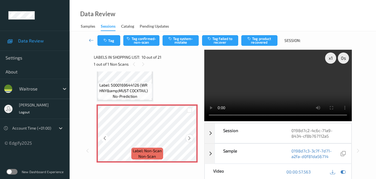
click at [189, 138] on icon at bounding box center [189, 137] width 5 height 5
click at [252, 89] on video at bounding box center [277, 85] width 147 height 71
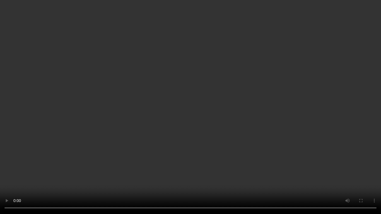
click at [255, 121] on video at bounding box center [190, 107] width 381 height 214
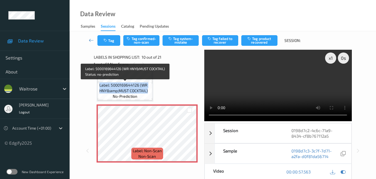
drag, startPoint x: 150, startPoint y: 91, endPoint x: 99, endPoint y: 86, distance: 51.3
click at [99, 86] on span "Label: 5000169644126 (WR HNY&amp;MUST COCKTAIL)" at bounding box center [125, 87] width 52 height 11
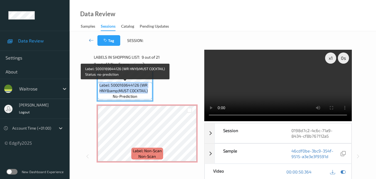
copy span "Label: 5000169644126 (WR HNY&amp;MUST COCKTAIL)"
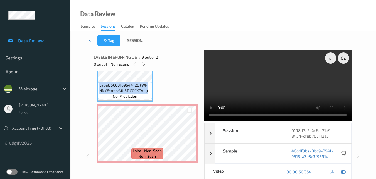
click at [292, 80] on video at bounding box center [277, 85] width 147 height 71
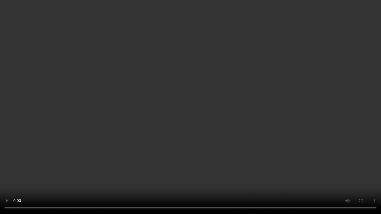
click at [249, 112] on video at bounding box center [190, 107] width 381 height 214
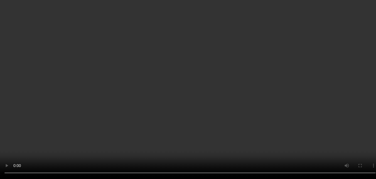
scroll to position [433, 0]
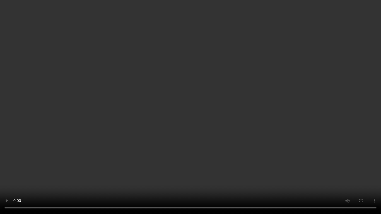
click at [218, 109] on video at bounding box center [190, 107] width 381 height 214
click at [243, 78] on video at bounding box center [190, 107] width 381 height 214
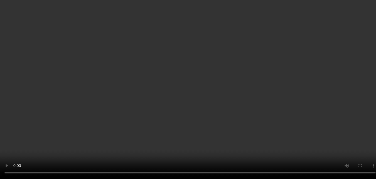
scroll to position [600, 0]
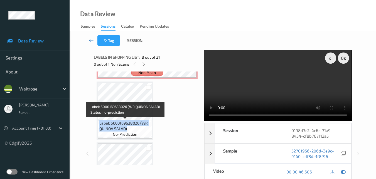
drag, startPoint x: 132, startPoint y: 128, endPoint x: 98, endPoint y: 125, distance: 33.9
click at [98, 125] on div "Label: 5000169638026 (WR QUINOA SALAD) no-prediction" at bounding box center [125, 128] width 55 height 17
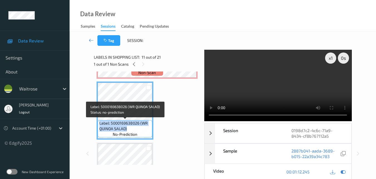
copy span "Label: 5000169638026 (WR QUINOA SALAD)"
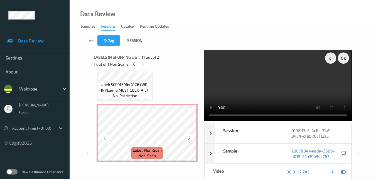
scroll to position [516, 0]
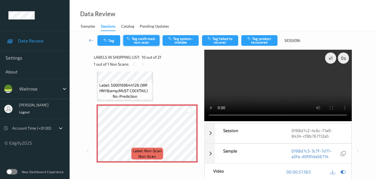
click at [143, 39] on button "Tag confirmed-non-scan" at bounding box center [141, 40] width 36 height 11
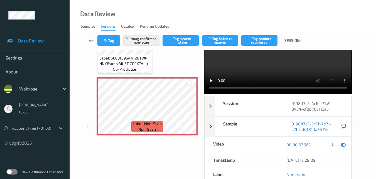
scroll to position [0, 0]
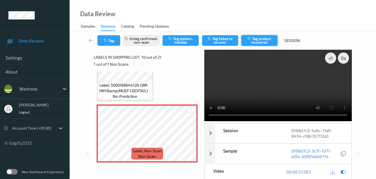
click at [264, 40] on button "Tag product recovered" at bounding box center [260, 40] width 36 height 11
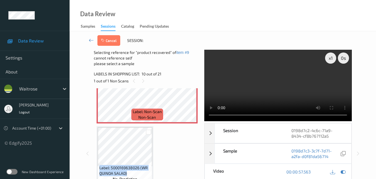
scroll to position [600, 0]
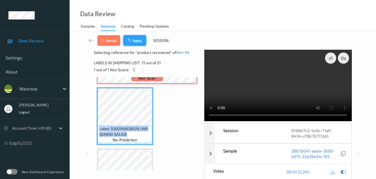
click at [135, 37] on button "Apply" at bounding box center [134, 40] width 23 height 11
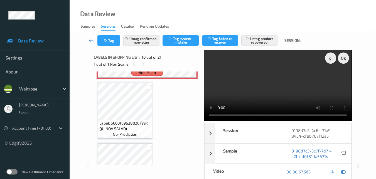
click at [165, 114] on div "Label: 5000169071526 (ESS WHT FNGR ROLLS) no-prediction Label: 5000169647561 ([…" at bounding box center [147, 110] width 101 height 1272
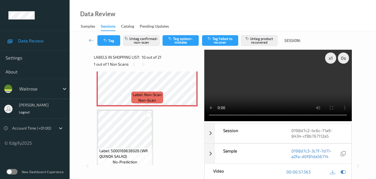
scroll to position [572, 0]
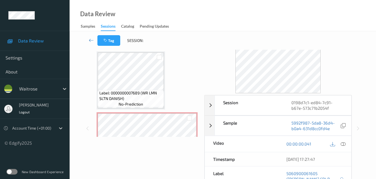
scroll to position [84, 0]
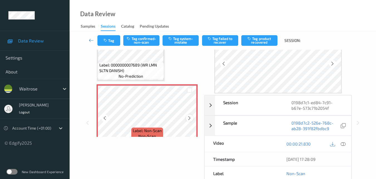
click at [188, 119] on icon at bounding box center [189, 117] width 5 height 5
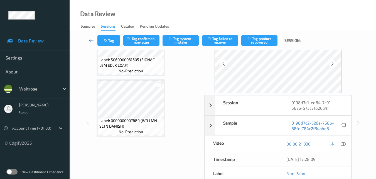
scroll to position [28, 0]
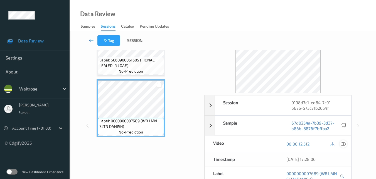
click at [344, 145] on icon at bounding box center [343, 143] width 5 height 5
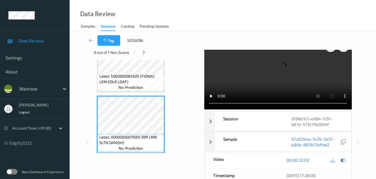
scroll to position [0, 0]
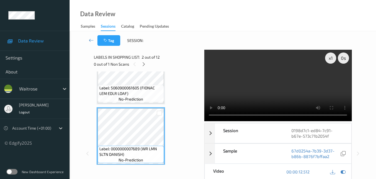
click at [253, 79] on video at bounding box center [277, 85] width 147 height 71
click at [262, 86] on video at bounding box center [277, 85] width 147 height 71
click at [280, 76] on video at bounding box center [277, 85] width 147 height 71
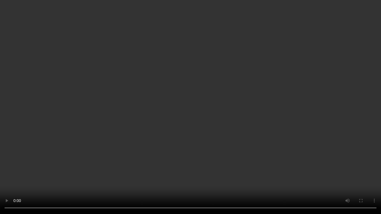
click at [260, 101] on video at bounding box center [190, 107] width 381 height 214
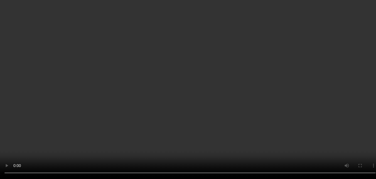
scroll to position [111, 0]
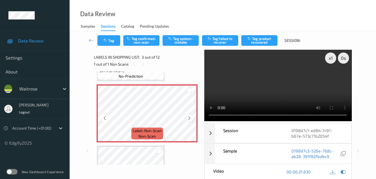
click at [191, 118] on icon at bounding box center [189, 117] width 5 height 5
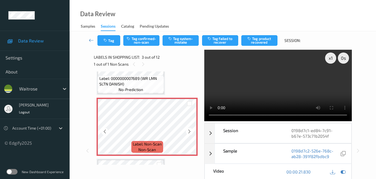
scroll to position [84, 0]
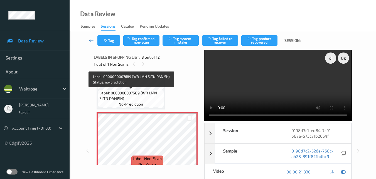
click at [143, 98] on span "Label: 0000000007689 (WR LMN SLTN DANISH)" at bounding box center [131, 95] width 64 height 11
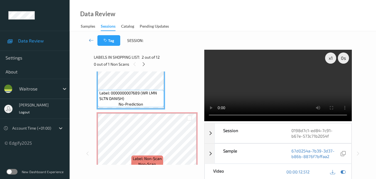
click at [269, 91] on video at bounding box center [277, 85] width 147 height 71
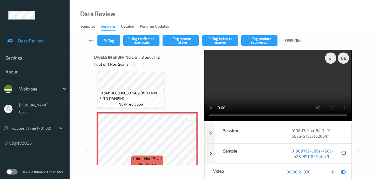
click at [264, 99] on video at bounding box center [277, 85] width 147 height 71
click at [262, 86] on video at bounding box center [277, 85] width 147 height 71
click at [175, 40] on button "Tag system-mistake" at bounding box center [181, 40] width 36 height 11
click at [108, 41] on icon "button" at bounding box center [106, 40] width 5 height 4
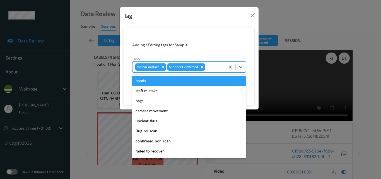
click at [208, 65] on div at bounding box center [214, 67] width 16 height 7
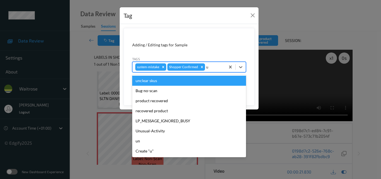
type input "un"
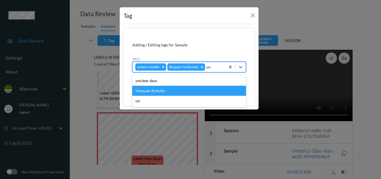
click at [179, 93] on div "Unusual-Activity" at bounding box center [189, 91] width 114 height 10
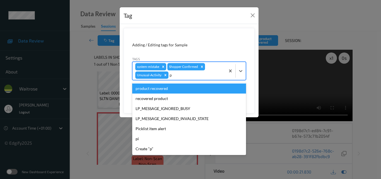
type input "pi"
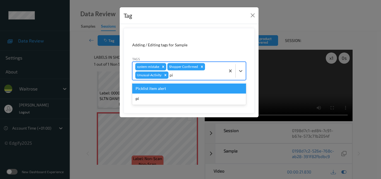
click at [202, 89] on div "Picklist item alert" at bounding box center [189, 88] width 114 height 10
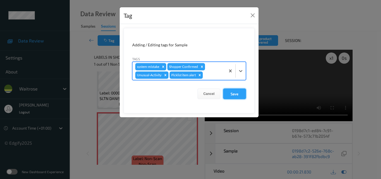
click at [231, 94] on button "Save" at bounding box center [234, 93] width 23 height 11
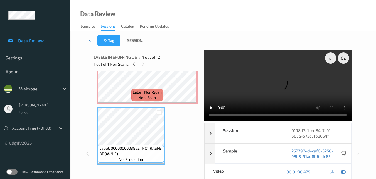
scroll to position [139, 0]
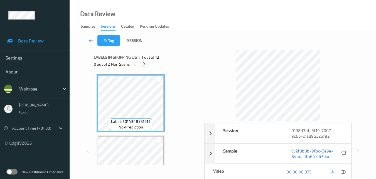
click at [146, 65] on icon at bounding box center [144, 64] width 5 height 5
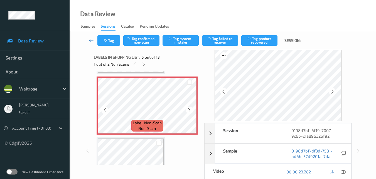
scroll to position [213, 0]
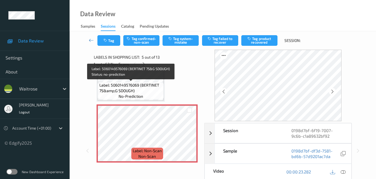
click at [141, 88] on span "Label: 5060149576069 (BERTINET 7S&amp;G SDOUGH)" at bounding box center [130, 87] width 63 height 11
click at [147, 91] on span "Label: 5060149576069 (BERTINET 7S&amp;G SDOUGH)" at bounding box center [130, 87] width 63 height 11
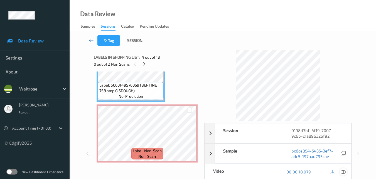
click at [343, 170] on icon at bounding box center [343, 171] width 5 height 5
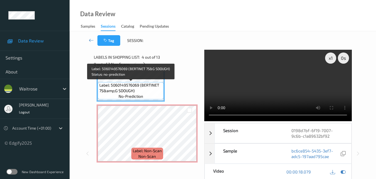
click at [144, 92] on span "Label: 5060149576069 (BERTINET 7S&amp;G SDOUGH)" at bounding box center [130, 87] width 63 height 11
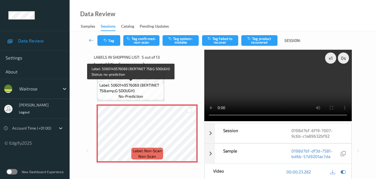
click at [145, 82] on span "Label: 5060149576069 (BERTINET 7S&amp;G SDOUGH)" at bounding box center [130, 87] width 63 height 11
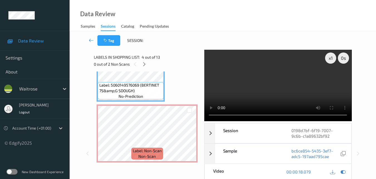
click at [271, 85] on video at bounding box center [277, 85] width 147 height 71
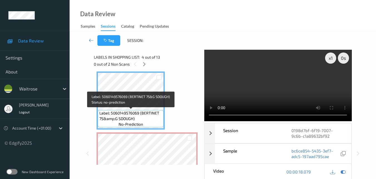
scroll to position [157, 0]
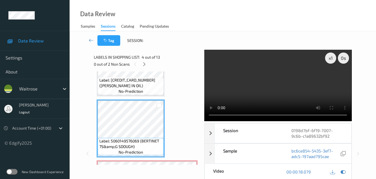
click at [262, 92] on video at bounding box center [277, 85] width 147 height 71
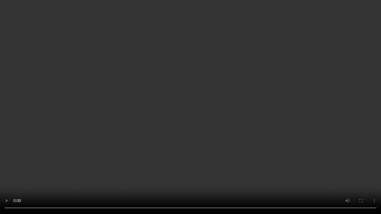
click at [177, 115] on video at bounding box center [190, 107] width 381 height 214
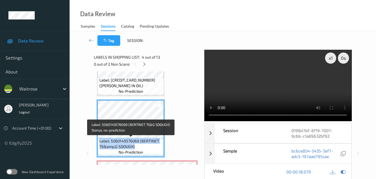
drag, startPoint x: 138, startPoint y: 146, endPoint x: 99, endPoint y: 143, distance: 38.9
click at [99, 143] on div "Label: 5060149576069 (BERTINET 7S&amp;G SDOUGH) no-prediction" at bounding box center [131, 146] width 66 height 17
copy span "Label: 5060149576069 (BERTINET 7S&amp;G SDOUGH)"
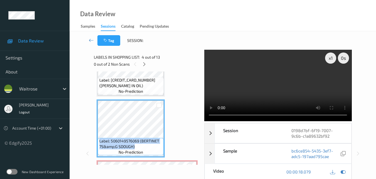
drag, startPoint x: 259, startPoint y: 92, endPoint x: 259, endPoint y: 99, distance: 7.5
click at [259, 99] on video at bounding box center [277, 85] width 147 height 71
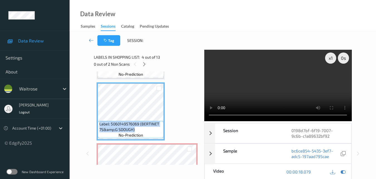
scroll to position [185, 0]
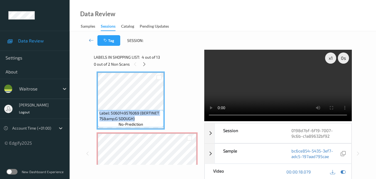
click at [275, 98] on video at bounding box center [277, 85] width 147 height 71
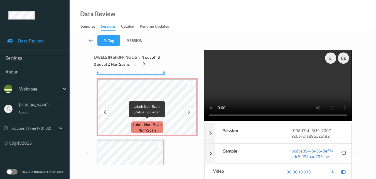
scroll to position [241, 0]
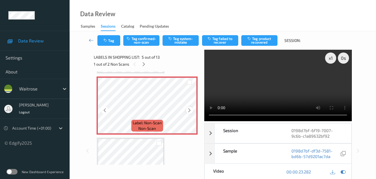
click at [190, 110] on icon at bounding box center [189, 110] width 5 height 5
click at [191, 110] on icon at bounding box center [189, 110] width 5 height 5
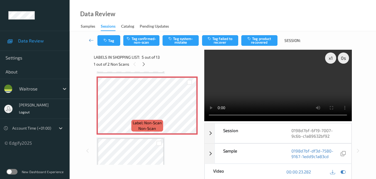
click at [273, 85] on video at bounding box center [277, 85] width 147 height 71
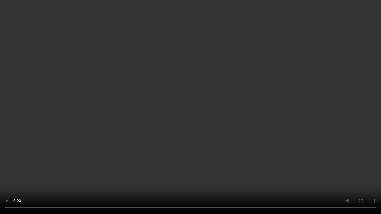
click at [225, 119] on video at bounding box center [190, 107] width 381 height 214
click at [199, 113] on video at bounding box center [190, 107] width 381 height 214
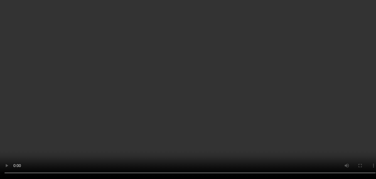
scroll to position [296, 0]
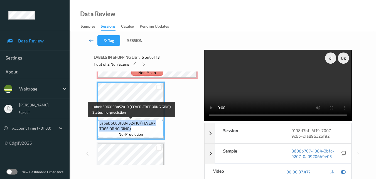
drag, startPoint x: 133, startPoint y: 129, endPoint x: 98, endPoint y: 124, distance: 35.1
click at [98, 124] on div "Label: 5060108452410 (FEVER-TREE ORNG GING) no-prediction" at bounding box center [131, 128] width 66 height 17
copy span "Label: 5060108452410 (FEVER-TREE ORNG GING)"
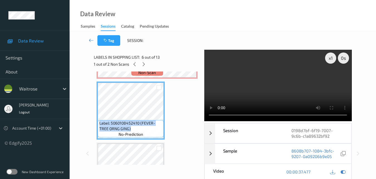
click at [277, 79] on video at bounding box center [277, 85] width 147 height 71
click at [276, 87] on video at bounding box center [277, 85] width 147 height 71
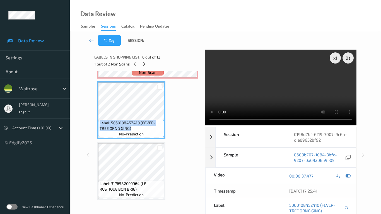
click at [206, 125] on video at bounding box center [280, 88] width 151 height 76
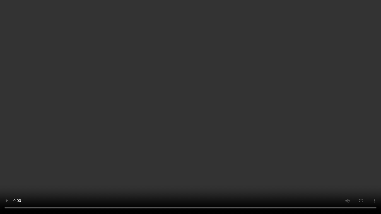
click at [226, 152] on video at bounding box center [190, 107] width 381 height 214
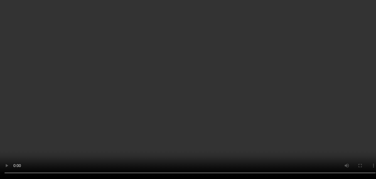
scroll to position [241, 0]
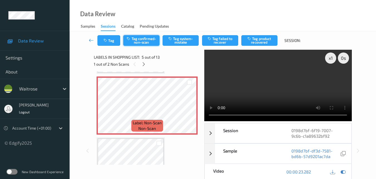
click at [150, 42] on button "Tag confirmed-non-scan" at bounding box center [141, 40] width 36 height 11
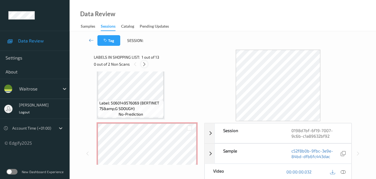
click at [147, 64] on icon at bounding box center [144, 64] width 5 height 5
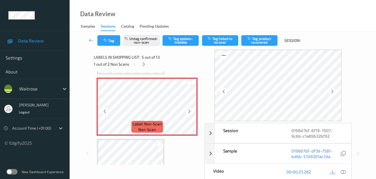
scroll to position [241, 0]
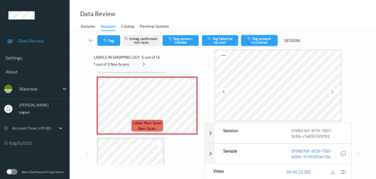
click at [259, 39] on button "Tag product recovered" at bounding box center [260, 40] width 36 height 11
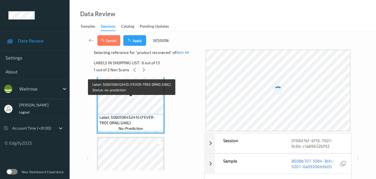
scroll to position [296, 0]
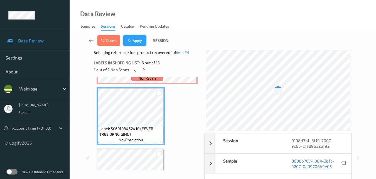
click at [138, 41] on button "Apply" at bounding box center [134, 40] width 23 height 11
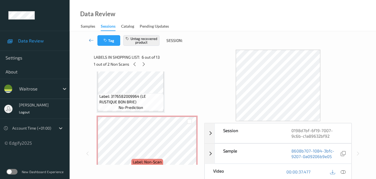
scroll to position [408, 0]
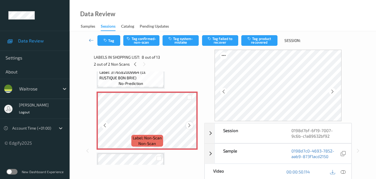
click at [188, 124] on icon at bounding box center [189, 125] width 5 height 5
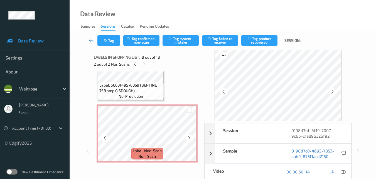
scroll to position [241, 0]
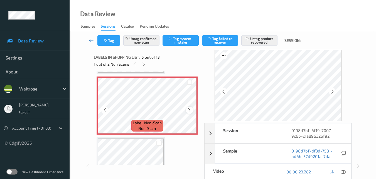
click at [190, 110] on icon at bounding box center [189, 110] width 5 height 5
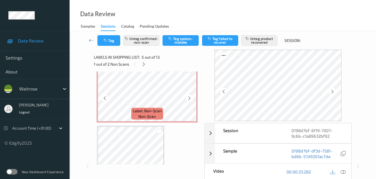
scroll to position [436, 0]
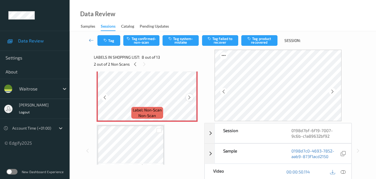
click at [189, 99] on icon at bounding box center [189, 97] width 5 height 5
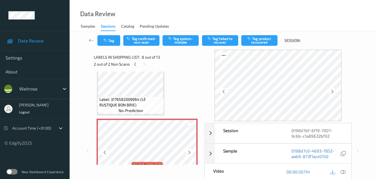
scroll to position [380, 0]
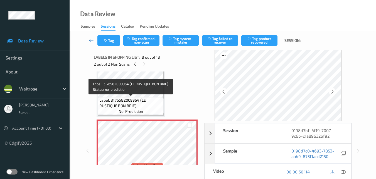
click at [136, 98] on span "Label: 3176582009964 (LE RUSTIQUE BON BRIE)" at bounding box center [130, 102] width 63 height 11
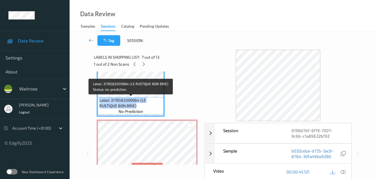
drag, startPoint x: 136, startPoint y: 105, endPoint x: 99, endPoint y: 100, distance: 37.4
click at [99, 100] on div "Label: 3176582009964 (LE RUSTIQUE BON BRIE) no-prediction" at bounding box center [131, 105] width 66 height 17
copy span "Label: 3176582009964 (LE RUSTIQUE BON BRIE)"
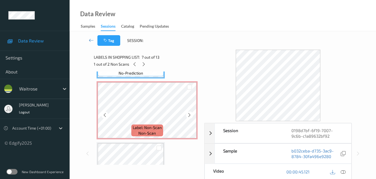
scroll to position [408, 0]
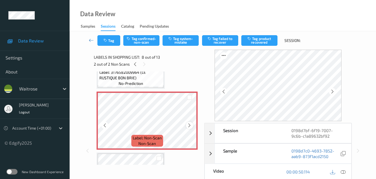
click at [189, 125] on icon at bounding box center [189, 125] width 5 height 5
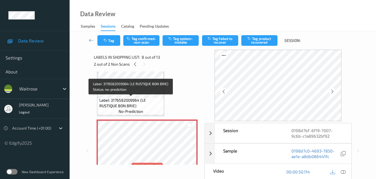
click at [144, 98] on span "Label: 3176582009964 (LE RUSTIQUE BON BRIE)" at bounding box center [130, 102] width 63 height 11
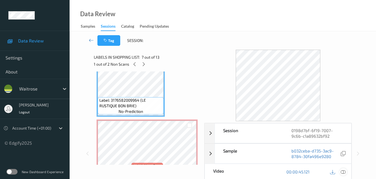
click at [344, 170] on icon at bounding box center [343, 171] width 5 height 5
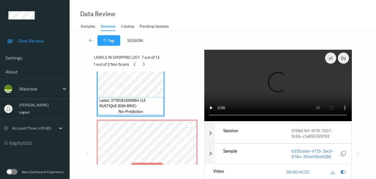
click at [269, 80] on video at bounding box center [277, 85] width 147 height 71
click at [271, 82] on video at bounding box center [277, 85] width 147 height 71
click at [291, 82] on video at bounding box center [277, 85] width 147 height 71
click at [293, 83] on video at bounding box center [277, 85] width 147 height 71
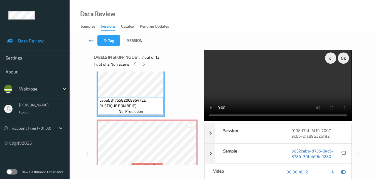
click at [293, 83] on video at bounding box center [277, 85] width 147 height 71
click at [270, 91] on video at bounding box center [277, 85] width 147 height 71
click at [279, 81] on video at bounding box center [277, 85] width 147 height 71
click at [274, 85] on video at bounding box center [277, 85] width 147 height 71
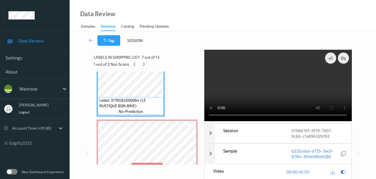
click at [284, 92] on video at bounding box center [277, 85] width 147 height 71
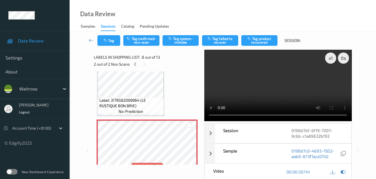
click at [289, 85] on video at bounding box center [277, 85] width 147 height 71
click at [183, 43] on button "Tag system-mistake" at bounding box center [181, 40] width 36 height 11
click at [105, 40] on icon "button" at bounding box center [106, 40] width 5 height 4
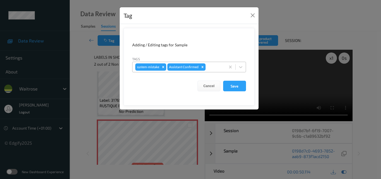
click at [215, 66] on div at bounding box center [214, 67] width 16 height 7
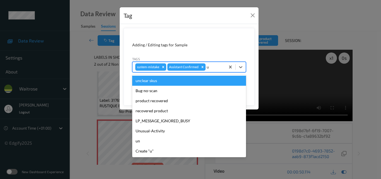
type input "un"
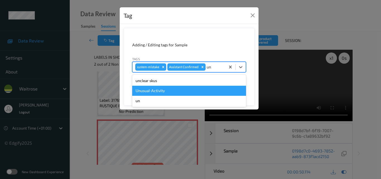
click at [183, 92] on div "Unusual-Activity" at bounding box center [189, 91] width 114 height 10
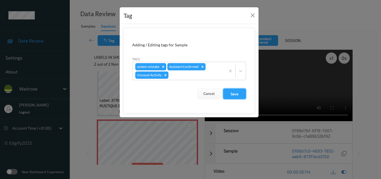
click at [239, 92] on button "Save" at bounding box center [234, 93] width 23 height 11
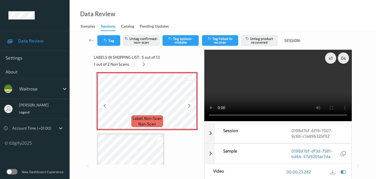
scroll to position [279, 0]
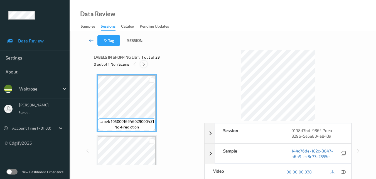
click at [145, 64] on icon at bounding box center [144, 64] width 5 height 5
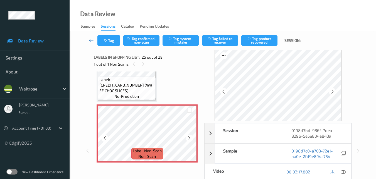
scroll to position [1455, 0]
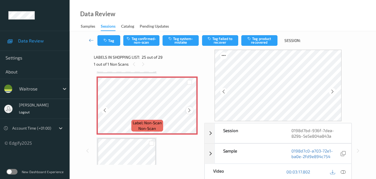
click at [189, 110] on icon at bounding box center [189, 110] width 5 height 5
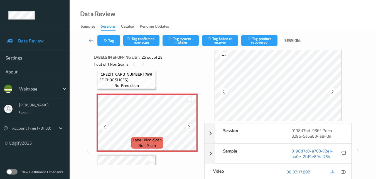
scroll to position [1427, 0]
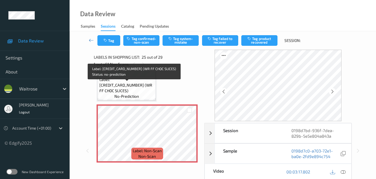
click at [138, 88] on span "Label: 5000169534281 (WR FF CHOC SLICES)" at bounding box center [126, 85] width 55 height 17
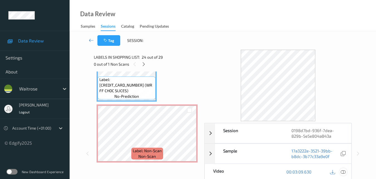
click at [344, 171] on icon at bounding box center [343, 171] width 5 height 5
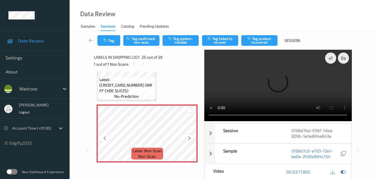
click at [187, 136] on icon at bounding box center [189, 137] width 5 height 5
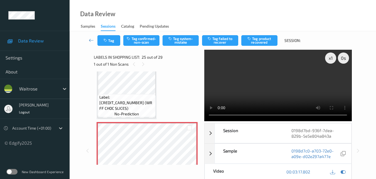
scroll to position [1400, 0]
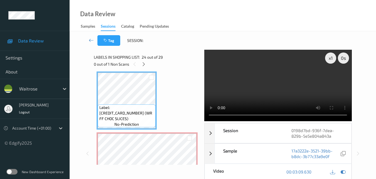
click at [290, 94] on video at bounding box center [277, 85] width 147 height 71
click at [268, 86] on video at bounding box center [277, 85] width 147 height 71
click at [250, 79] on video at bounding box center [277, 85] width 147 height 71
click at [281, 82] on video at bounding box center [277, 85] width 147 height 71
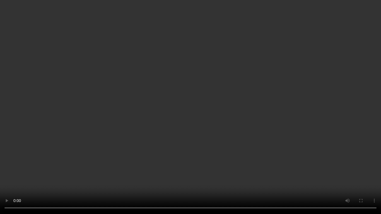
click at [194, 107] on video at bounding box center [190, 107] width 381 height 214
click at [282, 130] on video at bounding box center [190, 107] width 381 height 214
click at [247, 147] on video at bounding box center [190, 107] width 381 height 214
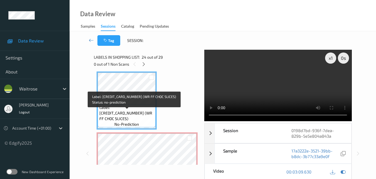
click at [137, 115] on span "Label: 5000169534281 (WR FF CHOC SLICES)" at bounding box center [126, 112] width 55 height 17
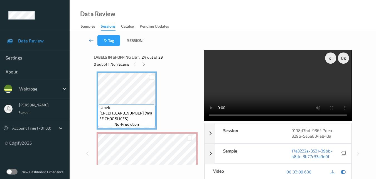
click at [288, 87] on video at bounding box center [277, 85] width 147 height 71
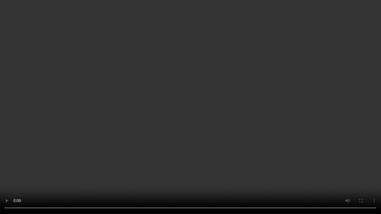
click at [272, 144] on video at bounding box center [190, 107] width 381 height 214
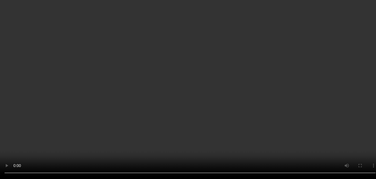
scroll to position [1372, 0]
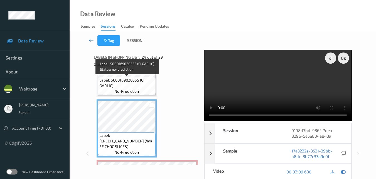
click at [132, 83] on span "Label: 5000169020555 (CI GARLIC)" at bounding box center [126, 82] width 55 height 11
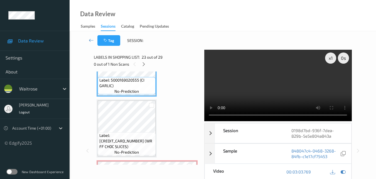
click at [284, 78] on video at bounding box center [277, 85] width 147 height 71
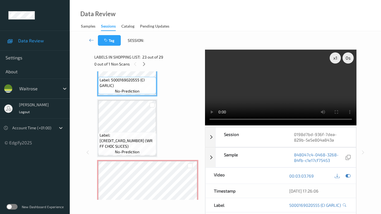
click at [205, 80] on video at bounding box center [280, 88] width 151 height 76
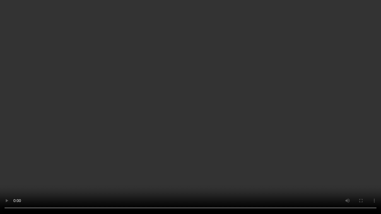
click at [170, 80] on video at bounding box center [190, 107] width 381 height 214
click at [175, 103] on video at bounding box center [190, 107] width 381 height 214
click at [316, 146] on video at bounding box center [190, 107] width 381 height 214
click at [282, 128] on video at bounding box center [190, 107] width 381 height 214
click at [203, 106] on video at bounding box center [190, 107] width 381 height 214
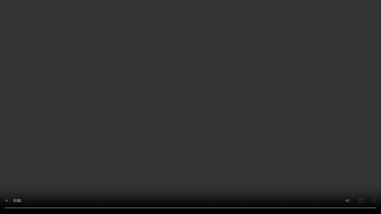
click at [203, 104] on video at bounding box center [190, 107] width 381 height 214
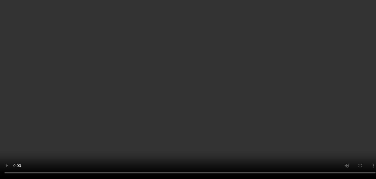
scroll to position [1400, 0]
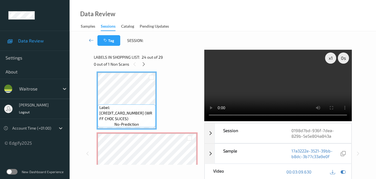
click at [312, 86] on video at bounding box center [277, 85] width 147 height 71
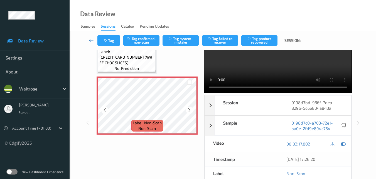
scroll to position [1372, 0]
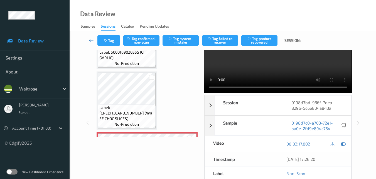
click at [264, 69] on video at bounding box center [277, 57] width 147 height 71
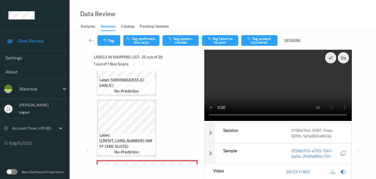
scroll to position [0, 0]
click at [251, 92] on video at bounding box center [277, 85] width 147 height 71
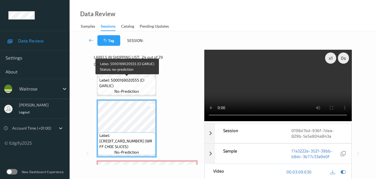
click at [145, 87] on span "Label: 5000169020555 (CI GARLIC)" at bounding box center [126, 82] width 55 height 11
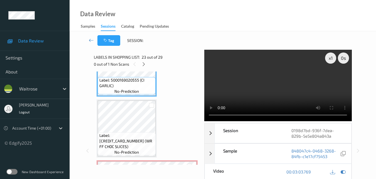
click at [259, 98] on video at bounding box center [277, 85] width 147 height 71
click at [276, 77] on video at bounding box center [277, 85] width 147 height 71
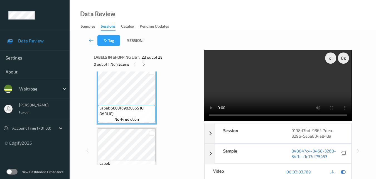
scroll to position [1316, 0]
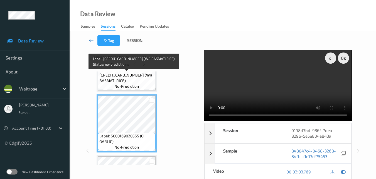
click at [131, 81] on span "Label: 5000169547663 (WR BASMATI RICE)" at bounding box center [126, 75] width 55 height 17
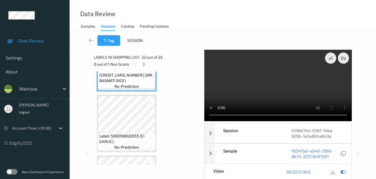
click at [262, 84] on video at bounding box center [277, 85] width 147 height 71
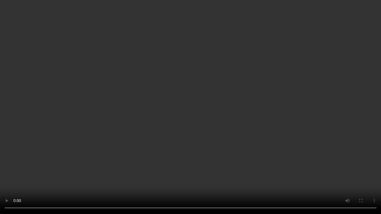
click at [332, 131] on video at bounding box center [190, 107] width 381 height 214
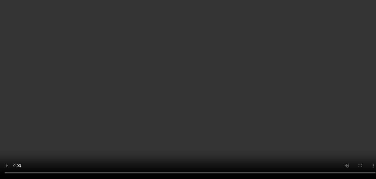
scroll to position [1344, 0]
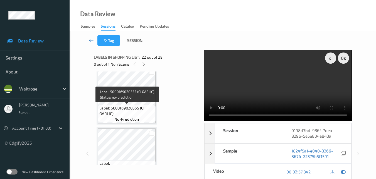
click at [138, 110] on span "Label: 5000169020555 (CI GARLIC)" at bounding box center [126, 110] width 55 height 11
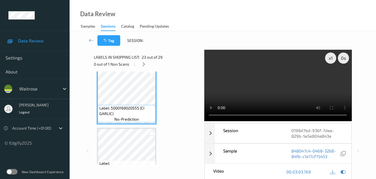
click at [292, 80] on video at bounding box center [277, 85] width 147 height 71
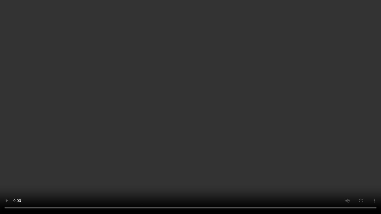
click at [304, 129] on video at bounding box center [190, 107] width 381 height 214
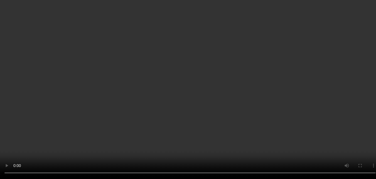
scroll to position [1400, 0]
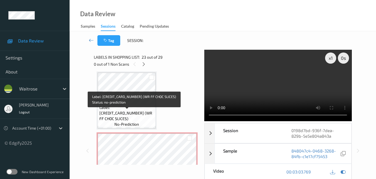
click at [147, 117] on span "Label: 5000169534281 (WR FF CHOC SLICES)" at bounding box center [126, 112] width 55 height 17
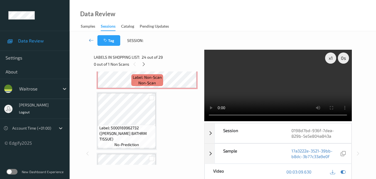
scroll to position [1511, 0]
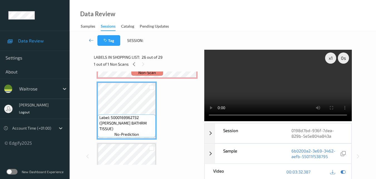
click at [281, 89] on video at bounding box center [277, 85] width 147 height 71
click at [278, 89] on video at bounding box center [277, 85] width 147 height 71
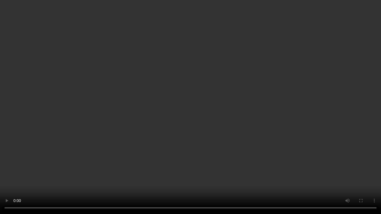
click at [225, 155] on video at bounding box center [190, 107] width 381 height 214
click at [190, 138] on video at bounding box center [190, 107] width 381 height 214
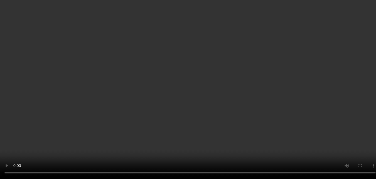
scroll to position [1483, 0]
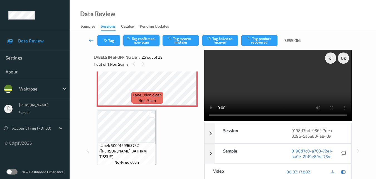
click at [143, 43] on button "Tag confirmed-non-scan" at bounding box center [141, 40] width 36 height 11
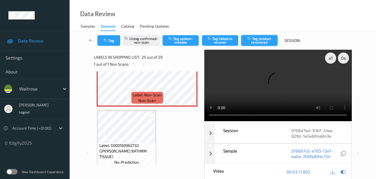
click at [259, 41] on button "Tag product recovered" at bounding box center [260, 40] width 36 height 11
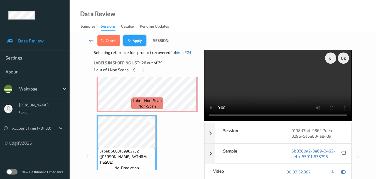
click at [142, 42] on button "Apply" at bounding box center [134, 40] width 23 height 11
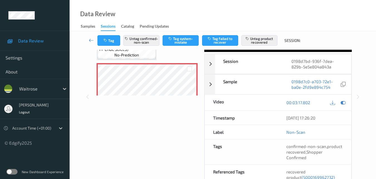
scroll to position [57, 0]
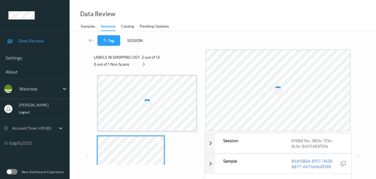
click at [112, 98] on div at bounding box center [147, 103] width 99 height 56
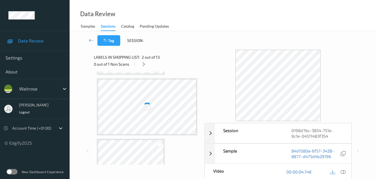
scroll to position [390, 0]
click at [143, 62] on icon at bounding box center [144, 64] width 5 height 5
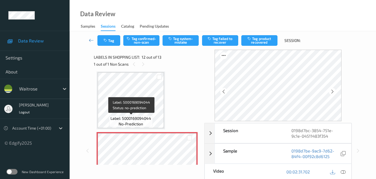
scroll to position [610, 0]
click at [147, 122] on div "Label: 5000169094044 no-prediction" at bounding box center [130, 121] width 43 height 12
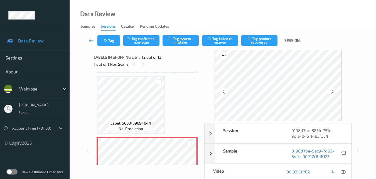
scroll to position [637, 0]
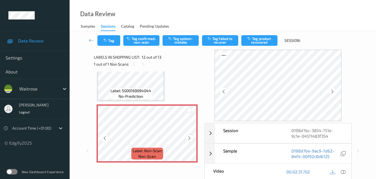
click at [189, 138] on icon at bounding box center [189, 137] width 5 height 5
click at [188, 139] on icon at bounding box center [189, 137] width 5 height 5
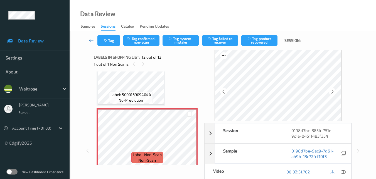
scroll to position [638, 0]
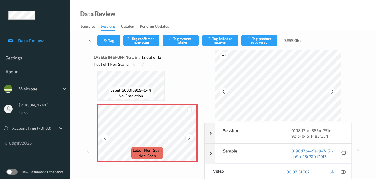
click at [189, 135] on icon at bounding box center [189, 137] width 5 height 5
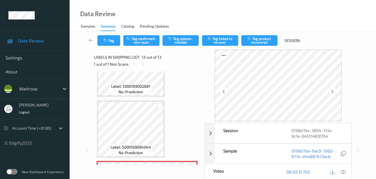
scroll to position [583, 0]
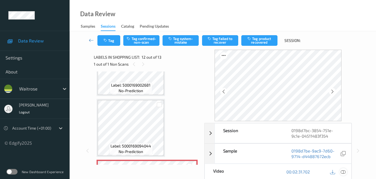
click at [344, 172] on icon at bounding box center [343, 171] width 5 height 5
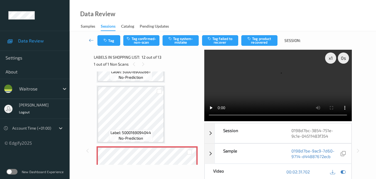
scroll to position [611, 0]
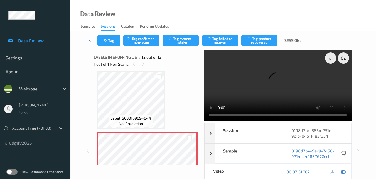
click at [257, 81] on video at bounding box center [277, 85] width 147 height 71
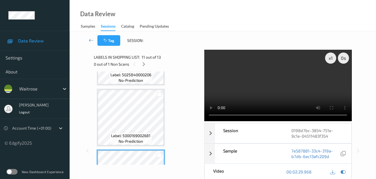
scroll to position [527, 0]
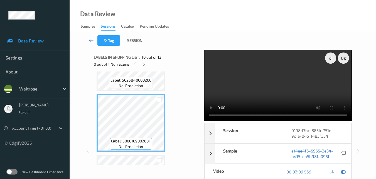
click at [263, 84] on video at bounding box center [277, 85] width 147 height 71
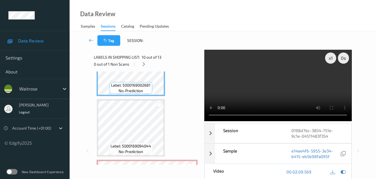
scroll to position [611, 0]
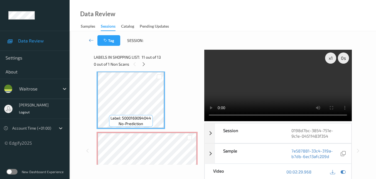
click at [270, 85] on video at bounding box center [277, 85] width 147 height 71
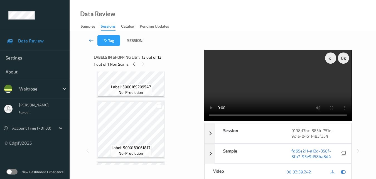
scroll to position [360, 0]
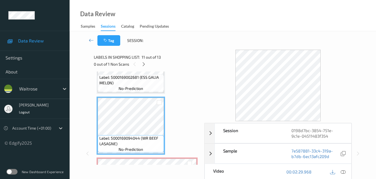
scroll to position [557, 0]
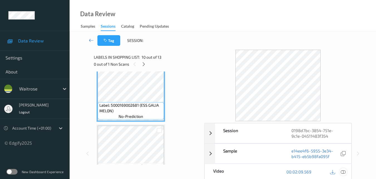
click at [343, 170] on icon at bounding box center [343, 171] width 5 height 5
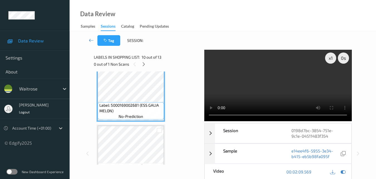
click at [249, 81] on video at bounding box center [277, 85] width 147 height 71
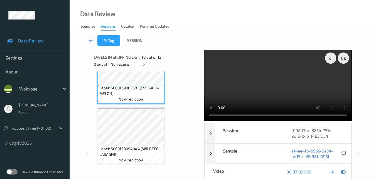
scroll to position [585, 0]
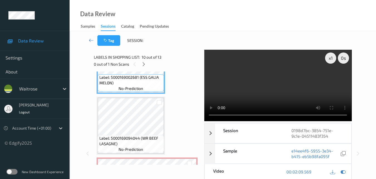
click at [276, 89] on video at bounding box center [277, 85] width 147 height 71
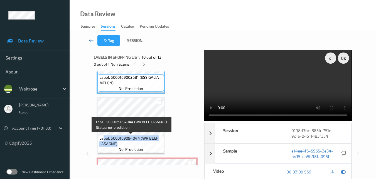
drag, startPoint x: 121, startPoint y: 142, endPoint x: 104, endPoint y: 137, distance: 17.2
click at [104, 137] on span "Label: 5000169094044 (WR BEEF LASAGNE)" at bounding box center [131, 140] width 64 height 11
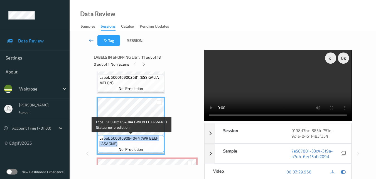
scroll to position [641, 0]
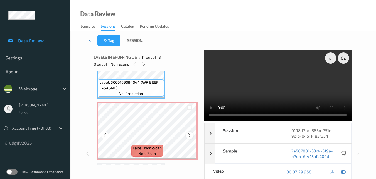
click at [192, 134] on div at bounding box center [189, 134] width 7 height 7
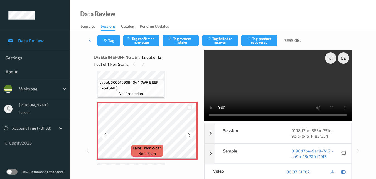
click at [192, 134] on div at bounding box center [189, 134] width 7 height 7
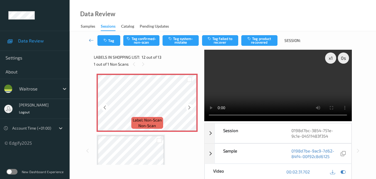
scroll to position [613, 0]
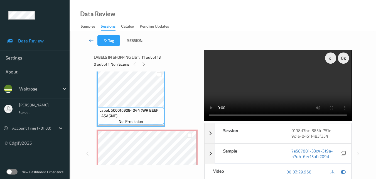
click at [283, 95] on video at bounding box center [277, 85] width 147 height 71
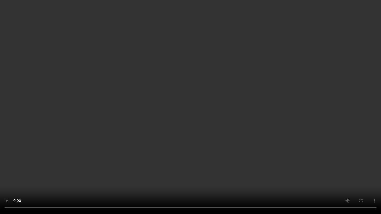
click at [209, 128] on video at bounding box center [190, 107] width 381 height 214
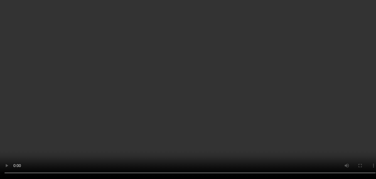
scroll to position [557, 0]
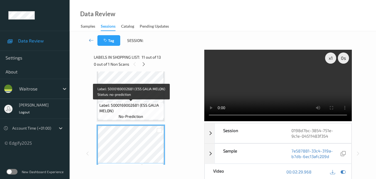
click at [138, 106] on span "Label: 5000169002681 (ESS GALIA MELON)" at bounding box center [131, 107] width 64 height 11
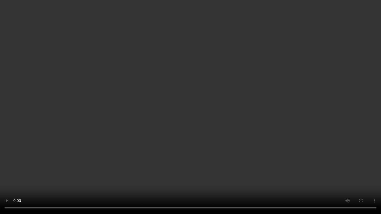
click at [181, 102] on video at bounding box center [190, 107] width 381 height 214
click at [209, 152] on video at bounding box center [190, 107] width 381 height 214
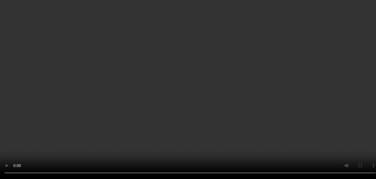
scroll to position [643, 0]
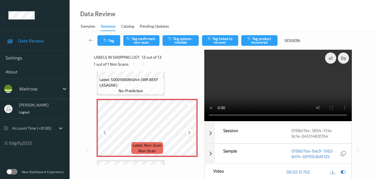
click at [191, 132] on icon at bounding box center [189, 132] width 5 height 5
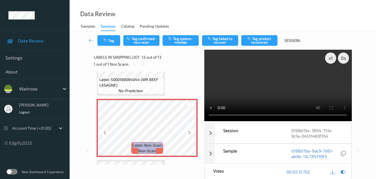
click at [191, 132] on icon at bounding box center [189, 132] width 5 height 5
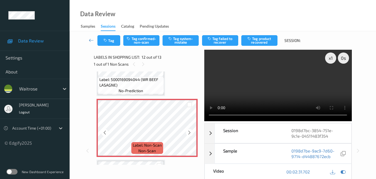
click at [191, 132] on icon at bounding box center [189, 132] width 5 height 5
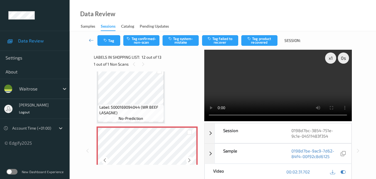
scroll to position [616, 0]
click at [145, 43] on button "Tag confirmed-non-scan" at bounding box center [141, 40] width 36 height 11
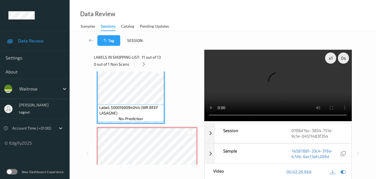
click at [262, 87] on video at bounding box center [277, 85] width 147 height 71
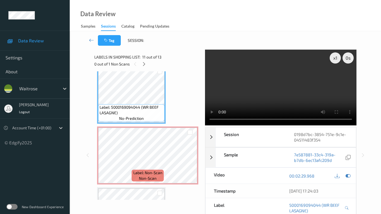
click at [230, 123] on video at bounding box center [280, 88] width 151 height 76
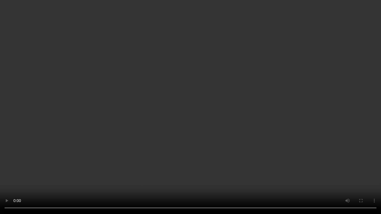
click at [206, 143] on video at bounding box center [190, 107] width 381 height 214
click at [227, 167] on video at bounding box center [190, 107] width 381 height 214
click at [292, 178] on video at bounding box center [190, 107] width 381 height 214
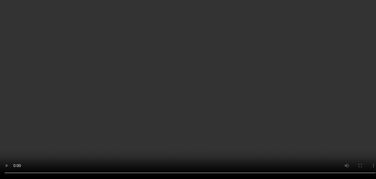
scroll to position [643, 0]
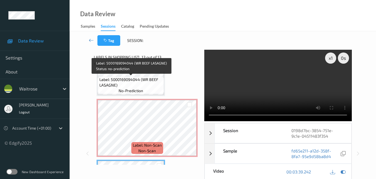
click at [135, 87] on span "Label: 5000169094044 (WR BEEF LASAGNE)" at bounding box center [131, 82] width 64 height 11
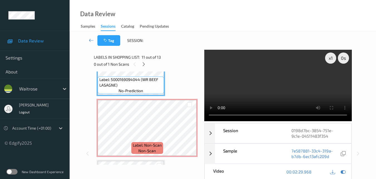
click at [237, 76] on video at bounding box center [277, 85] width 147 height 71
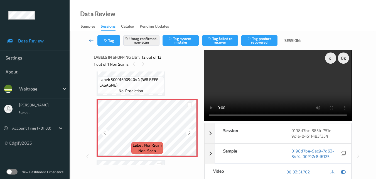
scroll to position [616, 0]
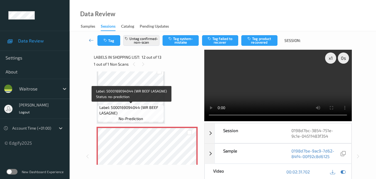
click at [138, 116] on span "no-prediction" at bounding box center [131, 119] width 25 height 6
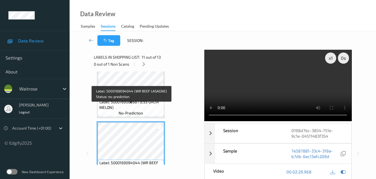
scroll to position [560, 0]
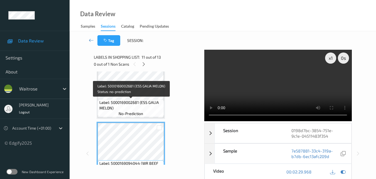
click at [136, 103] on span "Label: 5000169002681 (ESS GALIA MELON)" at bounding box center [131, 104] width 64 height 11
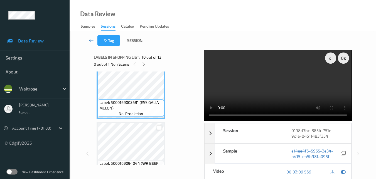
scroll to position [588, 0]
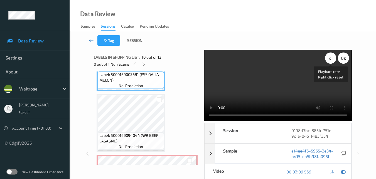
click at [333, 58] on div "x 1" at bounding box center [330, 57] width 11 height 11
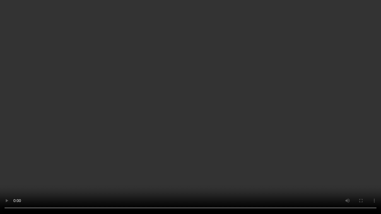
click at [248, 130] on video at bounding box center [190, 107] width 381 height 214
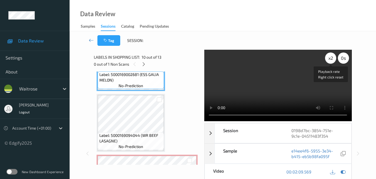
click at [333, 55] on div "x 2" at bounding box center [330, 57] width 11 height 11
click at [333, 55] on div "x 4" at bounding box center [330, 57] width 11 height 11
click at [333, 55] on div "x 8" at bounding box center [330, 57] width 11 height 11
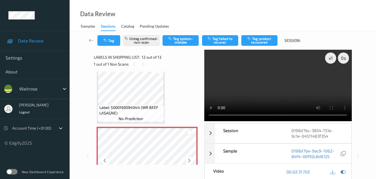
scroll to position [643, 0]
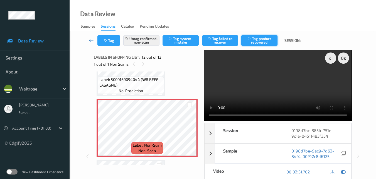
click at [261, 40] on button "Tag product recovered" at bounding box center [260, 40] width 36 height 11
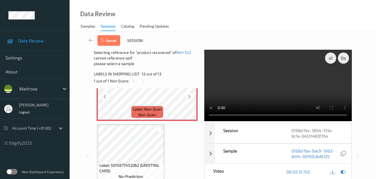
scroll to position [699, 0]
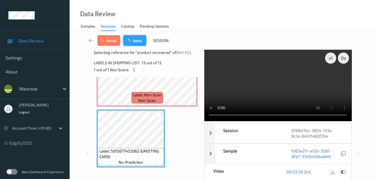
click at [137, 44] on button "Apply" at bounding box center [134, 40] width 23 height 11
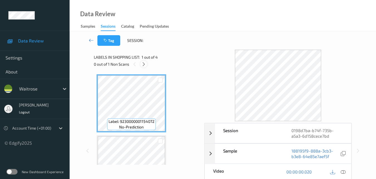
click at [143, 64] on icon at bounding box center [144, 64] width 5 height 5
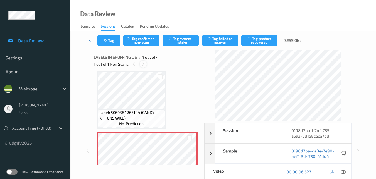
scroll to position [153, 0]
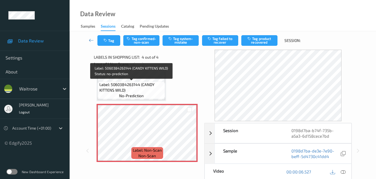
click at [147, 89] on span "Label: 5060384263144 (CANDY KITTENS WILD)" at bounding box center [131, 87] width 65 height 11
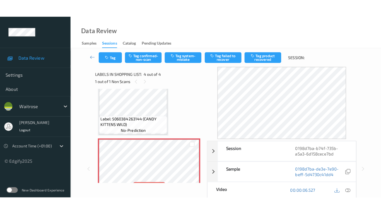
scroll to position [125, 0]
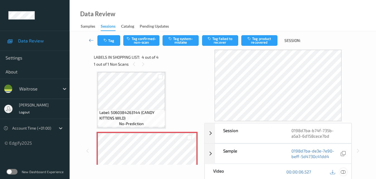
click at [345, 171] on icon at bounding box center [343, 171] width 5 height 5
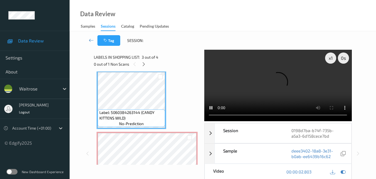
scroll to position [117, 0]
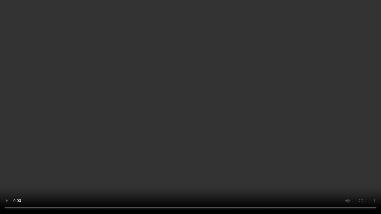
click at [202, 118] on video at bounding box center [190, 107] width 381 height 214
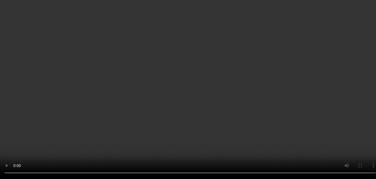
scroll to position [28, 0]
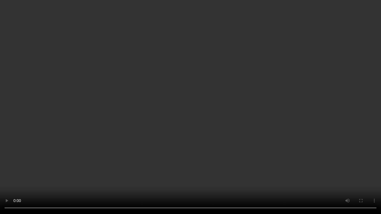
click at [269, 137] on video at bounding box center [190, 107] width 381 height 214
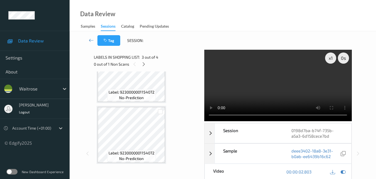
scroll to position [56, 0]
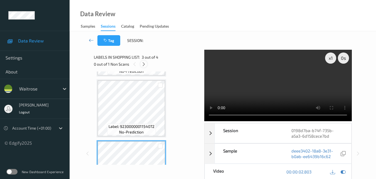
click at [143, 64] on icon at bounding box center [144, 64] width 5 height 5
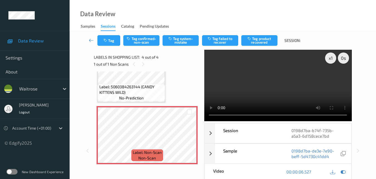
scroll to position [153, 0]
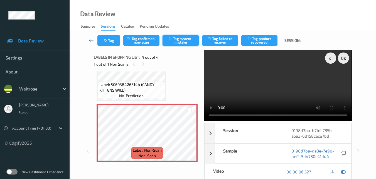
click at [182, 42] on button "Tag system-mistake" at bounding box center [181, 40] width 36 height 11
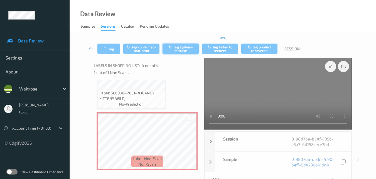
click at [186, 38] on div "Tag Tag confirmed-non-scan Tag system-mistake Tag failed to recover Tag product…" at bounding box center [223, 148] width 284 height 223
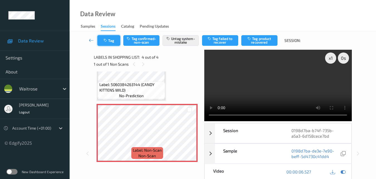
click at [109, 45] on button "Tag" at bounding box center [108, 40] width 23 height 11
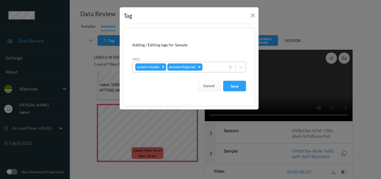
click at [210, 69] on div at bounding box center [212, 67] width 19 height 7
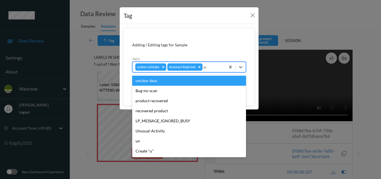
type input "un"
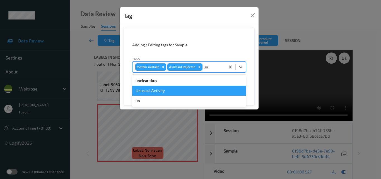
click at [169, 91] on div "Unusual-Activity" at bounding box center [189, 91] width 114 height 10
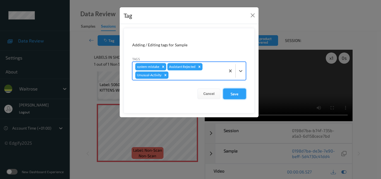
click at [238, 94] on button "Save" at bounding box center [234, 93] width 23 height 11
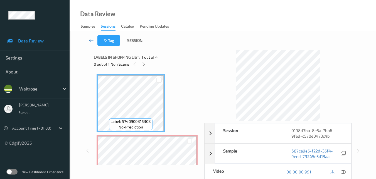
click at [152, 127] on div "Label: 5740900815308 no-prediction" at bounding box center [130, 124] width 43 height 12
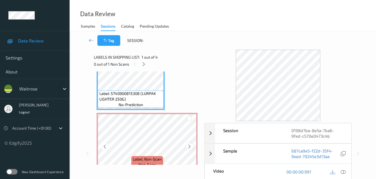
click at [190, 145] on icon at bounding box center [189, 146] width 5 height 5
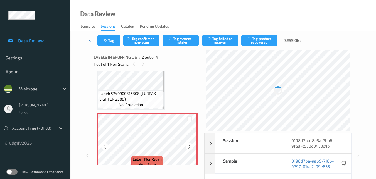
click at [190, 145] on icon at bounding box center [189, 146] width 5 height 5
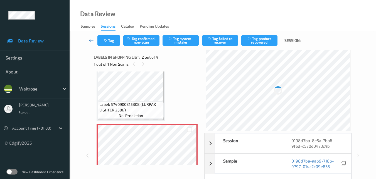
scroll to position [0, 0]
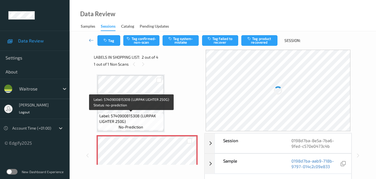
click at [141, 122] on span "Label: 5740900815308 (LURPAK LIGHTER 250G)" at bounding box center [130, 118] width 63 height 11
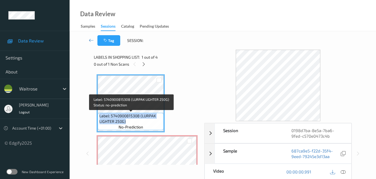
drag, startPoint x: 126, startPoint y: 121, endPoint x: 99, endPoint y: 116, distance: 26.8
click at [99, 116] on span "Label: 5740900815308 (LURPAK LIGHTER 250G)" at bounding box center [130, 118] width 63 height 11
copy span "Label: 5740900815308 (LURPAK LIGHTER 250G)"
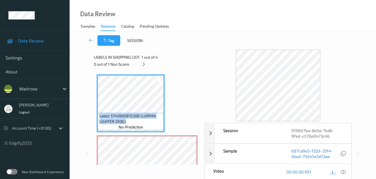
scroll to position [28, 0]
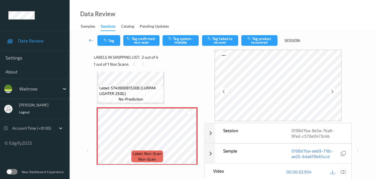
click at [344, 171] on icon at bounding box center [343, 171] width 5 height 5
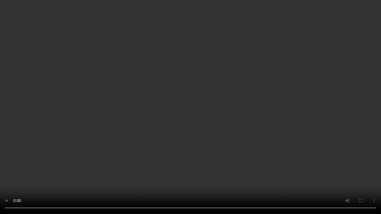
click at [184, 118] on video at bounding box center [190, 107] width 381 height 214
click at [225, 123] on video at bounding box center [190, 107] width 381 height 214
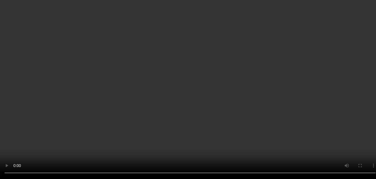
scroll to position [0, 0]
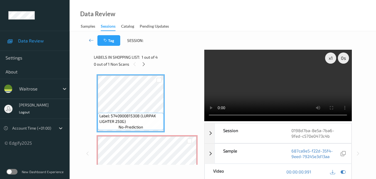
click at [309, 84] on video at bounding box center [277, 85] width 147 height 71
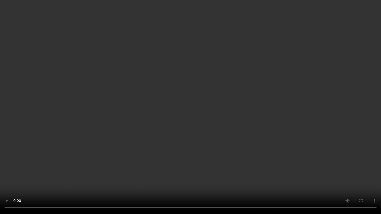
click at [273, 146] on video at bounding box center [190, 107] width 381 height 214
click at [164, 142] on video at bounding box center [190, 107] width 381 height 214
click at [169, 119] on video at bounding box center [190, 107] width 381 height 214
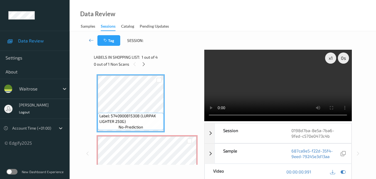
click at [280, 92] on video at bounding box center [277, 85] width 147 height 71
click at [209, 118] on video at bounding box center [277, 85] width 147 height 71
click at [286, 74] on video at bounding box center [277, 85] width 147 height 71
click at [294, 71] on video at bounding box center [277, 85] width 147 height 71
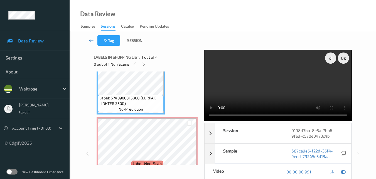
scroll to position [28, 0]
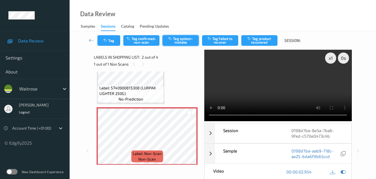
click at [181, 40] on button "Tag system-mistake" at bounding box center [181, 40] width 36 height 11
click at [262, 82] on video at bounding box center [277, 85] width 147 height 71
click at [263, 84] on video at bounding box center [277, 85] width 147 height 71
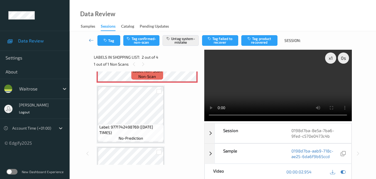
scroll to position [111, 0]
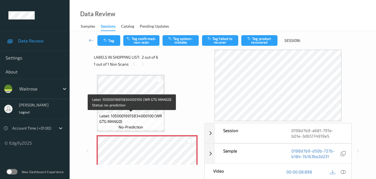
scroll to position [28, 0]
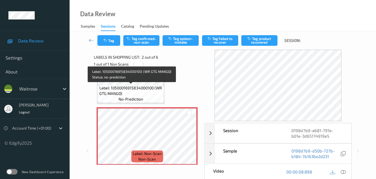
click at [139, 97] on span "no-prediction" at bounding box center [131, 99] width 25 height 6
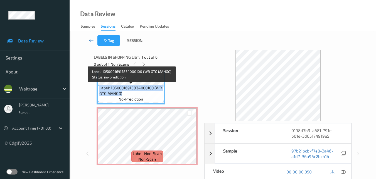
drag, startPoint x: 123, startPoint y: 93, endPoint x: 99, endPoint y: 89, distance: 24.0
click at [99, 89] on span "Label: 10500016915834000100 (WR GTG MANGO)" at bounding box center [131, 90] width 64 height 11
copy span "Label: 10500016915834000100 (WR GTG MANGO)"
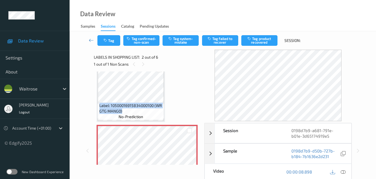
scroll to position [0, 0]
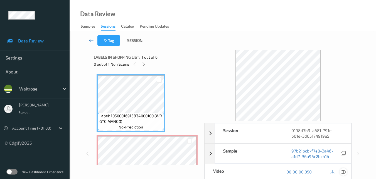
click at [344, 169] on icon at bounding box center [343, 171] width 5 height 5
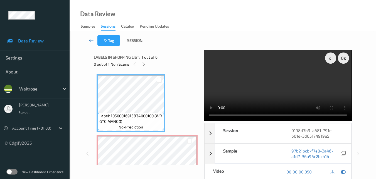
click at [296, 85] on video at bounding box center [277, 85] width 147 height 71
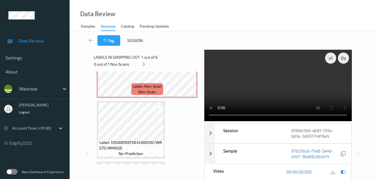
scroll to position [84, 0]
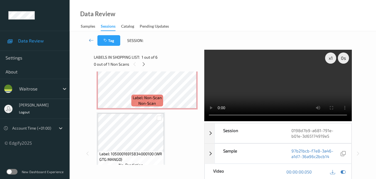
click at [294, 80] on video at bounding box center [277, 85] width 147 height 71
click at [273, 91] on video at bounding box center [277, 85] width 147 height 71
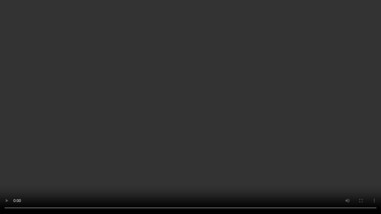
click at [206, 103] on video at bounding box center [190, 107] width 381 height 214
click at [230, 114] on video at bounding box center [190, 107] width 381 height 214
click at [237, 111] on video at bounding box center [190, 107] width 381 height 214
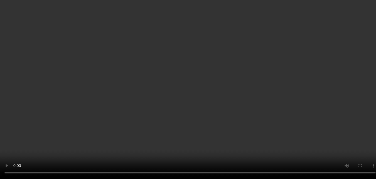
scroll to position [111, 0]
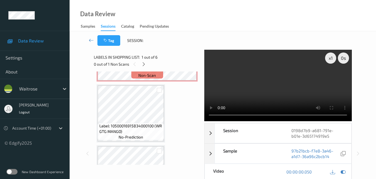
click at [287, 95] on video at bounding box center [277, 85] width 147 height 71
click at [269, 80] on video at bounding box center [277, 85] width 147 height 71
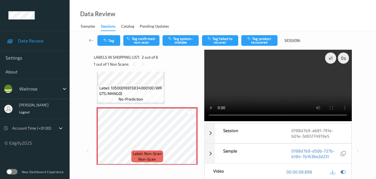
scroll to position [56, 0]
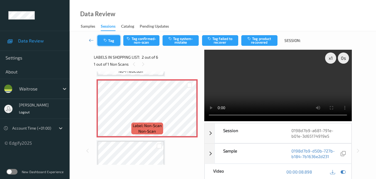
click at [106, 41] on icon "button" at bounding box center [106, 40] width 5 height 4
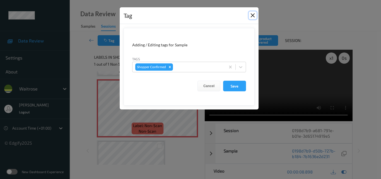
click at [251, 15] on button "Close" at bounding box center [252, 15] width 8 height 8
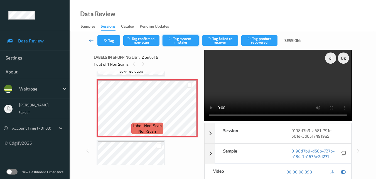
click at [174, 42] on button "Tag system-mistake" at bounding box center [181, 40] width 36 height 11
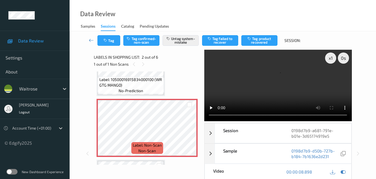
scroll to position [0, 0]
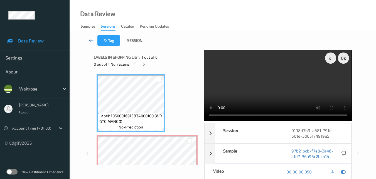
click at [274, 81] on video at bounding box center [277, 85] width 147 height 71
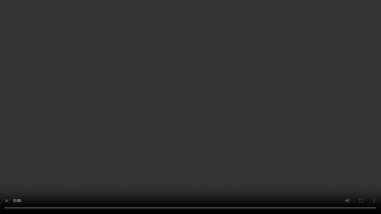
click at [315, 134] on video at bounding box center [190, 107] width 381 height 214
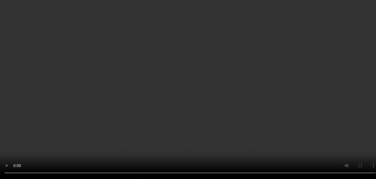
scroll to position [56, 0]
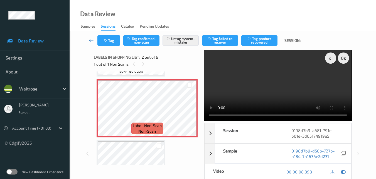
click at [272, 92] on video at bounding box center [277, 85] width 147 height 71
click at [276, 84] on video at bounding box center [277, 85] width 147 height 71
click at [279, 89] on video at bounding box center [277, 85] width 147 height 71
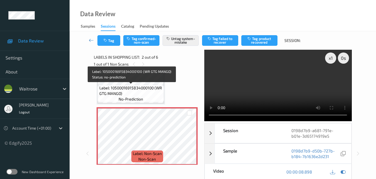
click at [132, 92] on span "Label: 10500016915834000100 (WR GTG MANGO)" at bounding box center [131, 90] width 64 height 11
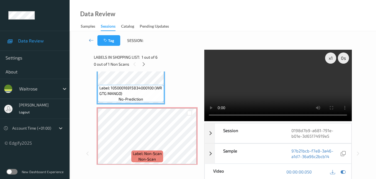
click at [284, 85] on video at bounding box center [277, 85] width 147 height 71
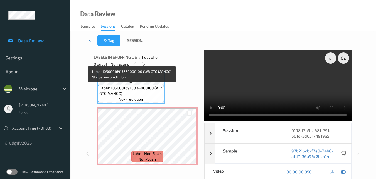
click at [140, 97] on span "no-prediction" at bounding box center [131, 99] width 25 height 6
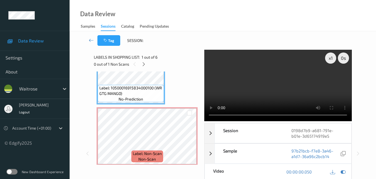
click at [281, 79] on video at bounding box center [277, 85] width 147 height 71
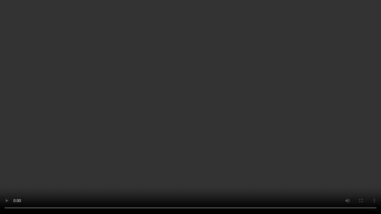
click at [330, 131] on video at bounding box center [190, 107] width 381 height 214
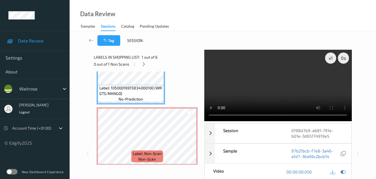
click at [287, 90] on video at bounding box center [277, 85] width 147 height 71
click at [323, 83] on video at bounding box center [277, 85] width 147 height 71
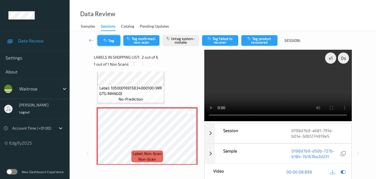
click at [113, 41] on button "Tag" at bounding box center [108, 40] width 23 height 11
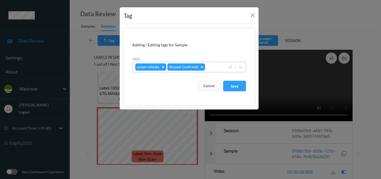
click at [215, 69] on div at bounding box center [214, 67] width 16 height 7
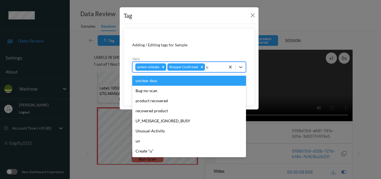
type input "un"
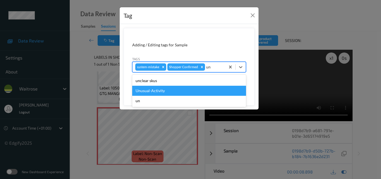
click at [168, 90] on div "Unusual-Activity" at bounding box center [189, 91] width 114 height 10
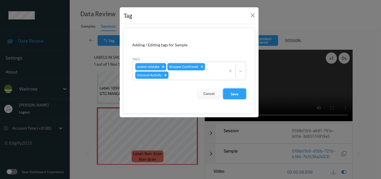
click at [235, 97] on button "Save" at bounding box center [234, 93] width 23 height 11
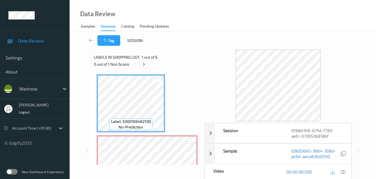
click at [143, 63] on icon at bounding box center [144, 64] width 5 height 5
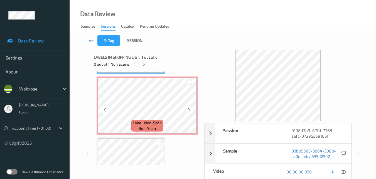
scroll to position [3, 0]
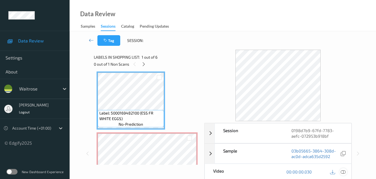
click at [342, 170] on icon at bounding box center [343, 171] width 5 height 5
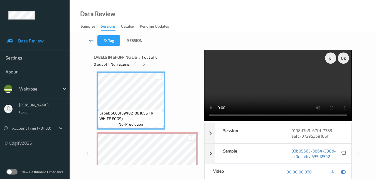
click at [279, 87] on video at bounding box center [277, 85] width 147 height 71
click at [294, 84] on video at bounding box center [277, 85] width 147 height 71
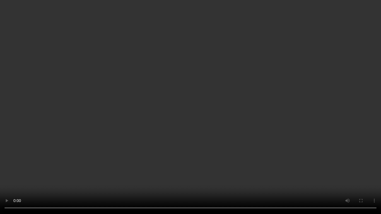
click at [240, 134] on video at bounding box center [190, 107] width 381 height 214
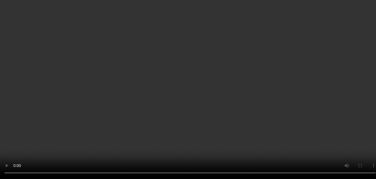
scroll to position [58, 0]
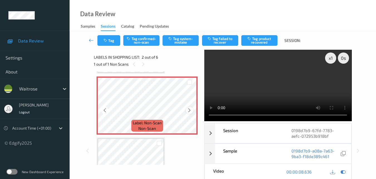
click at [189, 112] on icon at bounding box center [189, 110] width 5 height 5
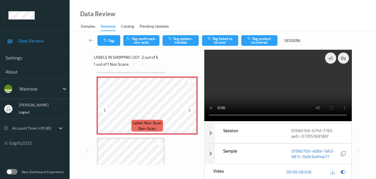
click at [189, 112] on icon at bounding box center [189, 110] width 5 height 5
click at [190, 112] on icon at bounding box center [189, 110] width 5 height 5
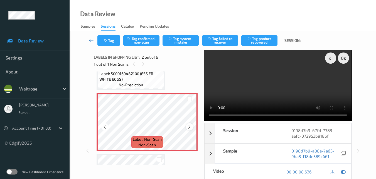
scroll to position [31, 0]
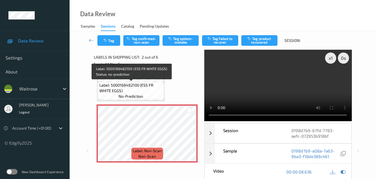
click at [149, 93] on div "Label: 5000169482100 (ESS FR WHITE EGGS) no-prediction" at bounding box center [131, 90] width 66 height 17
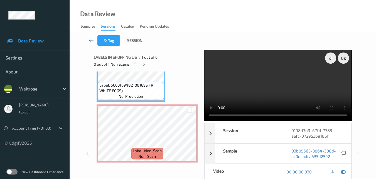
click at [295, 86] on video at bounding box center [277, 85] width 147 height 71
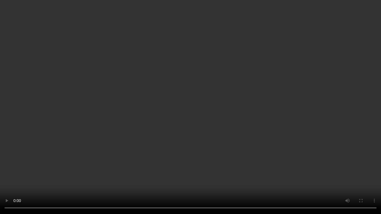
click at [225, 79] on video at bounding box center [190, 107] width 381 height 214
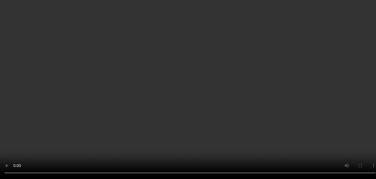
click at [147, 82] on span "Label: 5000169482100 (ESS FR WHITE EGGS)" at bounding box center [131, 87] width 64 height 11
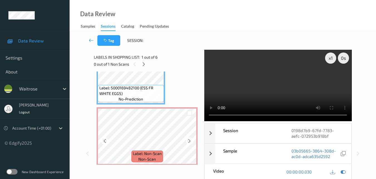
scroll to position [56, 0]
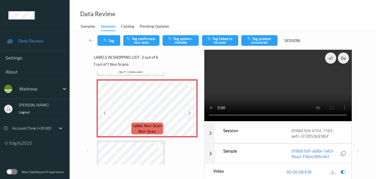
click at [189, 113] on icon at bounding box center [189, 112] width 5 height 5
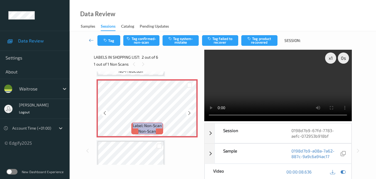
click at [189, 113] on icon at bounding box center [189, 112] width 5 height 5
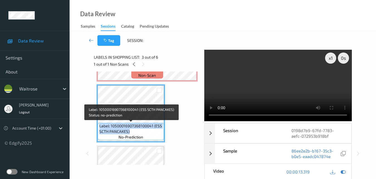
drag, startPoint x: 134, startPoint y: 130, endPoint x: 98, endPoint y: 127, distance: 36.1
click at [98, 127] on div "Label: 10500016907368100041 (ESS SCTH PANCAKES) no-prediction" at bounding box center [131, 131] width 66 height 17
copy span "Label: 10500016907368100041 (ESS SCTH PANCAKES)"
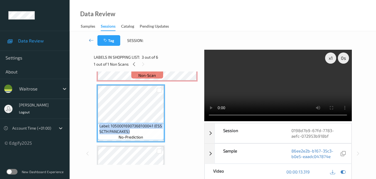
click at [298, 84] on video at bounding box center [277, 85] width 147 height 71
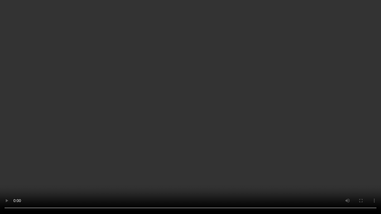
click at [133, 71] on video at bounding box center [190, 107] width 381 height 214
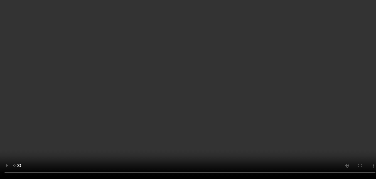
scroll to position [84, 0]
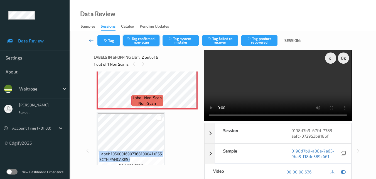
click at [143, 39] on button "Tag confirmed-non-scan" at bounding box center [141, 40] width 36 height 11
click at [263, 84] on video at bounding box center [277, 85] width 147 height 71
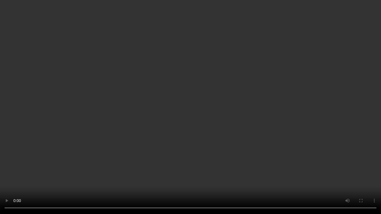
click at [262, 123] on video at bounding box center [190, 107] width 381 height 214
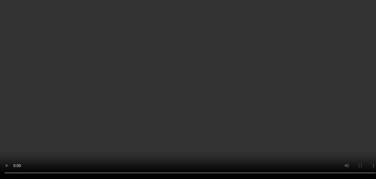
scroll to position [167, 0]
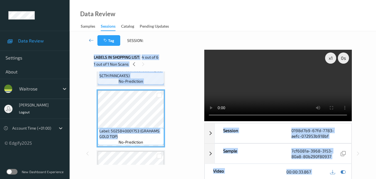
drag, startPoint x: 118, startPoint y: 136, endPoint x: 87, endPoint y: 129, distance: 31.5
click at [87, 129] on div "x 1 0 s Session 0198d7b9-67fd-7783-aefc-072953b918bf Session ID 0198d7b9-67fd-7…" at bounding box center [223, 153] width 284 height 207
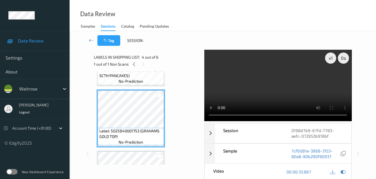
click at [176, 153] on div "Label: 5000169482100 (ESS FR WHITE EGGS) no-prediction Label: Non-Scan non-scan…" at bounding box center [147, 88] width 101 height 362
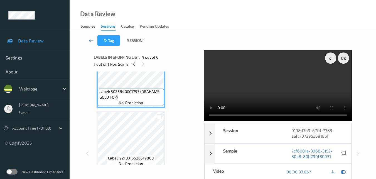
scroll to position [195, 0]
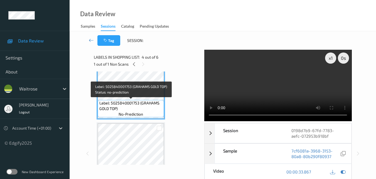
click at [131, 103] on span "Label: 5025840001753 (GRAHAMS GOLD TOP)" at bounding box center [131, 105] width 64 height 11
drag, startPoint x: 121, startPoint y: 106, endPoint x: 100, endPoint y: 102, distance: 21.9
click at [100, 102] on span "Label: 5025840001753 (GRAHAMS GOLD TOP)" at bounding box center [131, 105] width 64 height 11
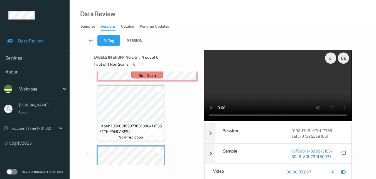
scroll to position [84, 0]
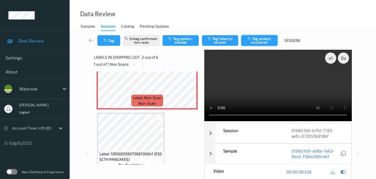
click at [262, 40] on button "Tag product recovered" at bounding box center [260, 40] width 36 height 11
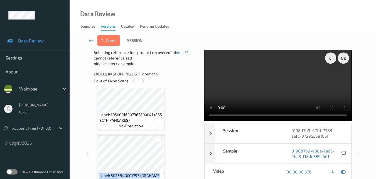
scroll to position [167, 0]
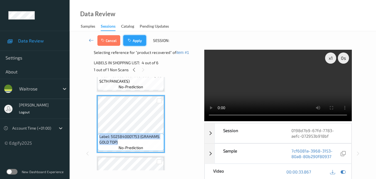
click at [137, 38] on button "Apply" at bounding box center [134, 40] width 23 height 11
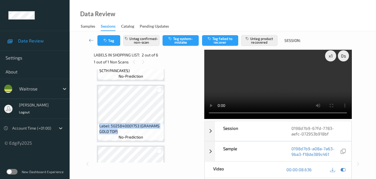
scroll to position [0, 0]
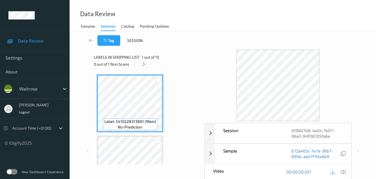
click at [146, 63] on icon at bounding box center [144, 64] width 5 height 5
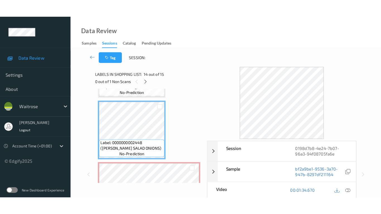
scroll to position [792, 0]
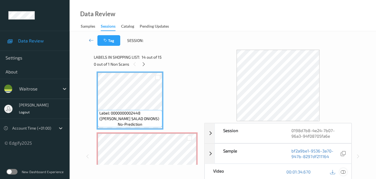
click at [345, 172] on icon at bounding box center [343, 171] width 5 height 5
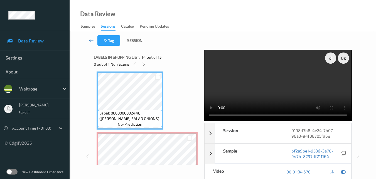
click at [274, 89] on video at bounding box center [277, 85] width 147 height 71
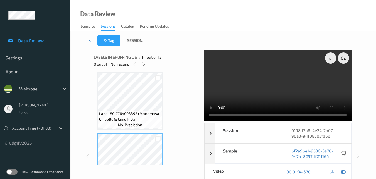
scroll to position [730, 0]
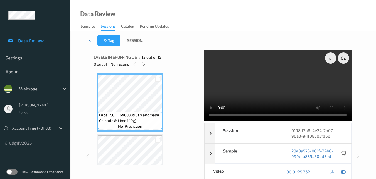
click at [272, 92] on video at bounding box center [277, 85] width 147 height 71
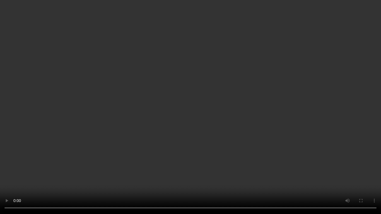
click at [240, 106] on video at bounding box center [190, 107] width 381 height 214
click at [232, 115] on video at bounding box center [190, 107] width 381 height 214
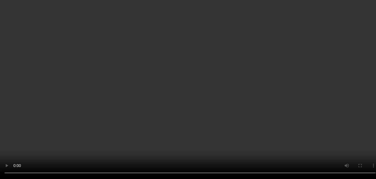
scroll to position [813, 0]
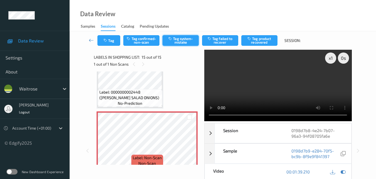
click at [180, 43] on button "Tag system-mistake" at bounding box center [181, 40] width 36 height 11
click at [109, 41] on button "Tag" at bounding box center [108, 40] width 23 height 11
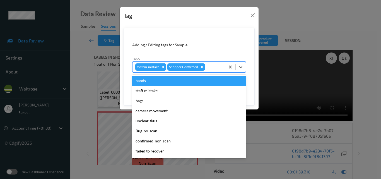
click at [211, 65] on div at bounding box center [214, 67] width 16 height 7
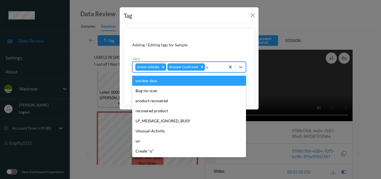
type input "un"
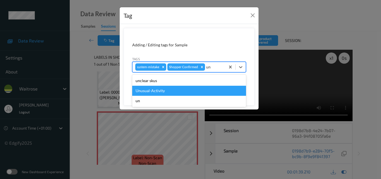
click at [176, 89] on div "Unusual-Activity" at bounding box center [189, 91] width 114 height 10
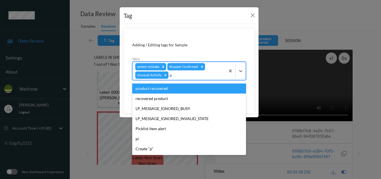
type input "pi"
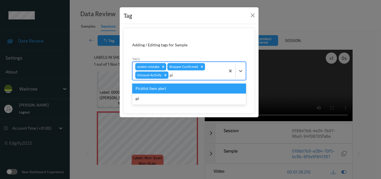
click at [176, 89] on div "Picklist item alert" at bounding box center [189, 88] width 114 height 10
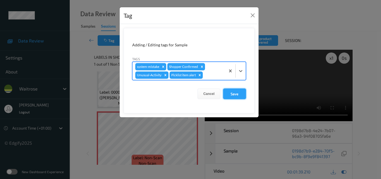
click at [233, 91] on button "Save" at bounding box center [234, 93] width 23 height 11
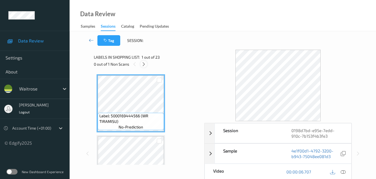
click at [142, 64] on icon at bounding box center [144, 64] width 5 height 5
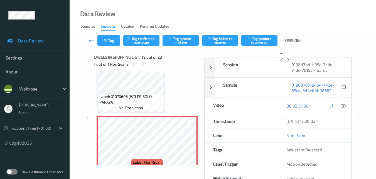
scroll to position [1063, 0]
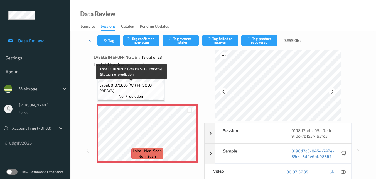
click at [153, 84] on span "Label: 01070606 (WR PR SOLO PAPAYA)" at bounding box center [131, 87] width 64 height 11
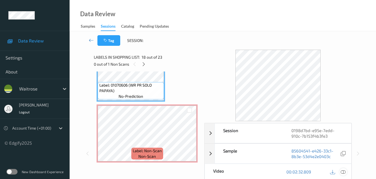
click at [345, 170] on icon at bounding box center [343, 171] width 5 height 5
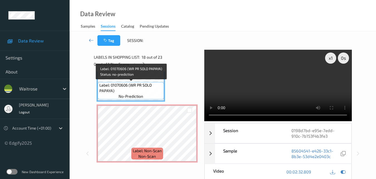
click at [158, 86] on span "Label: 01070606 (WR PR SOLO PAPAYA)" at bounding box center [131, 87] width 64 height 11
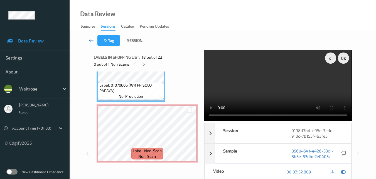
click at [285, 93] on video at bounding box center [277, 85] width 147 height 71
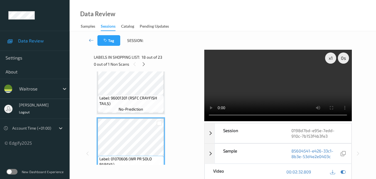
scroll to position [979, 0]
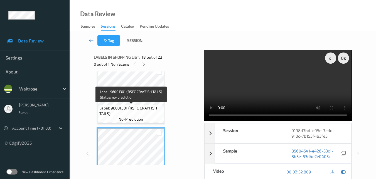
click at [143, 110] on span "Label: 96001301 (RSFC CRAYFISH TAILS)" at bounding box center [131, 110] width 64 height 11
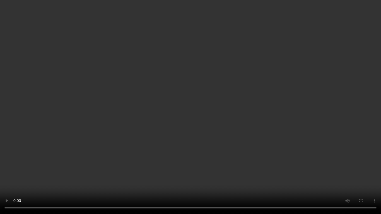
click at [332, 128] on video at bounding box center [190, 107] width 381 height 214
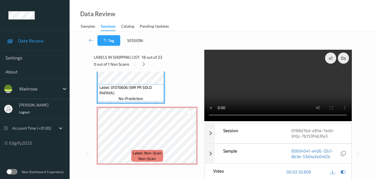
scroll to position [1063, 0]
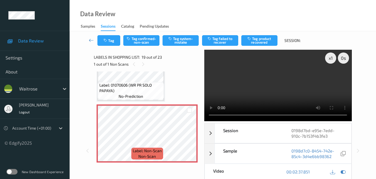
click at [284, 96] on video at bounding box center [277, 85] width 147 height 71
click at [189, 139] on icon at bounding box center [189, 137] width 5 height 5
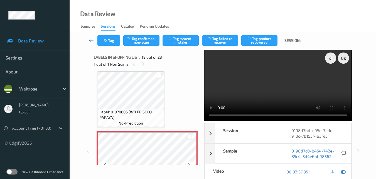
scroll to position [1035, 0]
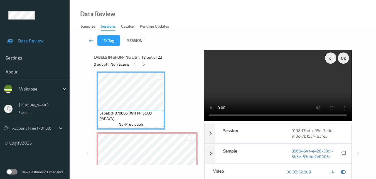
click at [247, 89] on video at bounding box center [277, 85] width 147 height 71
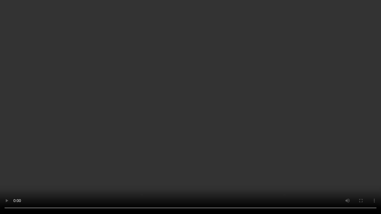
click at [212, 112] on video at bounding box center [190, 107] width 381 height 214
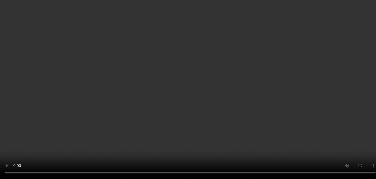
scroll to position [1063, 0]
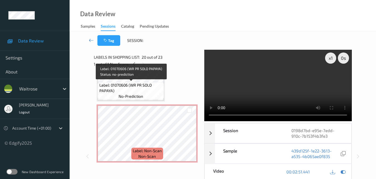
click at [141, 96] on span "no-prediction" at bounding box center [131, 96] width 25 height 6
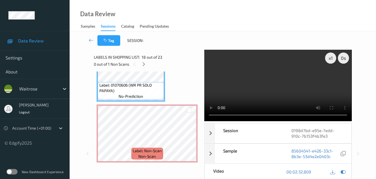
click at [276, 93] on video at bounding box center [277, 85] width 147 height 71
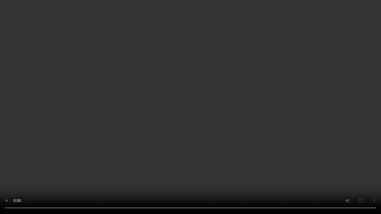
click at [148, 102] on video at bounding box center [190, 107] width 381 height 214
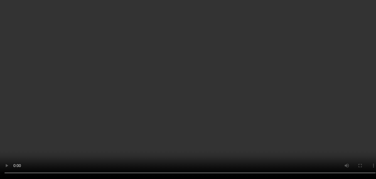
scroll to position [28, 0]
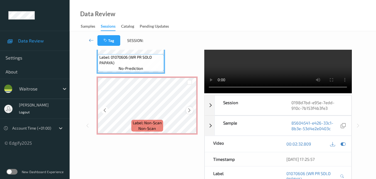
click at [187, 108] on icon at bounding box center [189, 110] width 5 height 5
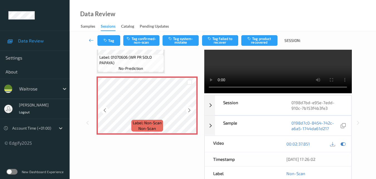
click at [187, 108] on icon at bounding box center [189, 110] width 5 height 5
click at [188, 108] on icon at bounding box center [189, 110] width 5 height 5
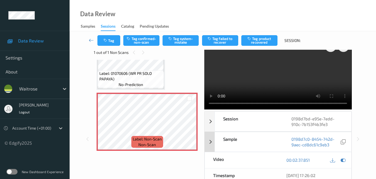
scroll to position [0, 0]
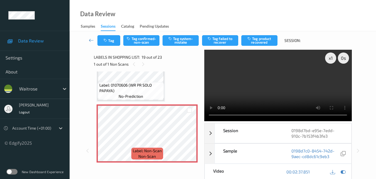
click at [280, 82] on video at bounding box center [277, 85] width 147 height 71
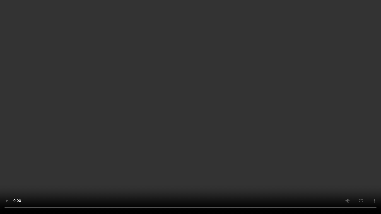
click at [240, 131] on video at bounding box center [190, 107] width 381 height 214
click at [252, 152] on video at bounding box center [190, 107] width 381 height 214
click at [270, 157] on video at bounding box center [190, 107] width 381 height 214
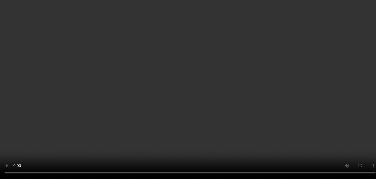
scroll to position [1063, 0]
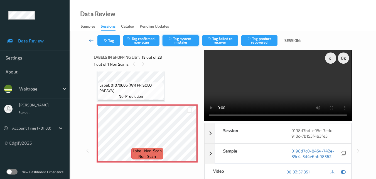
click at [184, 36] on button "Tag system-mistake" at bounding box center [181, 40] width 36 height 11
click at [114, 43] on button "Tag" at bounding box center [108, 40] width 23 height 11
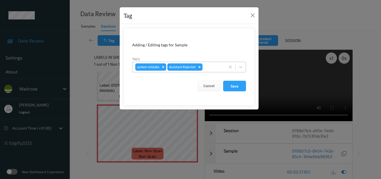
click at [209, 68] on div at bounding box center [212, 67] width 19 height 7
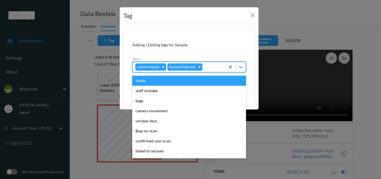
type input "p"
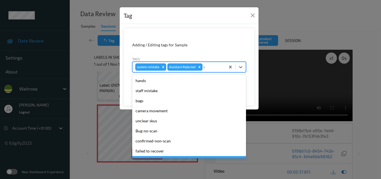
type input "un"
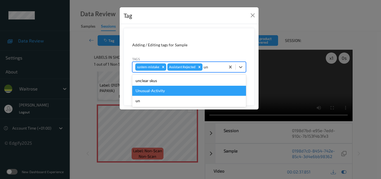
click at [191, 90] on div "Unusual-Activity" at bounding box center [189, 91] width 114 height 10
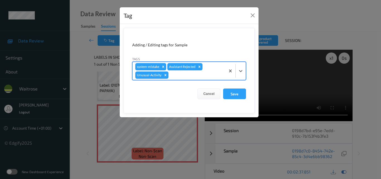
type input "p"
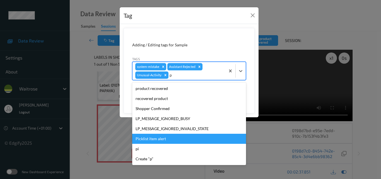
click at [169, 140] on div "Picklist item alert" at bounding box center [189, 138] width 114 height 10
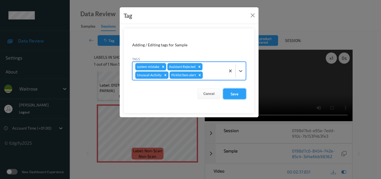
click at [240, 95] on button "Save" at bounding box center [234, 93] width 23 height 11
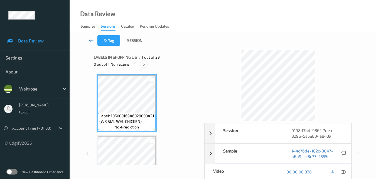
click at [143, 64] on icon at bounding box center [144, 64] width 5 height 5
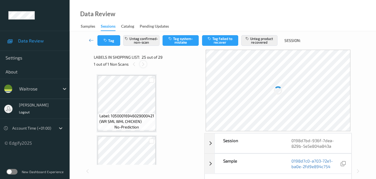
scroll to position [1400, 0]
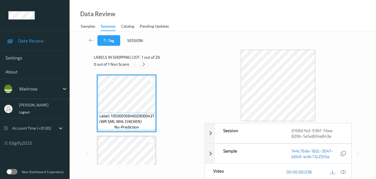
click at [145, 63] on icon at bounding box center [144, 64] width 5 height 5
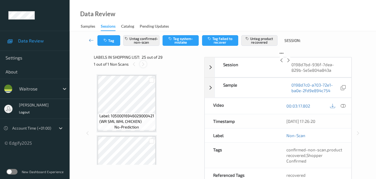
scroll to position [1400, 0]
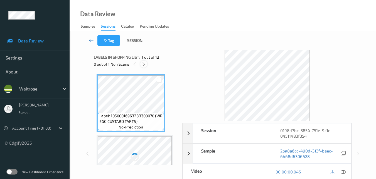
click at [145, 64] on icon at bounding box center [144, 64] width 5 height 5
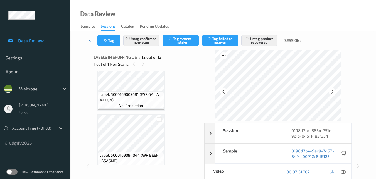
scroll to position [563, 0]
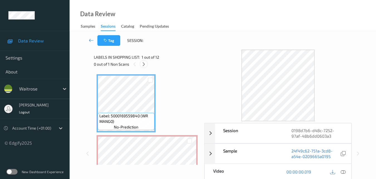
click at [146, 65] on icon at bounding box center [144, 64] width 5 height 5
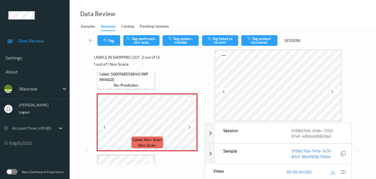
scroll to position [31, 0]
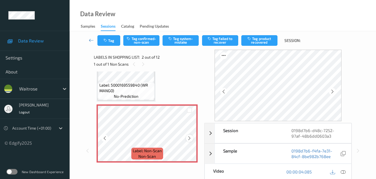
click at [190, 137] on icon at bounding box center [189, 137] width 5 height 5
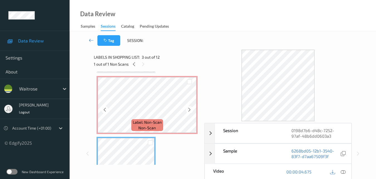
scroll to position [58, 0]
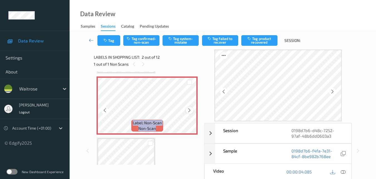
click at [187, 110] on icon at bounding box center [189, 110] width 5 height 5
click at [345, 171] on icon at bounding box center [343, 171] width 5 height 5
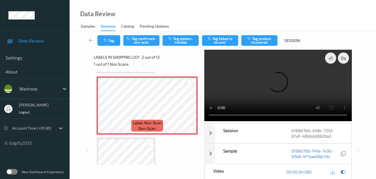
click at [253, 80] on video at bounding box center [277, 85] width 147 height 71
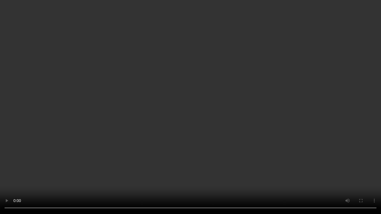
click at [199, 113] on video at bounding box center [190, 107] width 381 height 214
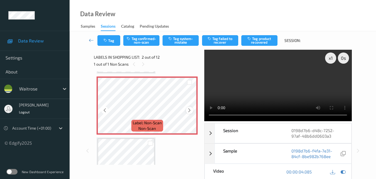
click at [188, 111] on icon at bounding box center [189, 110] width 5 height 5
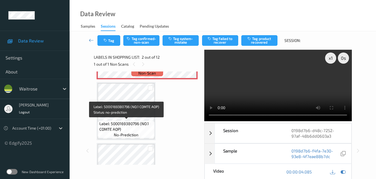
scroll to position [114, 0]
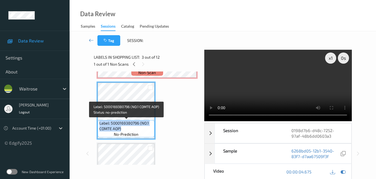
drag, startPoint x: 123, startPoint y: 127, endPoint x: 100, endPoint y: 120, distance: 23.7
click at [100, 120] on div "Label: 5000169380796 (NO.1 COMTE AOP) no-prediction" at bounding box center [126, 128] width 57 height 17
copy span "Label: 5000169380796 (NO.1 COMTE AOP)"
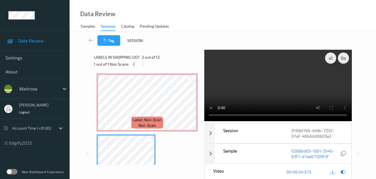
scroll to position [58, 0]
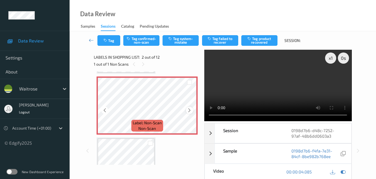
click at [190, 111] on icon at bounding box center [189, 110] width 5 height 5
click at [262, 89] on video at bounding box center [277, 85] width 147 height 71
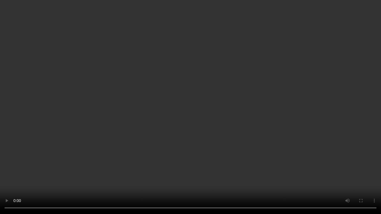
click at [194, 130] on video at bounding box center [190, 107] width 381 height 214
click at [209, 124] on video at bounding box center [190, 107] width 381 height 214
drag, startPoint x: 211, startPoint y: 145, endPoint x: 310, endPoint y: 182, distance: 106.1
click at [211, 145] on video at bounding box center [190, 107] width 381 height 214
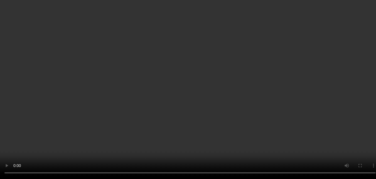
scroll to position [3, 0]
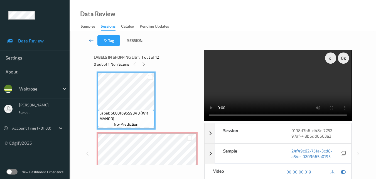
click at [262, 87] on video at bounding box center [277, 85] width 147 height 71
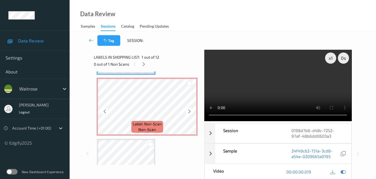
scroll to position [58, 0]
click at [267, 86] on video at bounding box center [277, 85] width 147 height 71
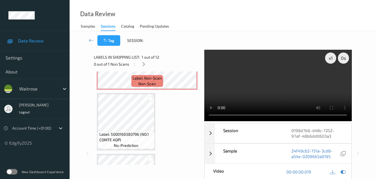
scroll to position [114, 0]
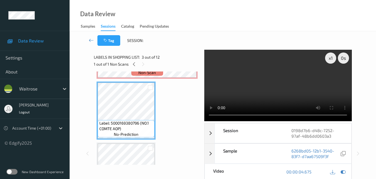
click at [295, 90] on video at bounding box center [277, 85] width 147 height 71
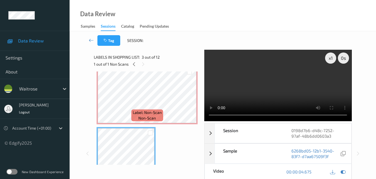
scroll to position [58, 0]
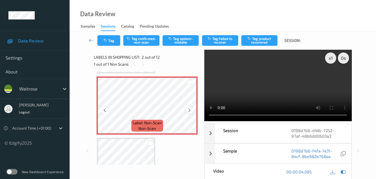
click at [190, 109] on icon at bounding box center [189, 110] width 5 height 5
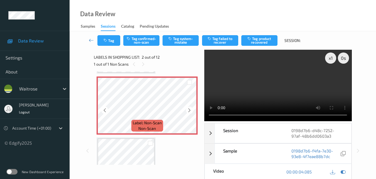
click at [190, 109] on icon at bounding box center [189, 110] width 5 height 5
click at [253, 96] on video at bounding box center [277, 85] width 147 height 71
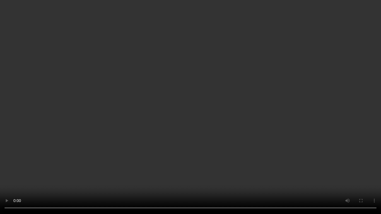
click at [250, 131] on video at bounding box center [190, 107] width 381 height 214
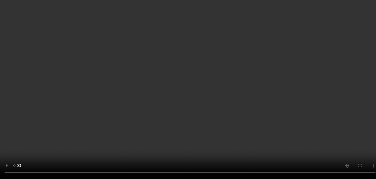
scroll to position [56, 0]
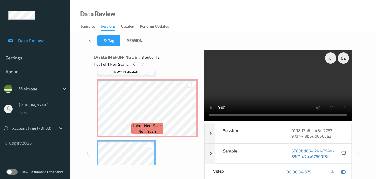
click at [284, 88] on video at bounding box center [277, 85] width 147 height 71
click at [296, 94] on video at bounding box center [277, 85] width 147 height 71
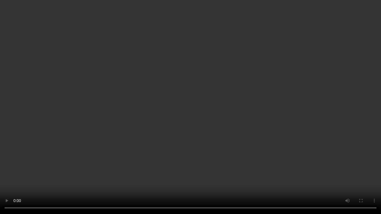
click at [201, 131] on video at bounding box center [190, 107] width 381 height 214
click at [225, 132] on video at bounding box center [190, 107] width 381 height 214
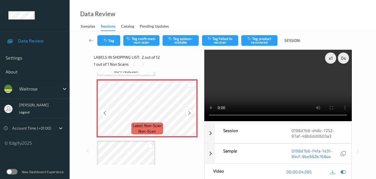
click at [187, 112] on div at bounding box center [189, 112] width 7 height 7
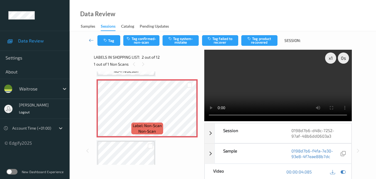
click at [247, 97] on video at bounding box center [277, 85] width 147 height 71
click at [286, 94] on video at bounding box center [277, 85] width 147 height 71
click at [191, 114] on icon at bounding box center [189, 112] width 5 height 5
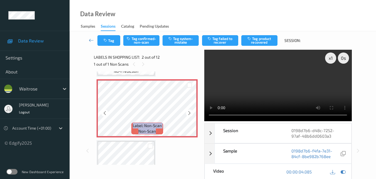
click at [191, 114] on icon at bounding box center [189, 112] width 5 height 5
click at [178, 41] on button "Tag system-mistake" at bounding box center [181, 40] width 36 height 11
click at [179, 41] on button "Tag system-mistake" at bounding box center [181, 40] width 36 height 11
click at [180, 41] on button "Tag system-mistake" at bounding box center [181, 40] width 36 height 11
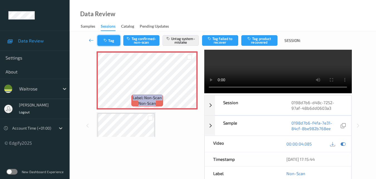
click at [107, 40] on icon "button" at bounding box center [106, 40] width 5 height 4
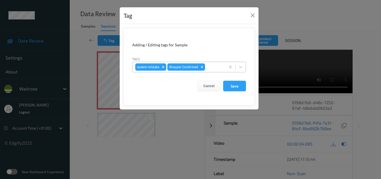
click at [210, 69] on div at bounding box center [214, 67] width 16 height 7
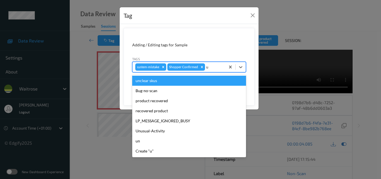
type input "un"
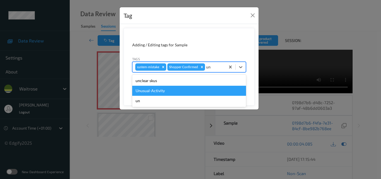
click at [163, 91] on div "Unusual-Activity" at bounding box center [189, 91] width 114 height 10
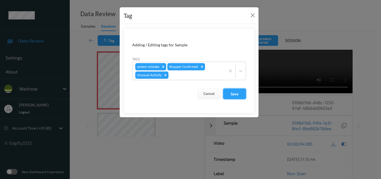
click at [234, 96] on button "Save" at bounding box center [234, 93] width 23 height 11
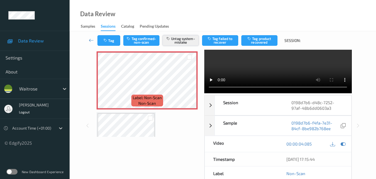
scroll to position [0, 0]
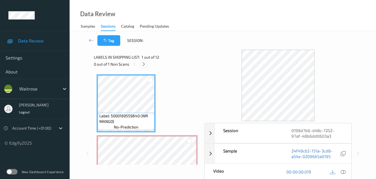
click at [144, 64] on icon at bounding box center [144, 64] width 5 height 5
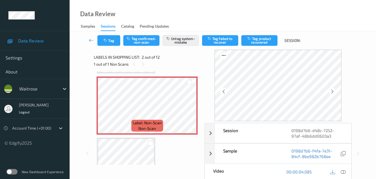
scroll to position [56, 0]
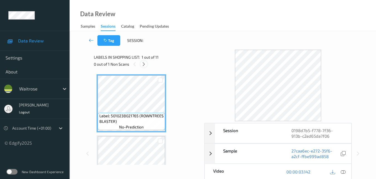
click at [143, 64] on icon at bounding box center [144, 64] width 5 height 5
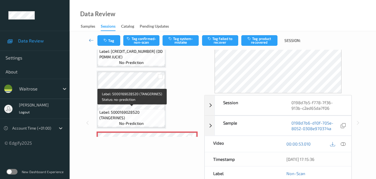
scroll to position [461, 0]
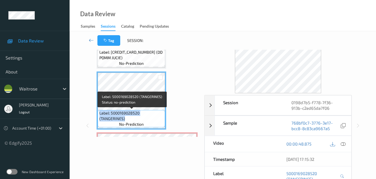
drag, startPoint x: 126, startPoint y: 118, endPoint x: 98, endPoint y: 113, distance: 28.7
click at [98, 113] on div "Label: 5000169028520 (TANGERINES) no-prediction" at bounding box center [131, 118] width 67 height 17
copy span "Label: 5000169028520 (TANGERINES)"
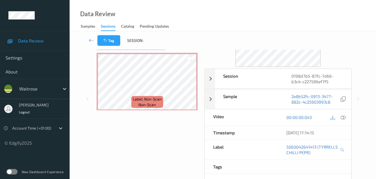
scroll to position [28, 0]
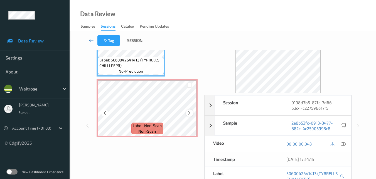
click at [187, 111] on icon at bounding box center [189, 112] width 5 height 5
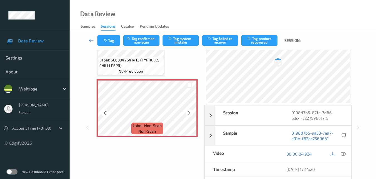
click at [187, 111] on icon at bounding box center [189, 112] width 5 height 5
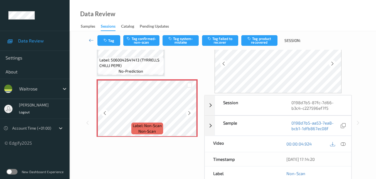
click at [187, 111] on icon at bounding box center [189, 112] width 5 height 5
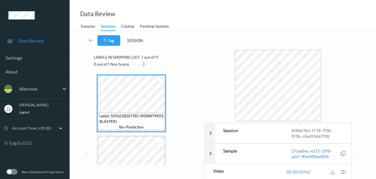
click at [143, 64] on icon at bounding box center [144, 64] width 5 height 5
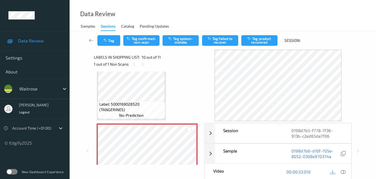
scroll to position [494, 0]
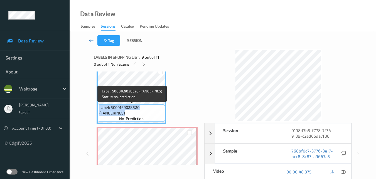
drag, startPoint x: 126, startPoint y: 113, endPoint x: 98, endPoint y: 106, distance: 29.0
click at [98, 106] on div "Label: 5000169028520 (TANGERINES) no-prediction" at bounding box center [131, 112] width 67 height 17
copy span "Label: 5000169028520 (TANGERINES)"
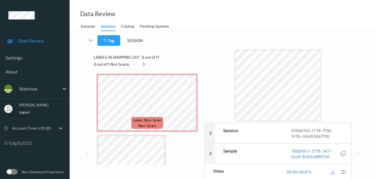
scroll to position [550, 0]
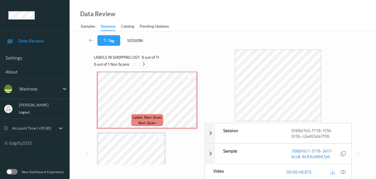
click at [143, 63] on icon at bounding box center [144, 64] width 5 height 5
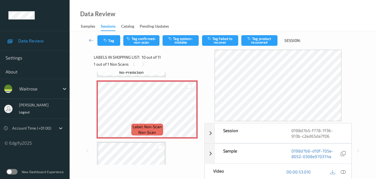
scroll to position [544, 0]
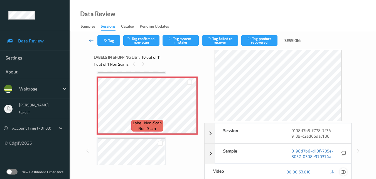
click at [345, 173] on icon at bounding box center [343, 171] width 5 height 5
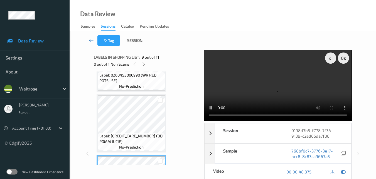
scroll to position [433, 0]
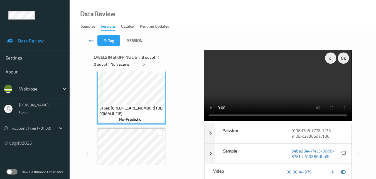
click at [270, 87] on video at bounding box center [277, 85] width 147 height 71
click at [294, 84] on video at bounding box center [277, 85] width 147 height 71
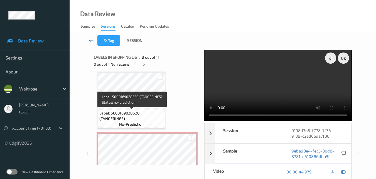
click at [142, 115] on span "Label: 5000169028520 (TANGERINES)" at bounding box center [131, 115] width 65 height 11
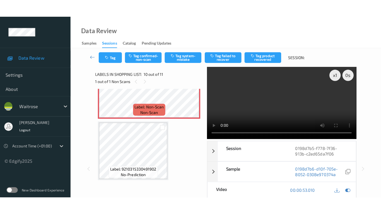
scroll to position [550, 0]
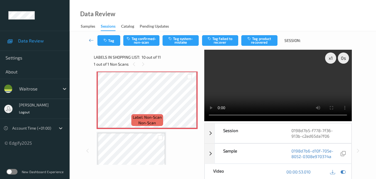
click at [284, 82] on video at bounding box center [277, 85] width 147 height 71
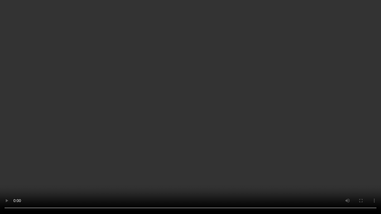
click at [184, 153] on video at bounding box center [190, 107] width 381 height 214
click at [243, 160] on video at bounding box center [190, 107] width 381 height 214
click at [233, 144] on video at bounding box center [190, 107] width 381 height 214
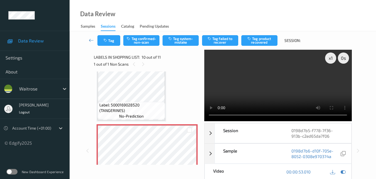
scroll to position [494, 0]
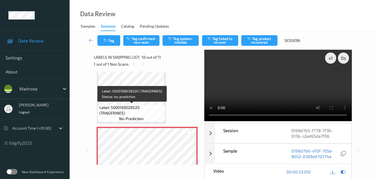
click at [139, 108] on span "Label: 5000169028520 (TANGERINES)" at bounding box center [131, 109] width 65 height 11
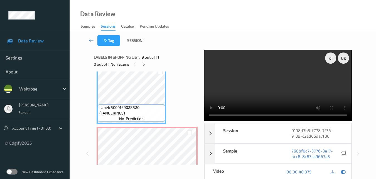
scroll to position [438, 0]
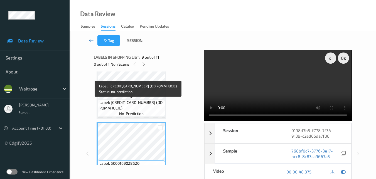
click at [145, 103] on span "Label: 5060549323300 (DD POMM JUCIE)" at bounding box center [131, 104] width 65 height 11
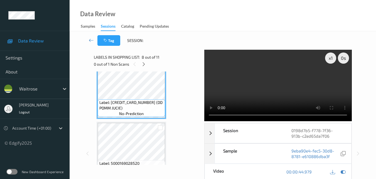
click at [264, 86] on video at bounding box center [277, 85] width 147 height 71
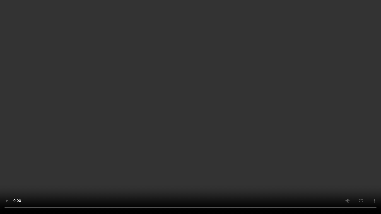
click at [281, 122] on video at bounding box center [190, 107] width 381 height 214
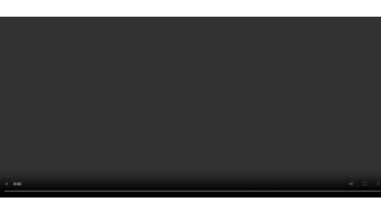
scroll to position [550, 0]
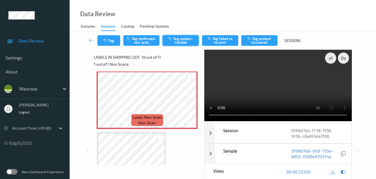
click at [180, 41] on button "Tag system-mistake" at bounding box center [181, 40] width 36 height 11
click at [272, 84] on video at bounding box center [277, 85] width 147 height 71
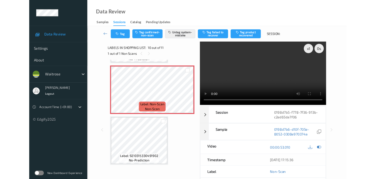
scroll to position [542, 0]
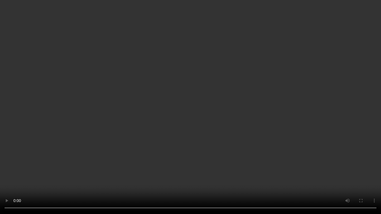
click at [280, 133] on video at bounding box center [190, 107] width 381 height 214
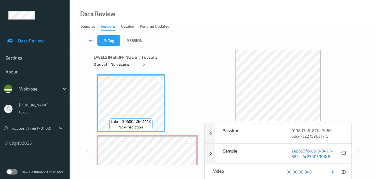
click at [187, 45] on div "Tag Session:" at bounding box center [223, 40] width 284 height 18
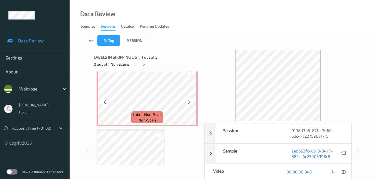
scroll to position [56, 0]
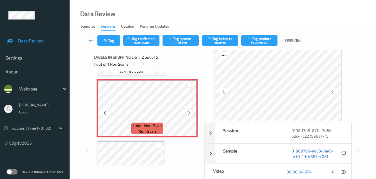
click at [186, 113] on div at bounding box center [189, 112] width 7 height 7
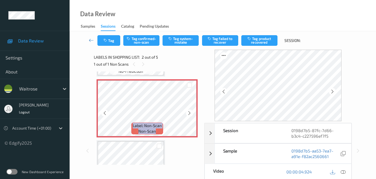
click at [186, 113] on div at bounding box center [189, 112] width 7 height 7
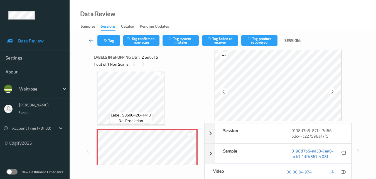
scroll to position [0, 0]
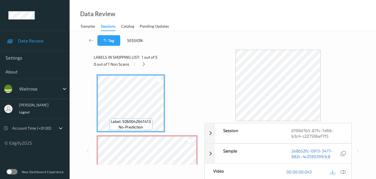
click at [344, 170] on icon at bounding box center [343, 171] width 5 height 5
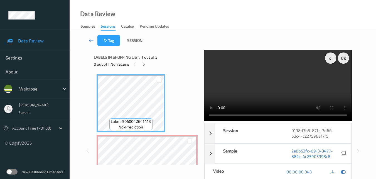
click at [251, 87] on video at bounding box center [277, 85] width 147 height 71
click at [259, 89] on video at bounding box center [277, 85] width 147 height 71
click at [260, 89] on video at bounding box center [277, 85] width 147 height 71
click at [262, 92] on video at bounding box center [277, 85] width 147 height 71
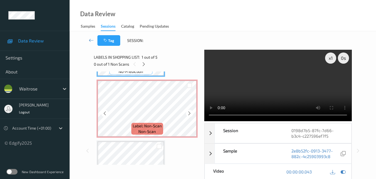
scroll to position [56, 0]
click at [188, 114] on icon at bounding box center [189, 112] width 5 height 5
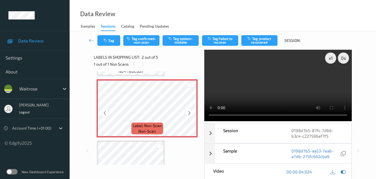
click at [188, 114] on icon at bounding box center [189, 112] width 5 height 5
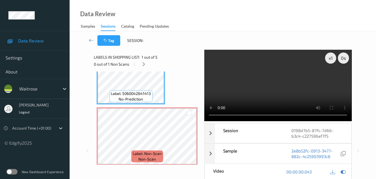
click at [255, 82] on video at bounding box center [277, 85] width 147 height 71
click at [248, 82] on video at bounding box center [277, 85] width 147 height 71
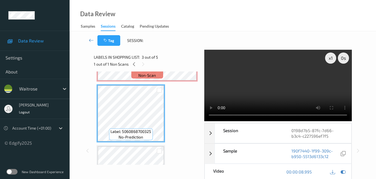
scroll to position [84, 0]
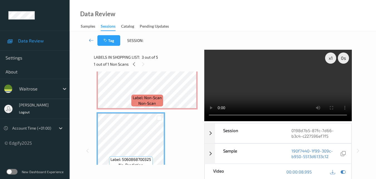
click at [286, 84] on video at bounding box center [277, 85] width 147 height 71
click at [287, 85] on video at bounding box center [277, 85] width 147 height 71
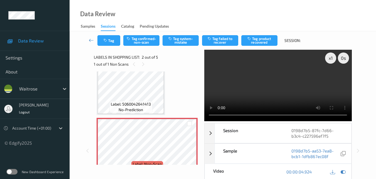
scroll to position [28, 0]
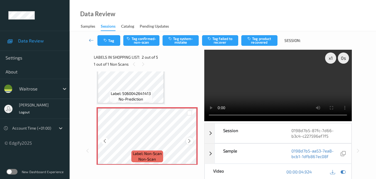
click at [187, 139] on icon at bounding box center [189, 140] width 5 height 5
click at [190, 142] on icon at bounding box center [189, 140] width 5 height 5
click at [275, 82] on video at bounding box center [277, 85] width 147 height 71
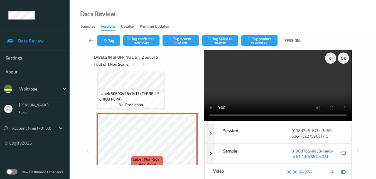
click at [280, 88] on video at bounding box center [277, 85] width 147 height 71
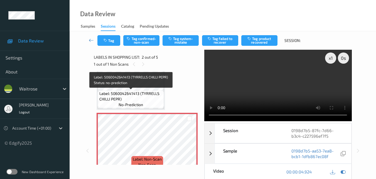
click at [136, 95] on span "Label: 5060042641413 (TYRRELLS CHILLI PEPR)" at bounding box center [131, 96] width 64 height 11
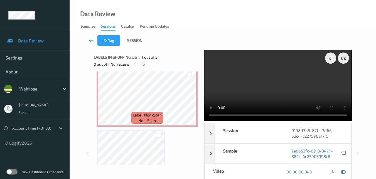
scroll to position [78, 0]
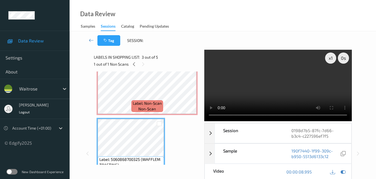
click at [257, 94] on video at bounding box center [277, 85] width 147 height 71
click at [269, 88] on video at bounding box center [277, 85] width 147 height 71
click at [261, 92] on video at bounding box center [277, 85] width 147 height 71
click at [269, 87] on video at bounding box center [277, 85] width 147 height 71
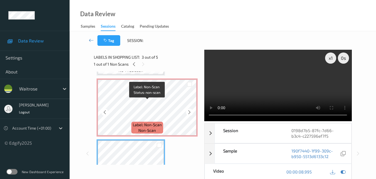
scroll to position [22, 0]
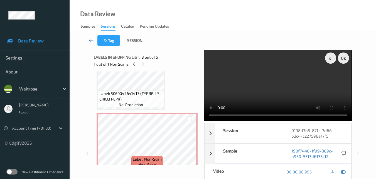
click at [288, 98] on video at bounding box center [277, 85] width 147 height 71
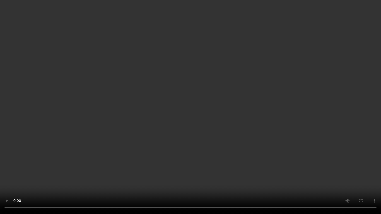
click at [271, 124] on video at bounding box center [190, 107] width 381 height 214
click at [276, 139] on video at bounding box center [190, 107] width 381 height 214
click at [244, 142] on video at bounding box center [190, 107] width 381 height 214
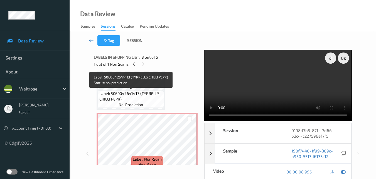
click at [142, 98] on span "Label: 5060042641413 (TYRRELLS CHILLI PEPR)" at bounding box center [131, 96] width 64 height 11
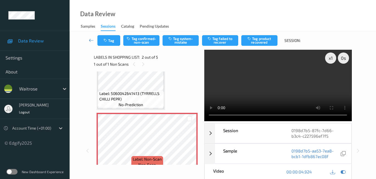
click at [260, 85] on video at bounding box center [277, 85] width 147 height 71
click at [290, 83] on video at bounding box center [277, 85] width 147 height 71
click at [146, 43] on button "Tag confirmed-non-scan" at bounding box center [141, 40] width 36 height 11
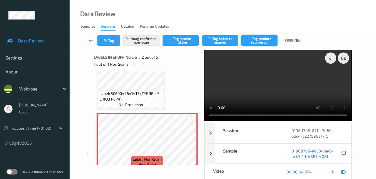
click at [261, 42] on button "Tag product recovered" at bounding box center [260, 40] width 36 height 11
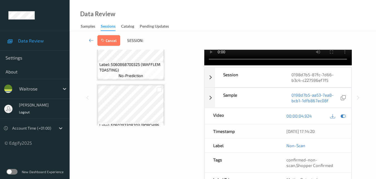
scroll to position [162, 0]
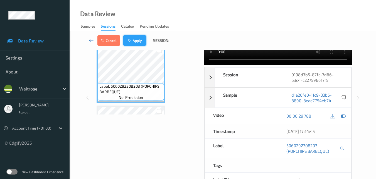
click at [142, 41] on button "Apply" at bounding box center [134, 40] width 23 height 11
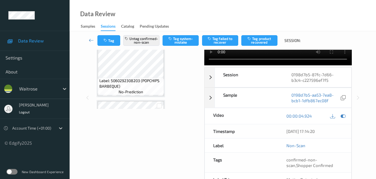
scroll to position [3, 0]
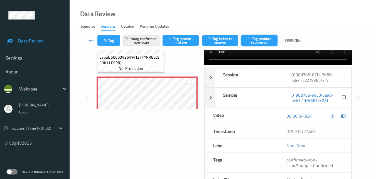
click at [260, 37] on button "Tag product recovered" at bounding box center [260, 40] width 36 height 11
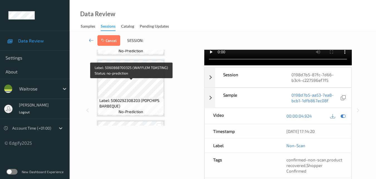
scroll to position [170, 0]
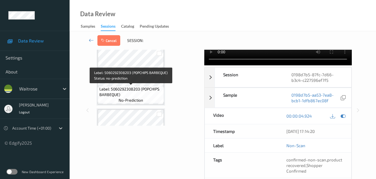
click at [148, 92] on span "Label: 5060292308203 (POPCHIPS BARBEQUE)" at bounding box center [131, 91] width 64 height 11
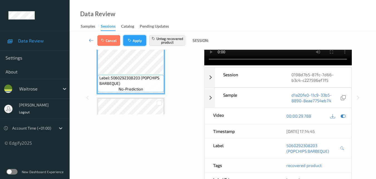
click at [139, 40] on button "Apply" at bounding box center [134, 40] width 23 height 11
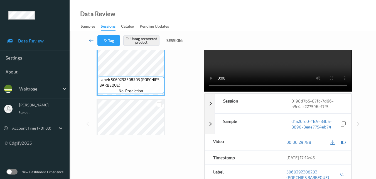
scroll to position [213, 0]
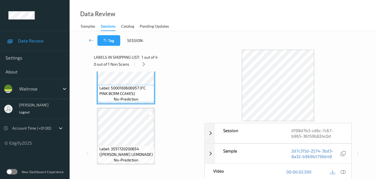
scroll to position [111, 0]
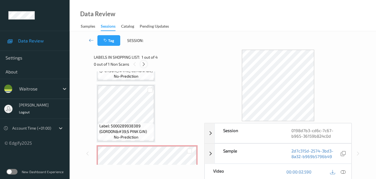
click at [145, 63] on icon at bounding box center [144, 64] width 5 height 5
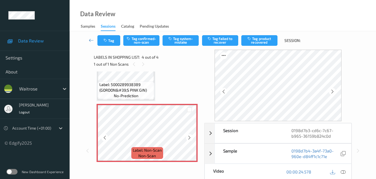
scroll to position [125, 0]
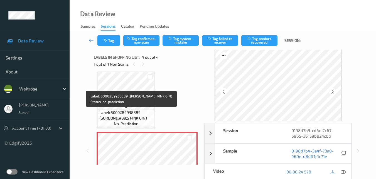
click at [143, 112] on span "Label: 5000289938389 (GORDON&#39;S PINK GIN)" at bounding box center [126, 114] width 54 height 11
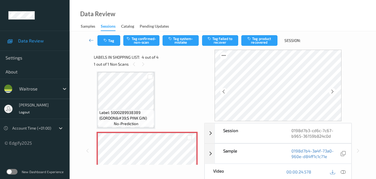
scroll to position [153, 0]
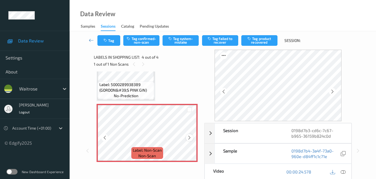
click at [188, 136] on icon at bounding box center [189, 137] width 5 height 5
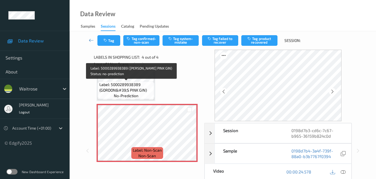
click at [147, 92] on span "Label: 5000289938389 (GORDON&#39;S PINK GIN)" at bounding box center [126, 87] width 54 height 11
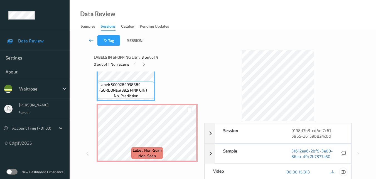
click at [347, 171] on div at bounding box center [344, 172] width 8 height 8
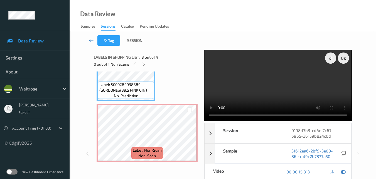
click at [251, 85] on video at bounding box center [277, 85] width 147 height 71
click at [245, 81] on video at bounding box center [277, 85] width 147 height 71
click at [248, 88] on video at bounding box center [277, 85] width 147 height 71
click at [259, 86] on video at bounding box center [277, 85] width 147 height 71
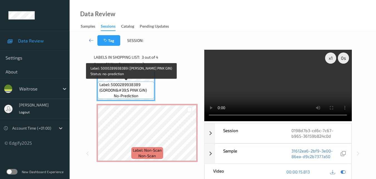
click at [118, 86] on span "Label: 5000289938389 (GORDON&#39;S PINK GIN)" at bounding box center [126, 87] width 54 height 11
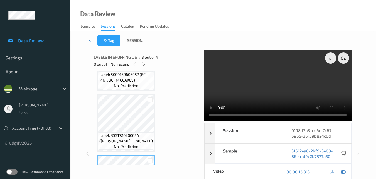
scroll to position [69, 0]
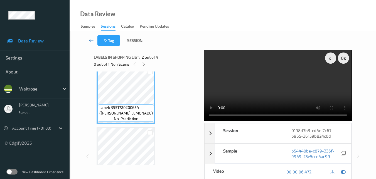
click at [264, 74] on video at bounding box center [277, 85] width 147 height 71
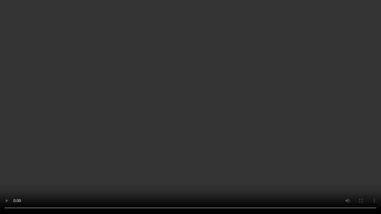
click at [310, 116] on video at bounding box center [190, 107] width 381 height 214
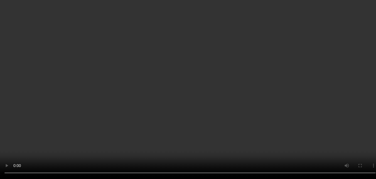
scroll to position [153, 0]
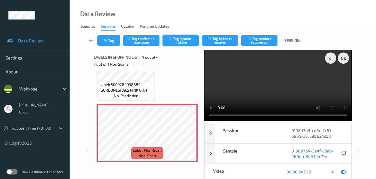
click at [174, 42] on button "Tag system-mistake" at bounding box center [181, 40] width 36 height 11
click at [113, 41] on button "Tag" at bounding box center [108, 40] width 23 height 11
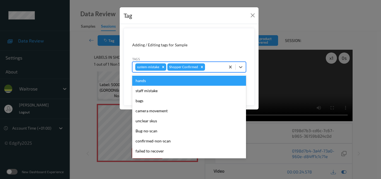
click at [207, 69] on div at bounding box center [214, 67] width 16 height 7
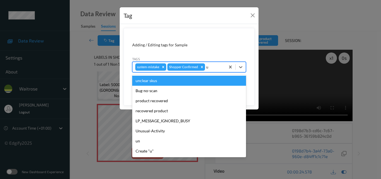
type input "un"
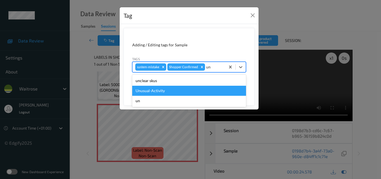
click at [173, 91] on div "Unusual-Activity" at bounding box center [189, 91] width 114 height 10
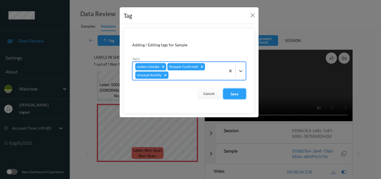
click at [230, 92] on button "Save" at bounding box center [234, 93] width 23 height 11
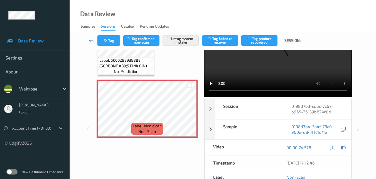
scroll to position [60, 0]
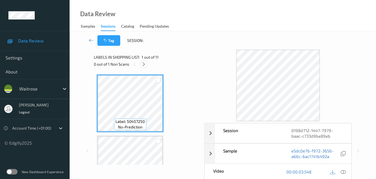
click at [144, 66] on icon at bounding box center [144, 64] width 5 height 5
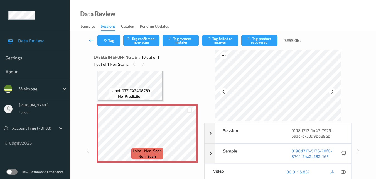
scroll to position [544, 0]
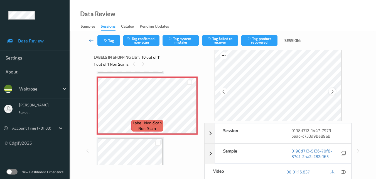
click at [335, 90] on icon at bounding box center [332, 91] width 5 height 5
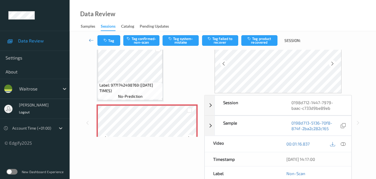
scroll to position [516, 0]
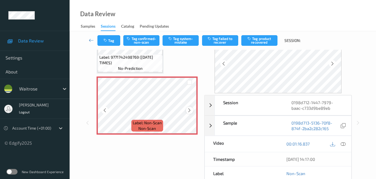
click at [188, 109] on icon at bounding box center [189, 110] width 5 height 5
click at [345, 144] on icon at bounding box center [343, 143] width 5 height 5
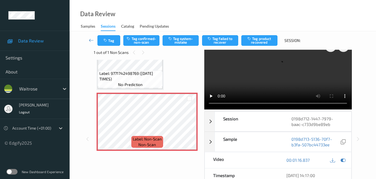
scroll to position [0, 0]
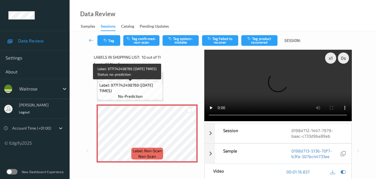
click at [135, 88] on span "Label: 9771742498769 ([DATE] TIMES)" at bounding box center [130, 87] width 62 height 11
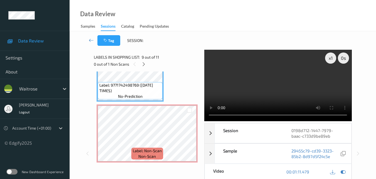
click at [250, 71] on video at bounding box center [277, 85] width 147 height 71
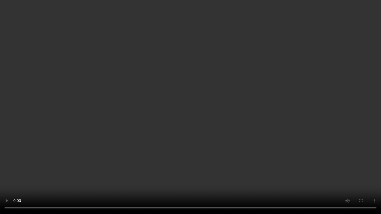
click at [204, 83] on video at bounding box center [190, 107] width 381 height 214
click at [244, 97] on video at bounding box center [190, 107] width 381 height 214
click at [231, 94] on video at bounding box center [190, 107] width 381 height 214
click at [186, 100] on video at bounding box center [190, 107] width 381 height 214
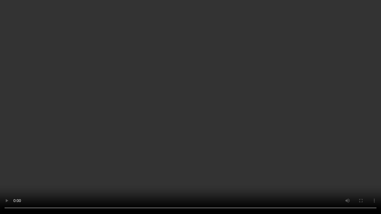
click at [236, 125] on video at bounding box center [190, 107] width 381 height 214
click at [221, 124] on video at bounding box center [190, 107] width 381 height 214
click at [200, 159] on video at bounding box center [190, 107] width 381 height 214
click at [190, 131] on video at bounding box center [190, 107] width 381 height 214
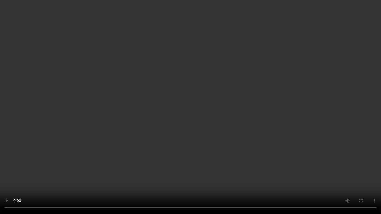
click at [190, 131] on video at bounding box center [190, 107] width 381 height 214
click at [157, 123] on video at bounding box center [190, 107] width 381 height 214
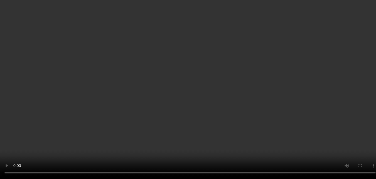
scroll to position [516, 0]
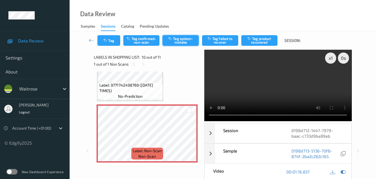
click at [183, 43] on button "Tag system-mistake" at bounding box center [181, 40] width 36 height 11
click at [110, 42] on button "Tag" at bounding box center [108, 40] width 23 height 11
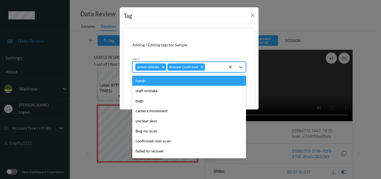
click at [214, 66] on div at bounding box center [214, 67] width 16 height 7
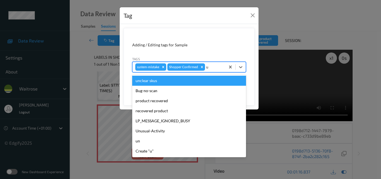
type input "un"
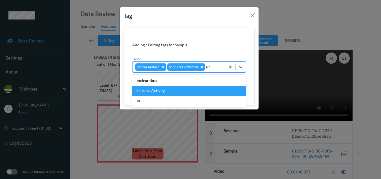
click at [189, 90] on div "Unusual-Activity" at bounding box center [189, 91] width 114 height 10
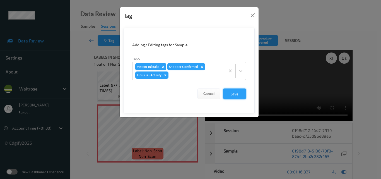
click at [240, 92] on button "Save" at bounding box center [234, 93] width 23 height 11
click at [253, 16] on button "Close" at bounding box center [252, 15] width 8 height 8
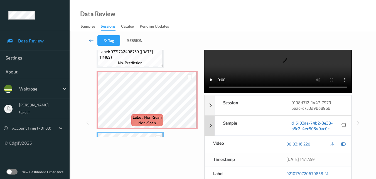
scroll to position [0, 0]
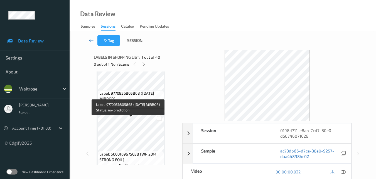
scroll to position [111, 0]
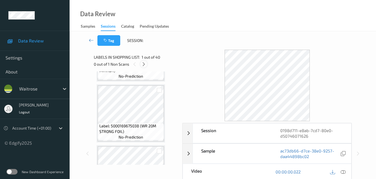
click at [144, 64] on icon at bounding box center [144, 64] width 5 height 5
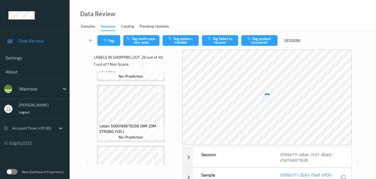
scroll to position [1012, 0]
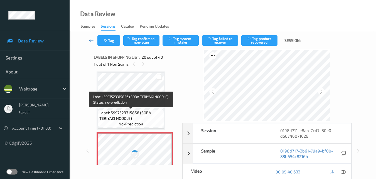
click at [153, 120] on span "Label: 5997523315856 (SOBA TERIYAKI NOODLE)" at bounding box center [131, 115] width 64 height 11
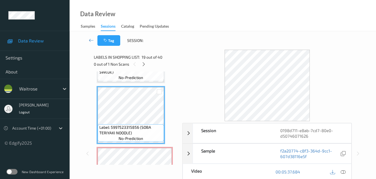
scroll to position [1152, 0]
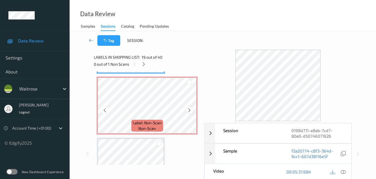
click at [189, 110] on icon at bounding box center [189, 110] width 5 height 5
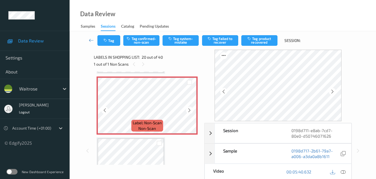
click at [189, 110] on icon at bounding box center [189, 110] width 5 height 5
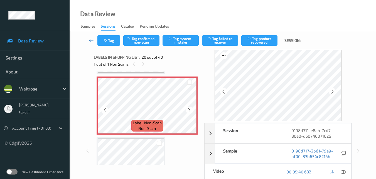
scroll to position [1124, 0]
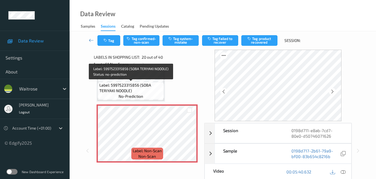
click at [140, 89] on span "Label: 5997523315856 (SOBA TERIYAKI NOODLE)" at bounding box center [131, 87] width 64 height 11
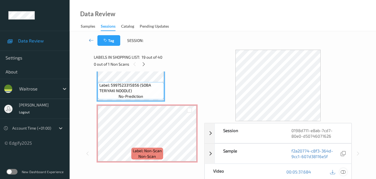
click at [345, 170] on icon at bounding box center [343, 171] width 5 height 5
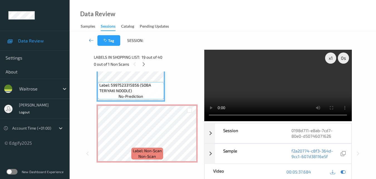
click at [254, 76] on video at bounding box center [277, 85] width 147 height 71
click at [254, 75] on video at bounding box center [277, 85] width 147 height 71
click at [277, 87] on video at bounding box center [277, 85] width 147 height 71
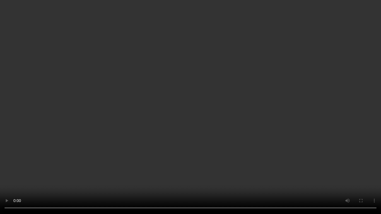
click at [327, 131] on video at bounding box center [190, 107] width 381 height 214
click at [221, 122] on video at bounding box center [190, 107] width 381 height 214
click at [216, 111] on video at bounding box center [190, 107] width 381 height 214
click at [198, 114] on video at bounding box center [190, 107] width 381 height 214
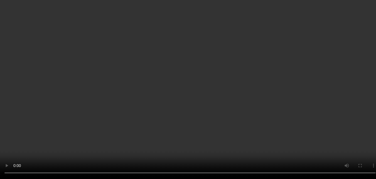
scroll to position [1040, 0]
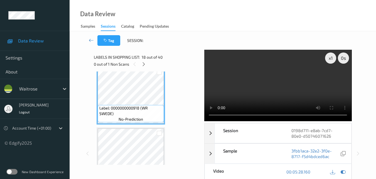
click at [290, 85] on video at bounding box center [277, 85] width 147 height 71
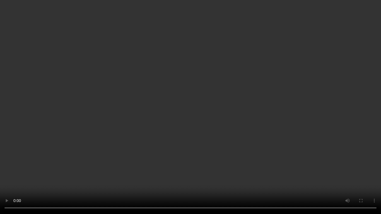
click at [269, 141] on video at bounding box center [190, 107] width 381 height 214
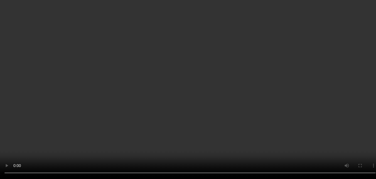
scroll to position [1096, 0]
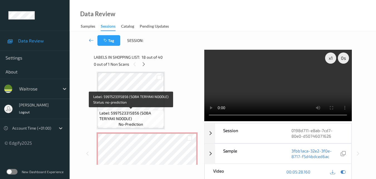
click at [148, 111] on span "Label: 5997523315856 (SOBA TERIYAKI NOODLE)" at bounding box center [131, 115] width 64 height 11
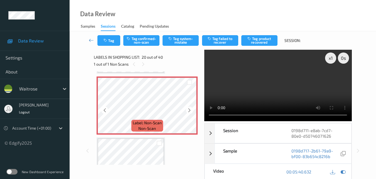
scroll to position [1124, 0]
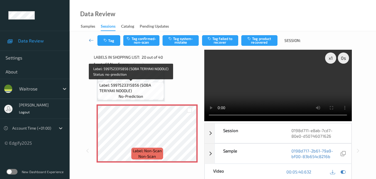
click at [140, 91] on span "Label: 5997523315856 (SOBA TERIYAKI NOODLE)" at bounding box center [131, 87] width 64 height 11
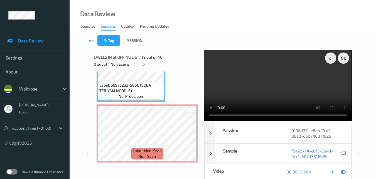
click at [248, 75] on video at bounding box center [277, 85] width 147 height 71
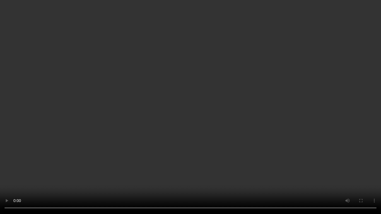
click at [303, 112] on video at bounding box center [190, 107] width 381 height 214
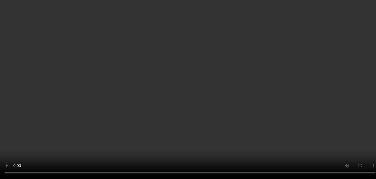
scroll to position [1152, 0]
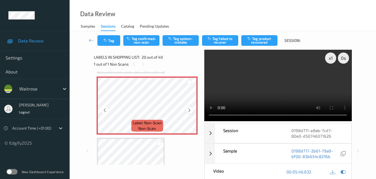
click at [191, 109] on icon at bounding box center [189, 110] width 5 height 5
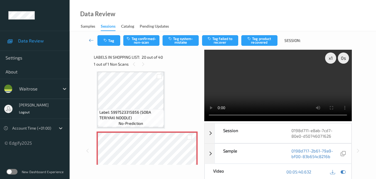
scroll to position [1096, 0]
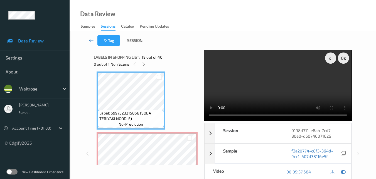
click at [270, 74] on video at bounding box center [277, 85] width 147 height 71
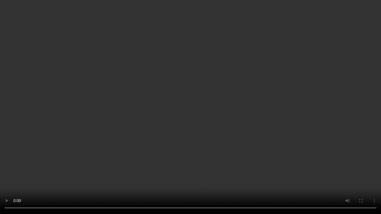
click at [183, 128] on video at bounding box center [190, 107] width 381 height 214
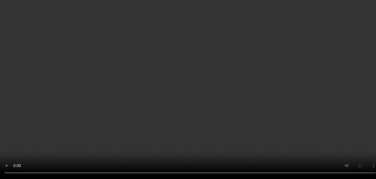
scroll to position [1152, 0]
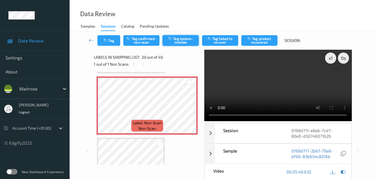
click at [179, 41] on button "Tag system-mistake" at bounding box center [181, 40] width 36 height 11
click at [113, 44] on button "Tag" at bounding box center [108, 40] width 23 height 11
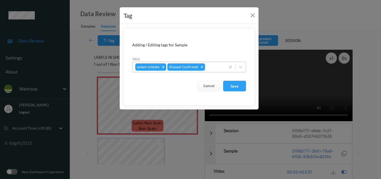
click at [216, 66] on div at bounding box center [214, 67] width 16 height 7
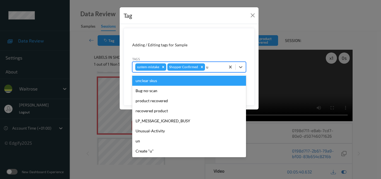
type input "un"
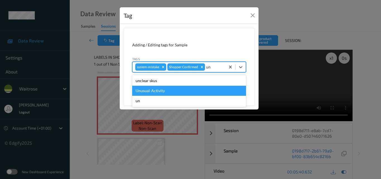
click at [172, 92] on div "Unusual-Activity" at bounding box center [189, 91] width 114 height 10
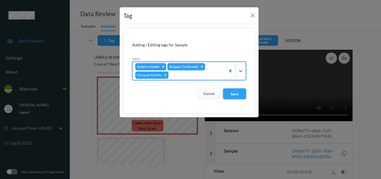
click at [238, 94] on button "Save" at bounding box center [234, 93] width 23 height 11
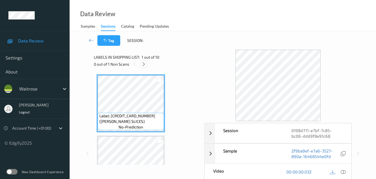
click at [144, 65] on icon at bounding box center [144, 64] width 5 height 5
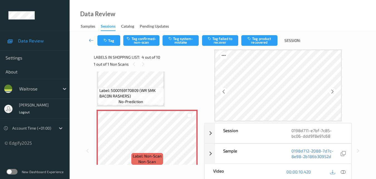
scroll to position [180, 0]
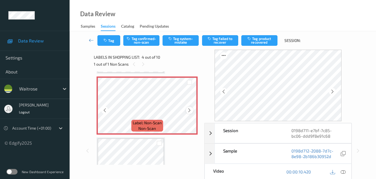
click at [189, 111] on icon at bounding box center [189, 110] width 5 height 5
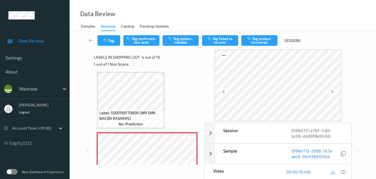
scroll to position [124, 0]
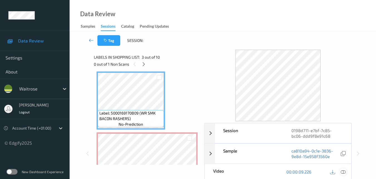
click at [345, 171] on icon at bounding box center [343, 171] width 5 height 5
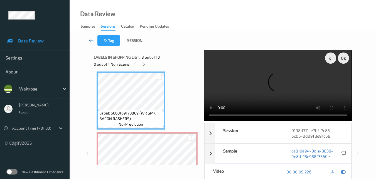
click at [269, 85] on video at bounding box center [277, 85] width 147 height 71
click at [268, 97] on video at bounding box center [277, 85] width 147 height 71
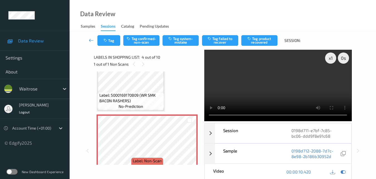
scroll to position [152, 0]
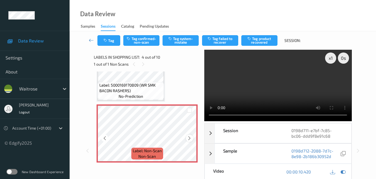
click at [190, 137] on icon at bounding box center [189, 137] width 5 height 5
click at [271, 85] on video at bounding box center [277, 85] width 147 height 71
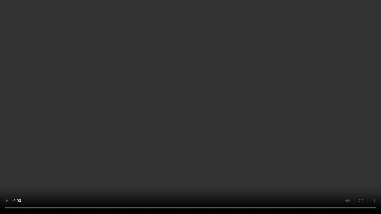
click at [276, 133] on video at bounding box center [190, 107] width 381 height 214
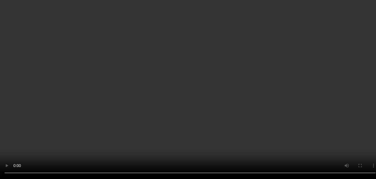
scroll to position [264, 0]
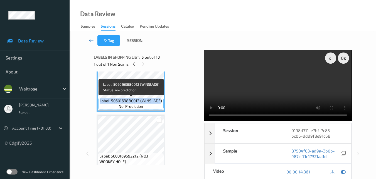
drag, startPoint x: 161, startPoint y: 99, endPoint x: 100, endPoint y: 99, distance: 61.0
click at [100, 99] on span "Label: 5060163880012 (WINSLADE)" at bounding box center [131, 101] width 62 height 6
copy span "Label: 5060163880012 (WINSLADE"
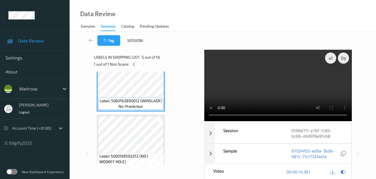
click at [180, 104] on div "Label: [CREDIT_CARD_NUMBER] ([PERSON_NAME] SLICES) no-prediction Label: 5000169…" at bounding box center [147, 113] width 101 height 604
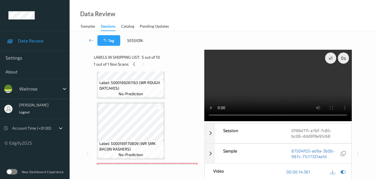
scroll to position [96, 0]
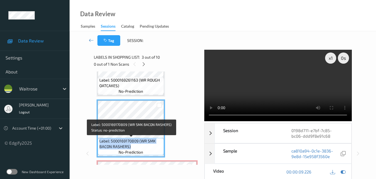
drag, startPoint x: 135, startPoint y: 148, endPoint x: 99, endPoint y: 140, distance: 37.0
click at [99, 140] on div "Label: 5000169170809 (WR SMK BACON RASHERS) no-prediction" at bounding box center [131, 146] width 66 height 17
copy span "Label: 5000169170809 (WR SMK BACON RASHERS)"
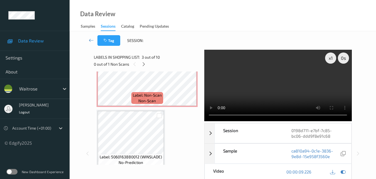
scroll to position [208, 0]
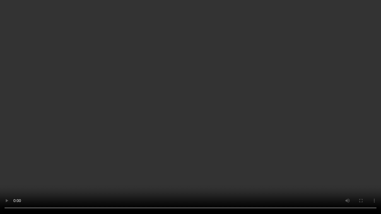
click at [131, 104] on video at bounding box center [190, 107] width 381 height 214
click at [174, 136] on video at bounding box center [190, 107] width 381 height 214
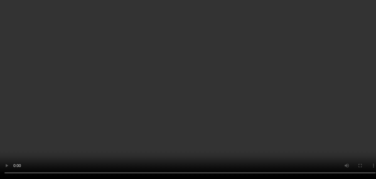
scroll to position [124, 0]
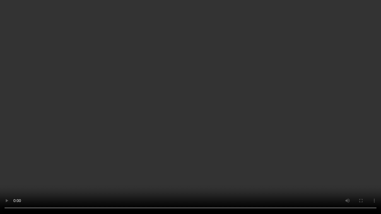
click at [153, 128] on video at bounding box center [190, 107] width 381 height 214
click at [190, 137] on video at bounding box center [190, 107] width 381 height 214
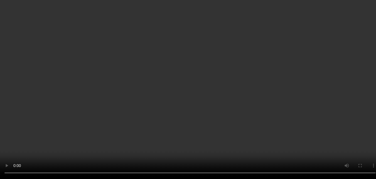
scroll to position [69, 0]
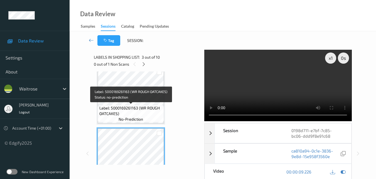
click at [143, 106] on span "Label: 5000169261163 (WR ROUGH OATCAKES)" at bounding box center [131, 110] width 64 height 11
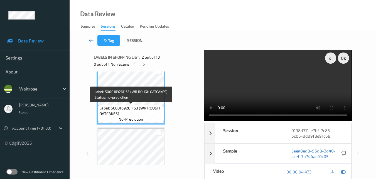
click at [136, 114] on span "Label: 5000169261163 (WR ROUGH OATCAKES)" at bounding box center [131, 110] width 64 height 11
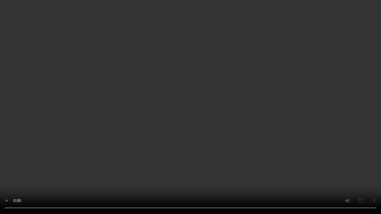
click at [221, 114] on video at bounding box center [190, 107] width 381 height 214
click at [196, 130] on video at bounding box center [190, 107] width 381 height 214
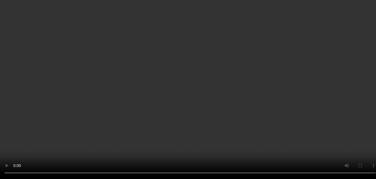
scroll to position [96, 0]
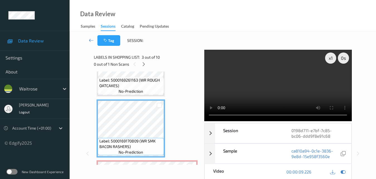
click at [270, 85] on video at bounding box center [277, 85] width 147 height 71
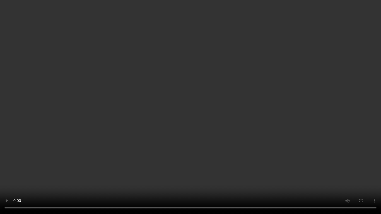
click at [227, 136] on video at bounding box center [190, 107] width 381 height 214
click at [213, 159] on video at bounding box center [190, 107] width 381 height 214
click at [241, 153] on video at bounding box center [190, 107] width 381 height 214
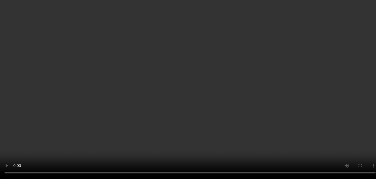
scroll to position [152, 0]
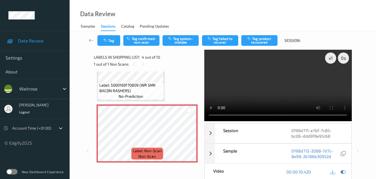
click at [266, 79] on video at bounding box center [277, 85] width 147 height 71
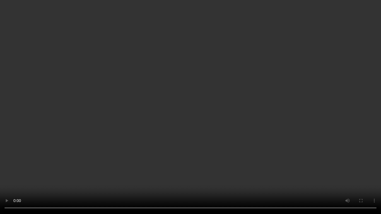
click at [262, 140] on video at bounding box center [190, 107] width 381 height 214
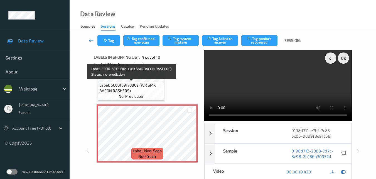
click at [136, 91] on span "Label: 5000169170809 (WR SMK BACON RASHERS)" at bounding box center [131, 87] width 64 height 11
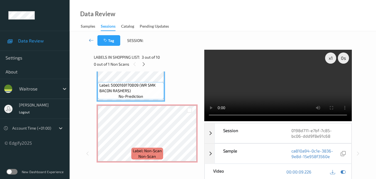
click at [291, 87] on video at bounding box center [277, 85] width 147 height 71
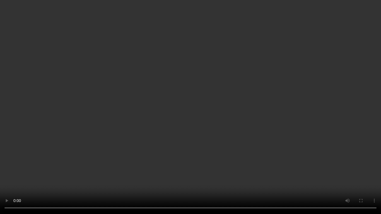
click at [201, 136] on video at bounding box center [190, 107] width 381 height 214
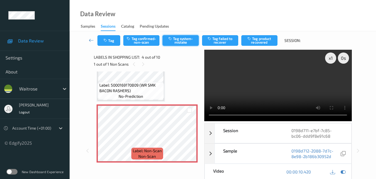
click at [185, 43] on button "Tag system-mistake" at bounding box center [181, 40] width 36 height 11
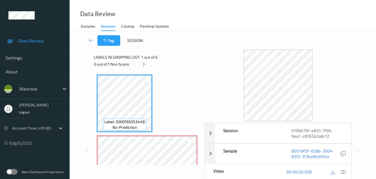
click at [142, 63] on icon at bounding box center [144, 64] width 5 height 5
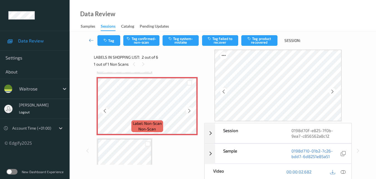
scroll to position [58, 0]
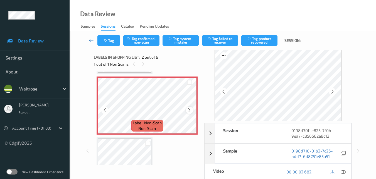
click at [187, 111] on div at bounding box center [189, 109] width 7 height 7
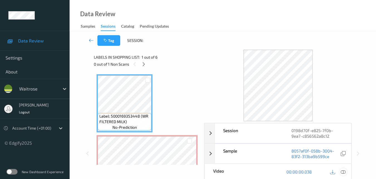
click at [345, 170] on icon at bounding box center [343, 171] width 5 height 5
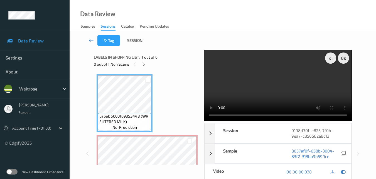
click at [255, 75] on video at bounding box center [277, 85] width 147 height 71
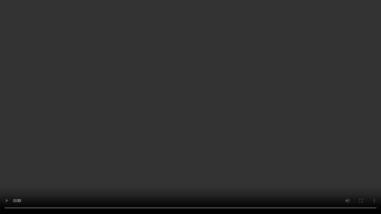
click at [315, 127] on video at bounding box center [190, 107] width 381 height 214
click at [338, 161] on video at bounding box center [190, 107] width 381 height 214
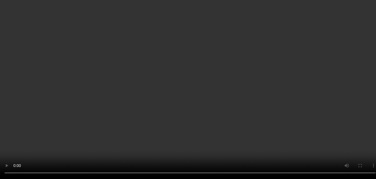
scroll to position [139, 0]
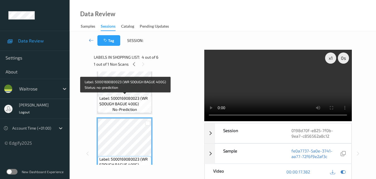
click at [136, 104] on span "Label: 5000169080023 (WR SDOUGH BAGUE 400G)" at bounding box center [124, 100] width 51 height 11
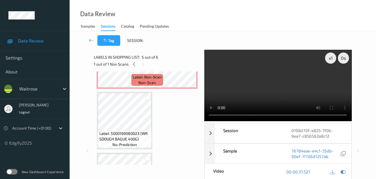
scroll to position [28, 0]
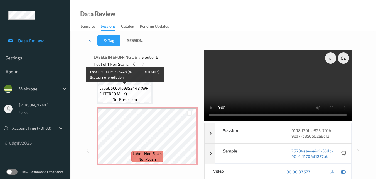
click at [139, 97] on div "Label: 5000169353448 (WR FILTERED MILK) no-prediction" at bounding box center [125, 93] width 54 height 17
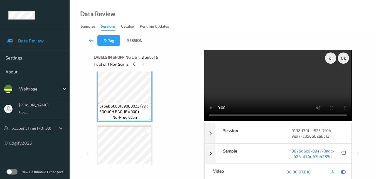
scroll to position [139, 0]
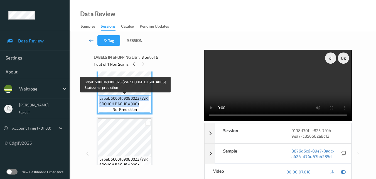
drag, startPoint x: 141, startPoint y: 104, endPoint x: 100, endPoint y: 95, distance: 41.6
click at [100, 95] on span "Label: 5000169080023 (WR SDOUGH BAGUE 400G)" at bounding box center [124, 100] width 51 height 11
copy span "Label: 5000169080023 (WR SDOUGH BAGUE 400G)"
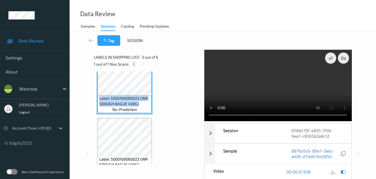
click at [276, 88] on video at bounding box center [277, 85] width 147 height 71
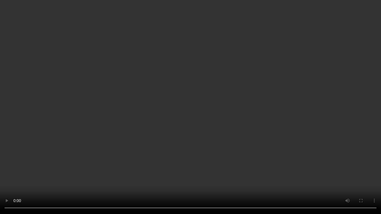
click at [181, 154] on video at bounding box center [190, 107] width 381 height 214
click at [235, 135] on video at bounding box center [190, 107] width 381 height 214
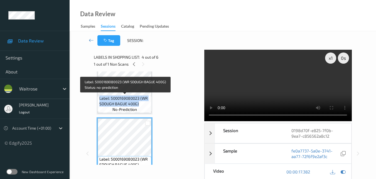
scroll to position [28, 0]
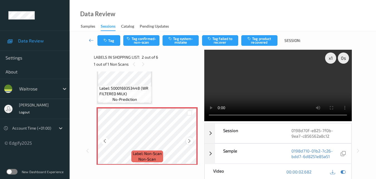
click at [188, 141] on icon at bounding box center [189, 140] width 5 height 5
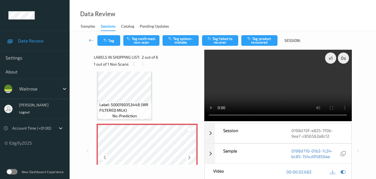
scroll to position [0, 0]
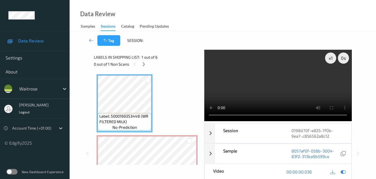
click at [270, 85] on video at bounding box center [277, 85] width 147 height 71
click at [301, 85] on video at bounding box center [277, 85] width 147 height 71
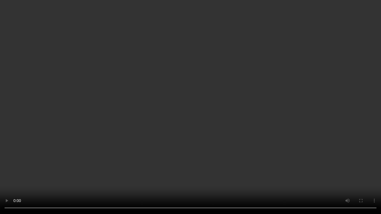
click at [169, 98] on video at bounding box center [190, 107] width 381 height 214
click at [224, 122] on video at bounding box center [190, 107] width 381 height 214
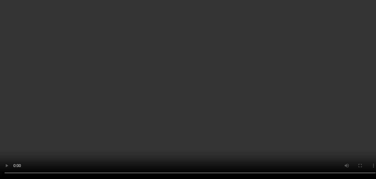
scroll to position [56, 0]
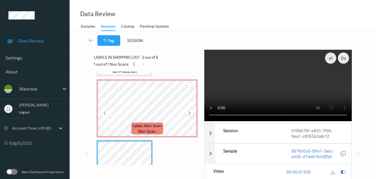
click at [189, 113] on icon at bounding box center [189, 112] width 5 height 5
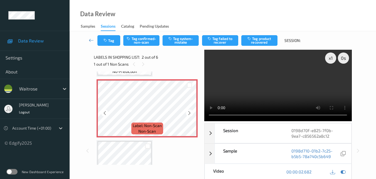
click at [189, 113] on icon at bounding box center [189, 112] width 5 height 5
click at [269, 86] on video at bounding box center [277, 85] width 147 height 71
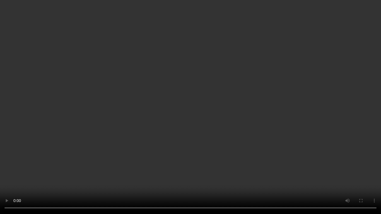
click at [295, 131] on video at bounding box center [190, 107] width 381 height 214
click at [136, 106] on video at bounding box center [190, 107] width 381 height 214
click at [289, 121] on video at bounding box center [190, 107] width 381 height 214
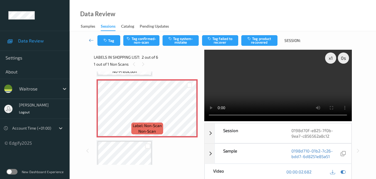
click at [176, 57] on div "Labels in shopping list: 2 out of 6" at bounding box center [147, 56] width 107 height 7
click at [269, 82] on video at bounding box center [277, 85] width 147 height 71
click at [143, 42] on button "Tag confirmed-non-scan" at bounding box center [141, 40] width 36 height 11
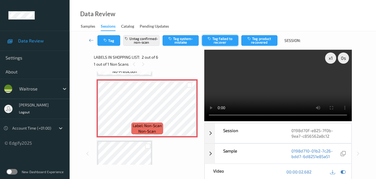
click at [214, 43] on button "Tag failed to recover" at bounding box center [220, 40] width 36 height 11
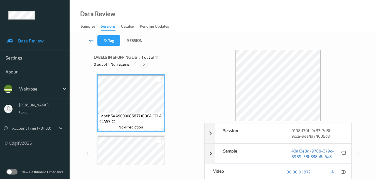
click at [146, 65] on icon at bounding box center [144, 64] width 5 height 5
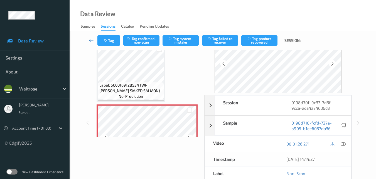
scroll to position [362, 0]
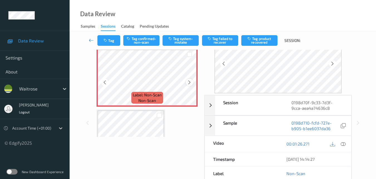
click at [190, 79] on div at bounding box center [189, 82] width 7 height 7
click at [189, 81] on icon at bounding box center [189, 82] width 5 height 5
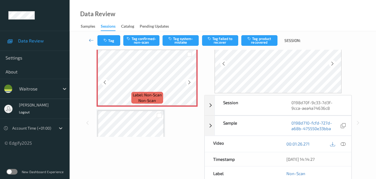
click at [189, 81] on icon at bounding box center [189, 82] width 5 height 5
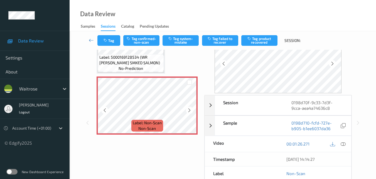
scroll to position [306, 0]
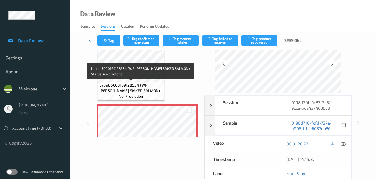
click at [148, 82] on span "Label: 5000169128534 (WR [PERSON_NAME] SMKED SALMON)" at bounding box center [131, 87] width 64 height 11
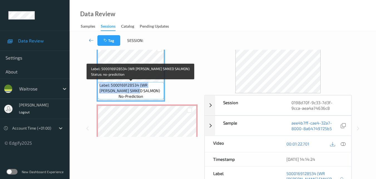
drag, startPoint x: 131, startPoint y: 91, endPoint x: 98, endPoint y: 86, distance: 33.6
click at [98, 86] on div "Label: 5000169128534 (WR [PERSON_NAME] SMKED SALMON) no-prediction" at bounding box center [131, 90] width 66 height 17
copy span "Label: 5000169128534 (WR [PERSON_NAME] SMKED SALMON)"
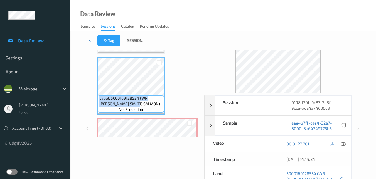
scroll to position [279, 0]
